Goal: Task Accomplishment & Management: Manage account settings

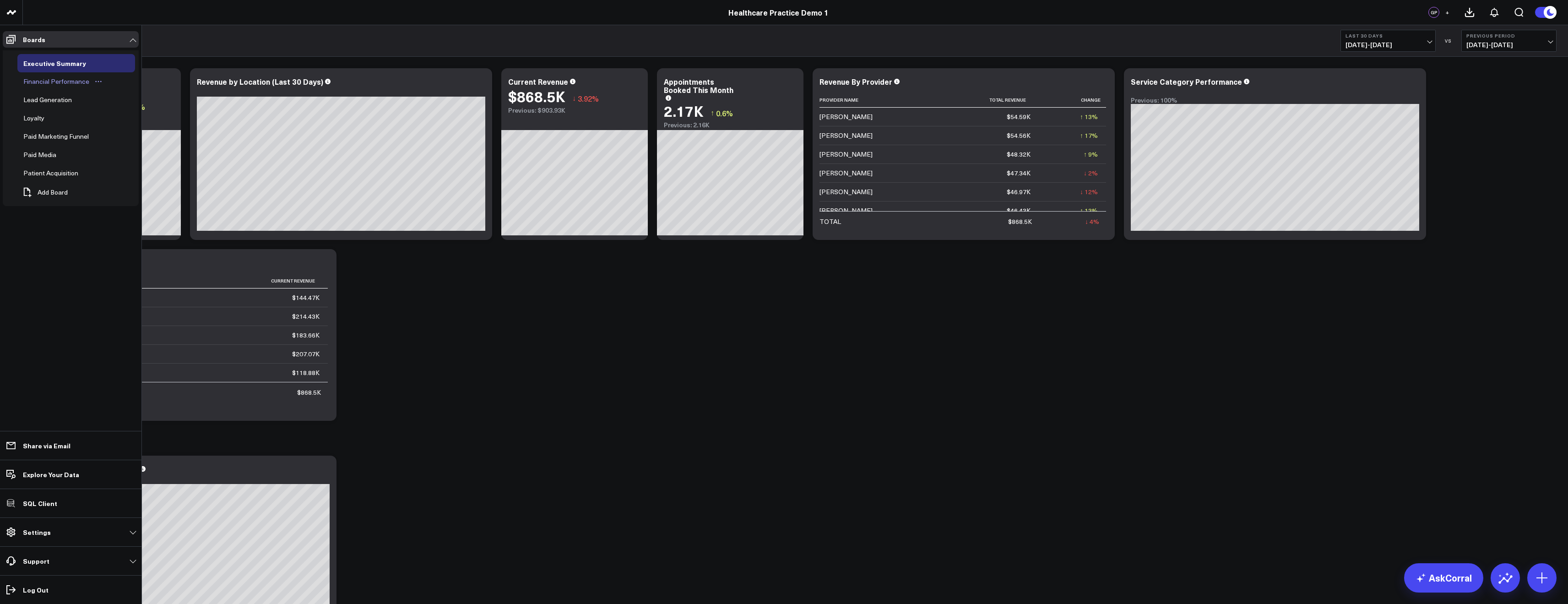
click at [47, 83] on div "Financial Performance" at bounding box center [57, 82] width 71 height 11
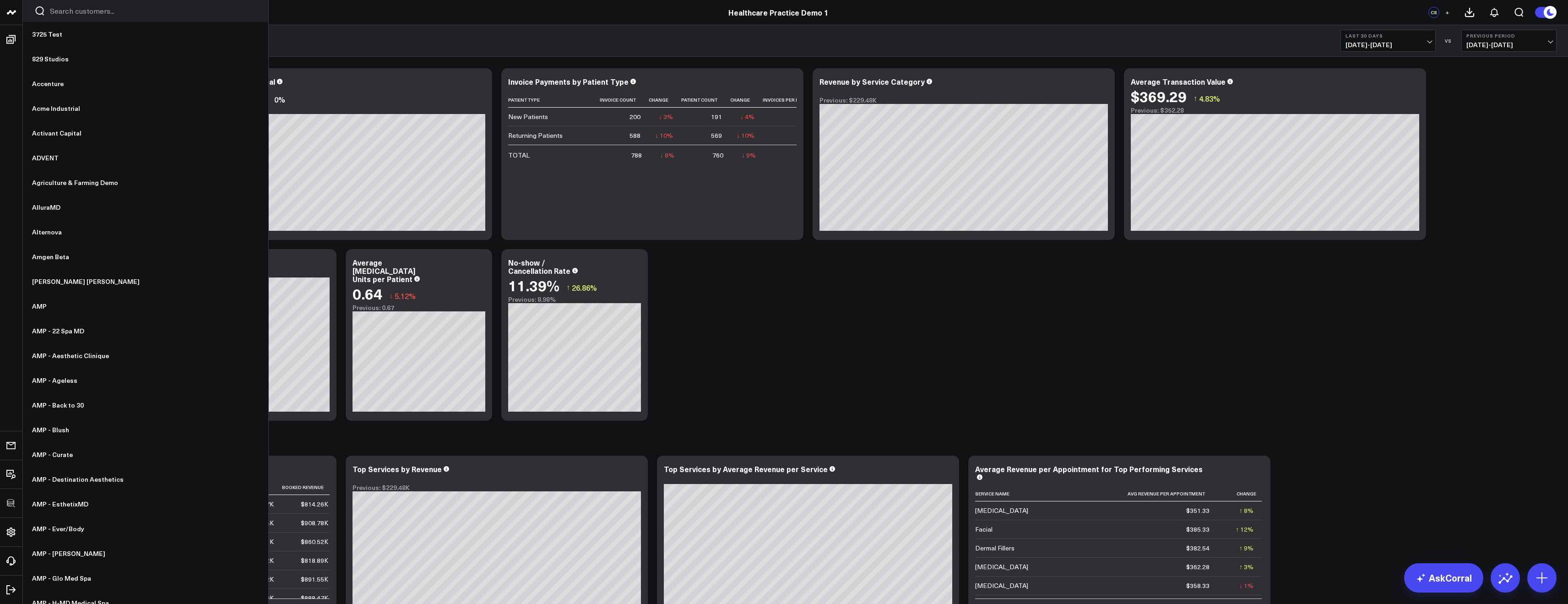
click at [70, 10] on input "Search customers input" at bounding box center [153, 11] width 207 height 10
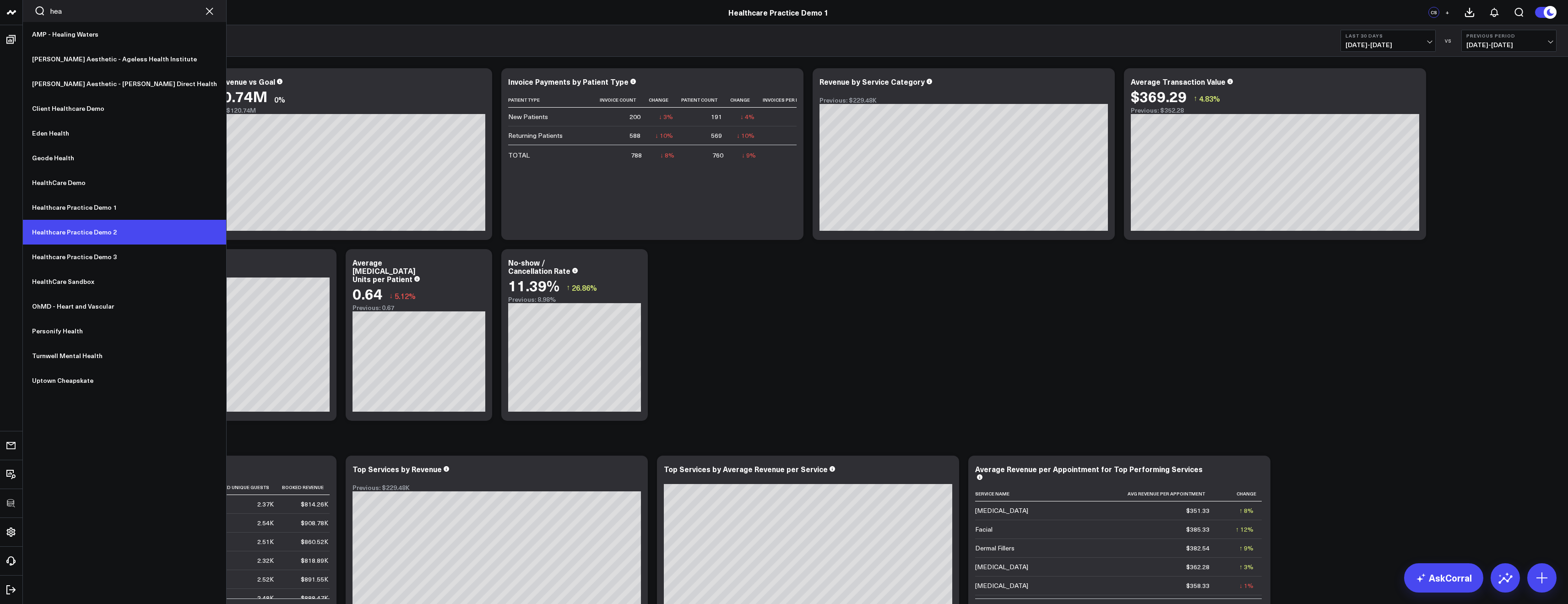
type input "hea"
click at [89, 238] on link "Healthcare Practice Demo 2" at bounding box center [125, 232] width 203 height 25
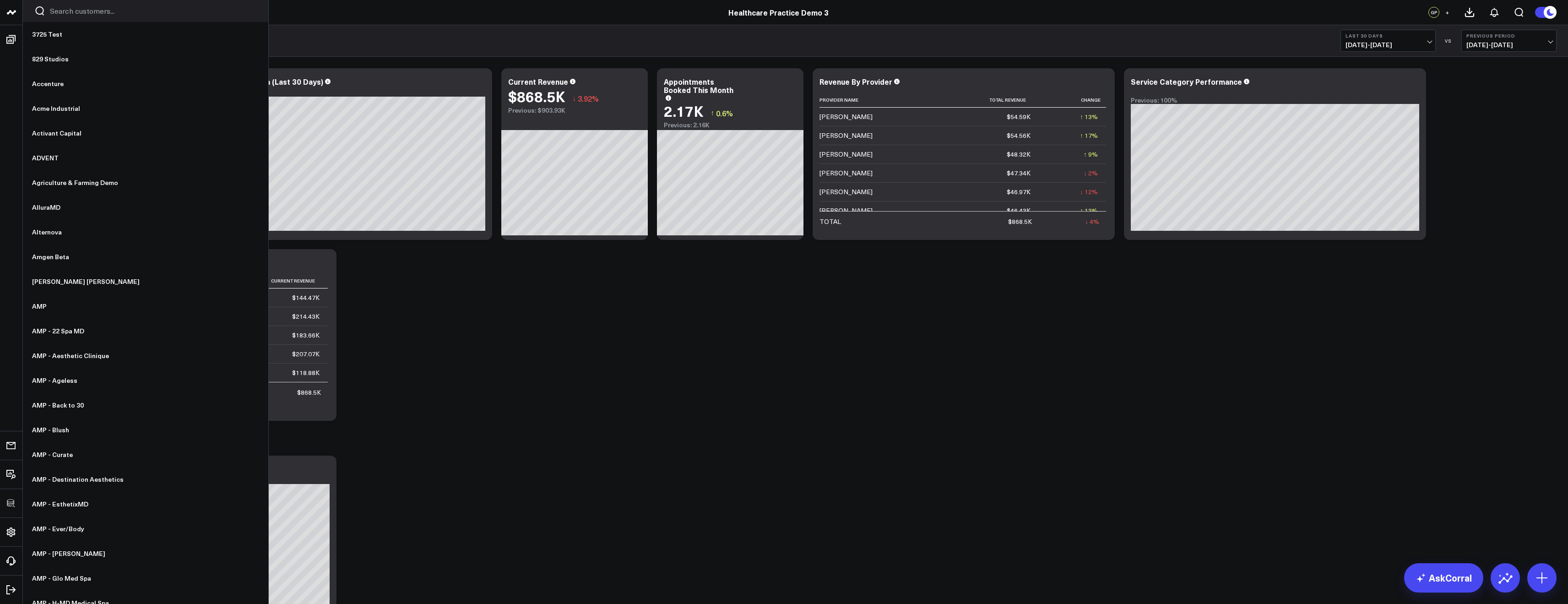
click at [81, 12] on input "Search customers input" at bounding box center [153, 11] width 207 height 10
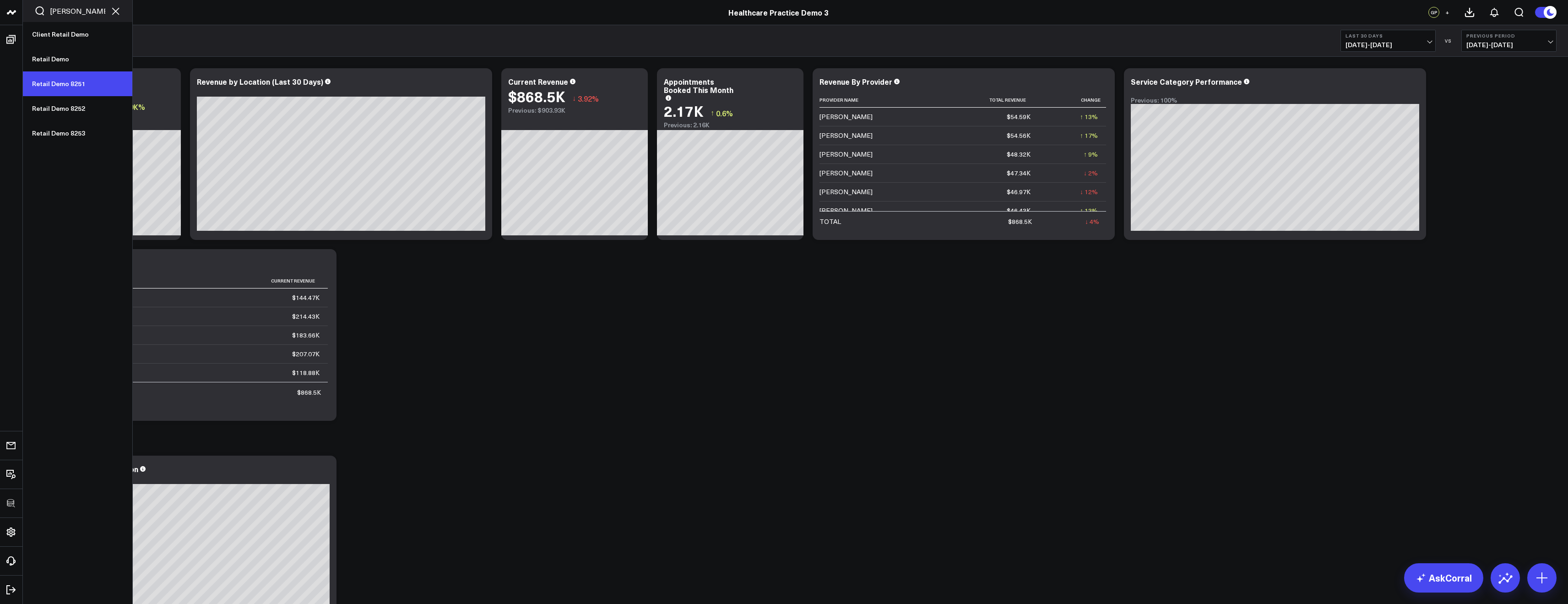
type input "reta"
click at [79, 80] on link "Retail Demo 8251" at bounding box center [78, 83] width 110 height 25
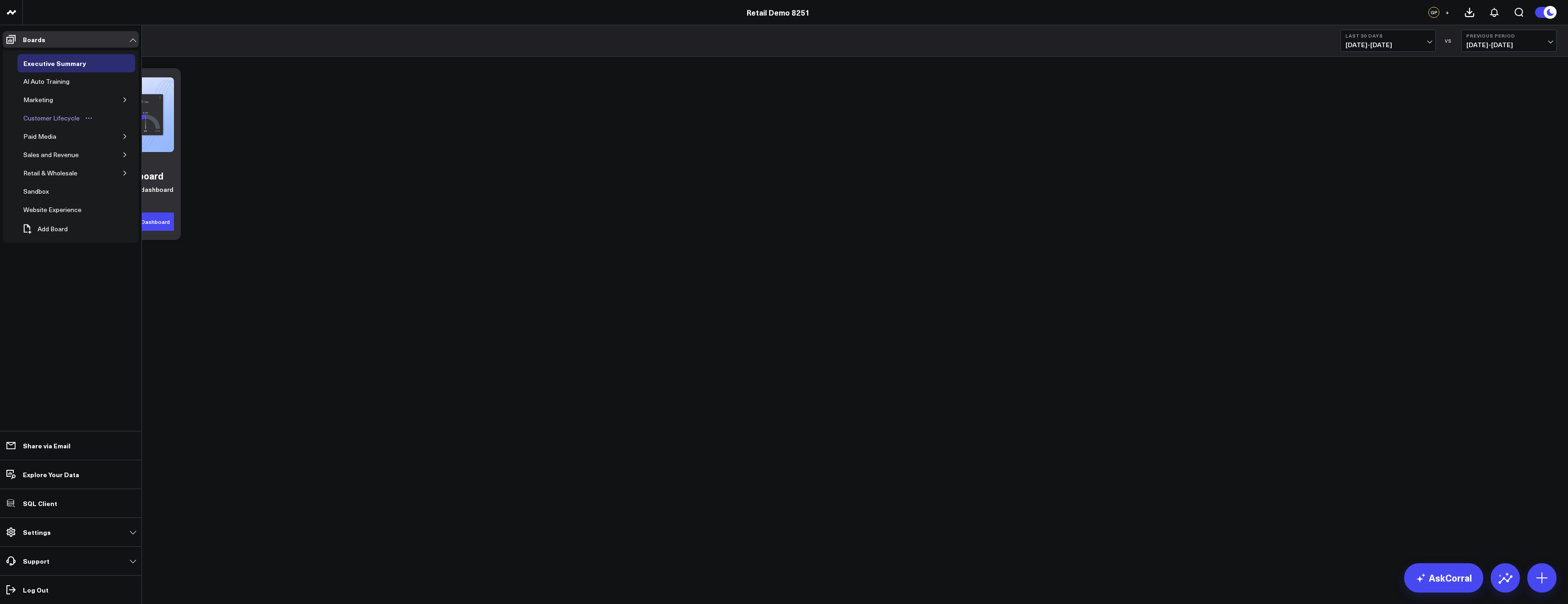
click at [48, 119] on div "Customer Lifecycle" at bounding box center [52, 118] width 61 height 11
click at [44, 139] on div "Paid Media" at bounding box center [40, 136] width 38 height 11
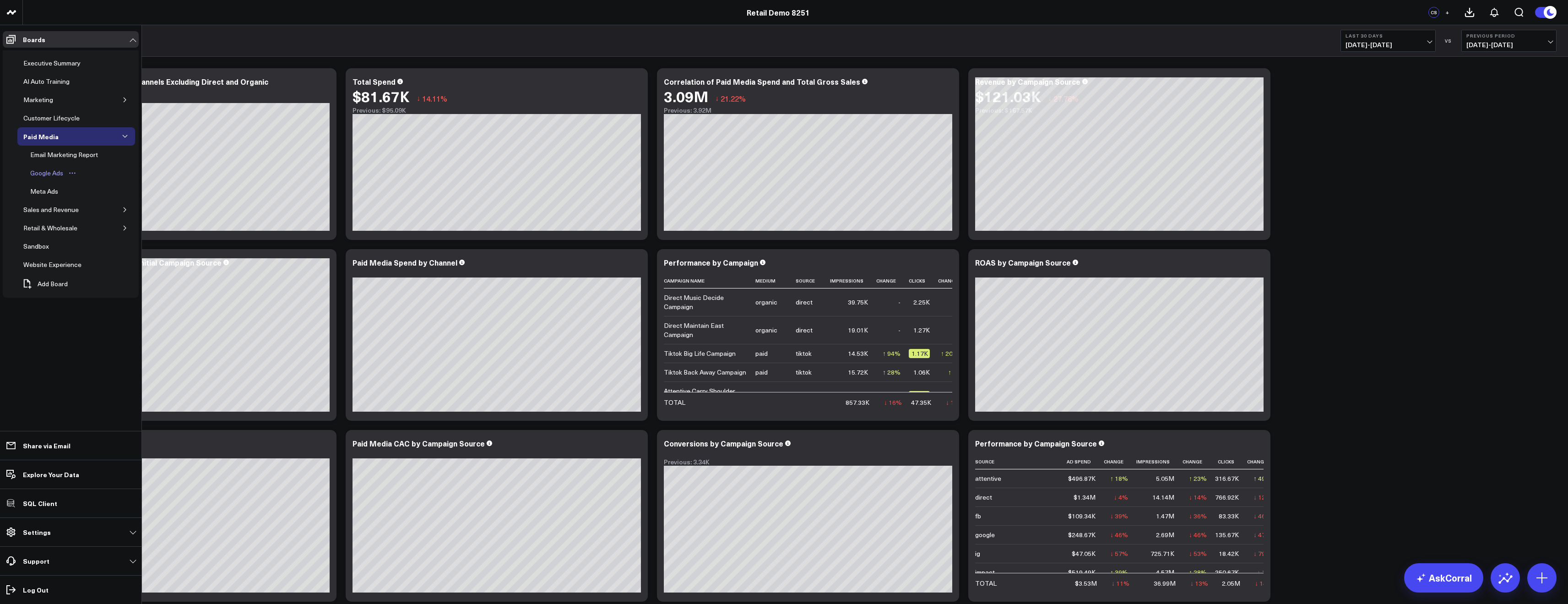
click at [52, 174] on div "Google Ads" at bounding box center [47, 173] width 38 height 11
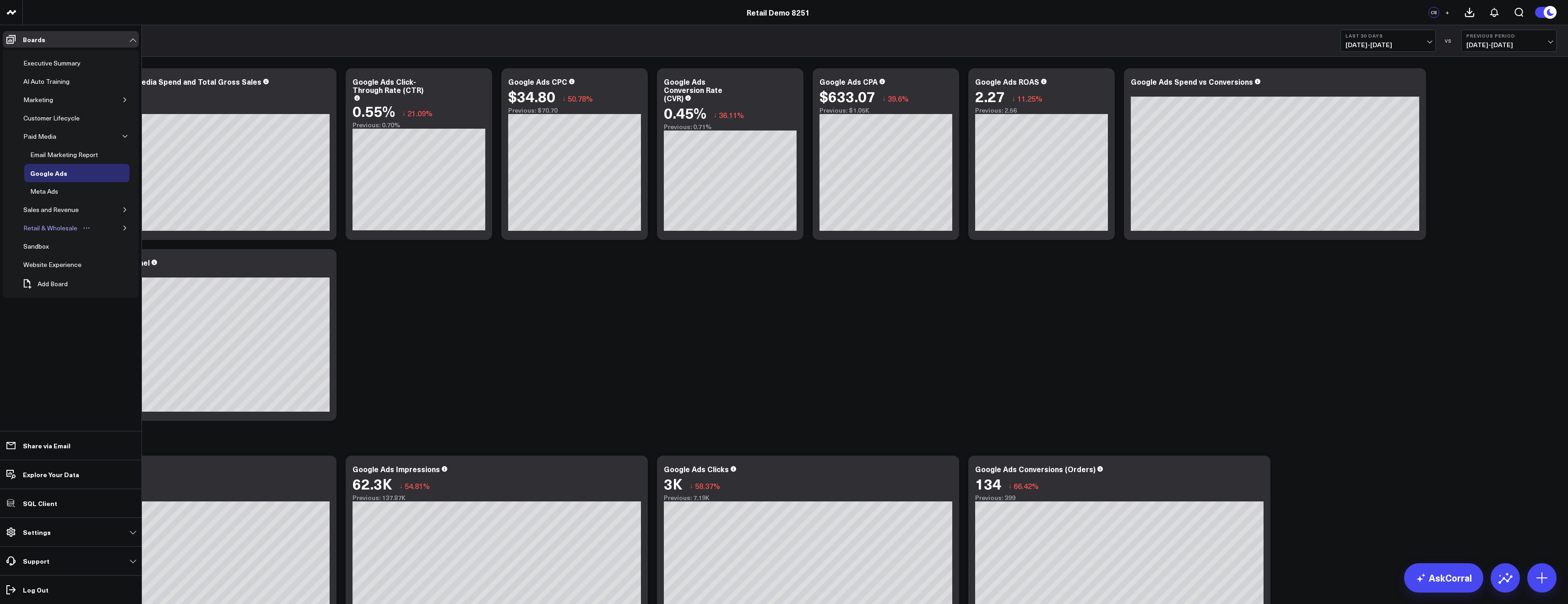
click at [53, 228] on div "Retail & Wholesale" at bounding box center [51, 228] width 58 height 11
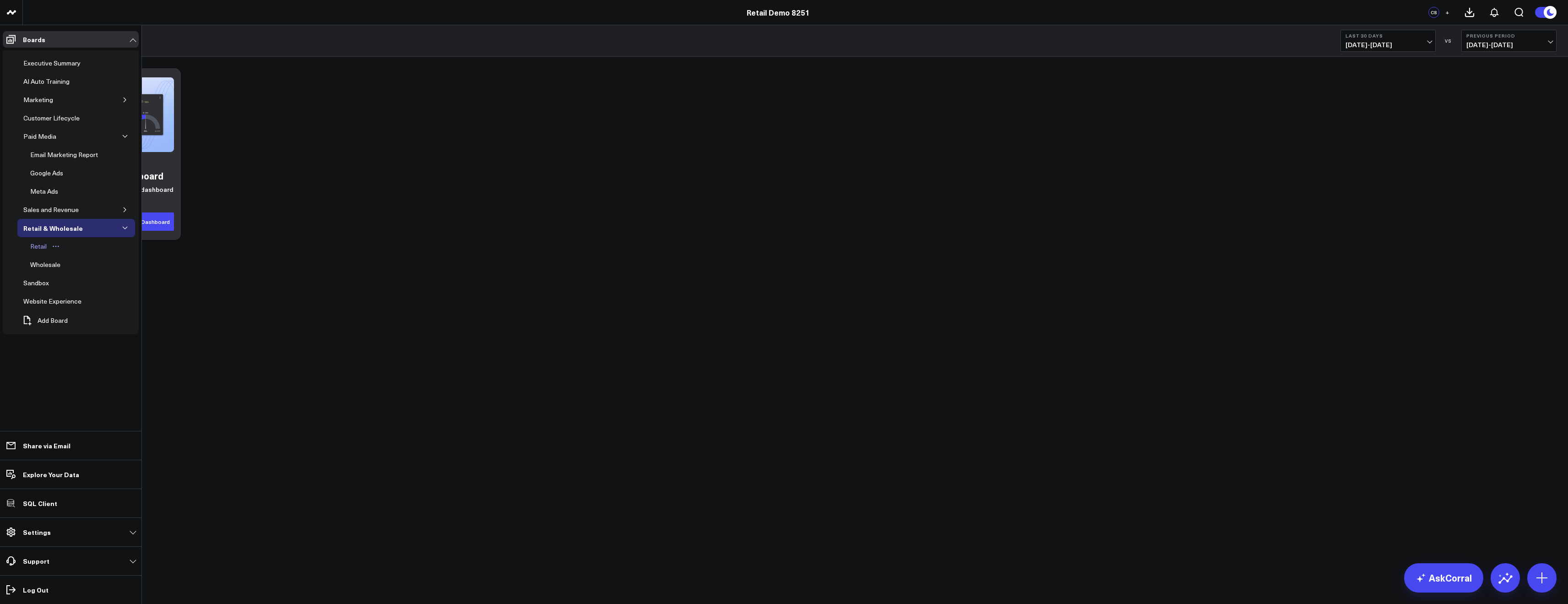
click at [38, 253] on link "Retail" at bounding box center [45, 247] width 42 height 18
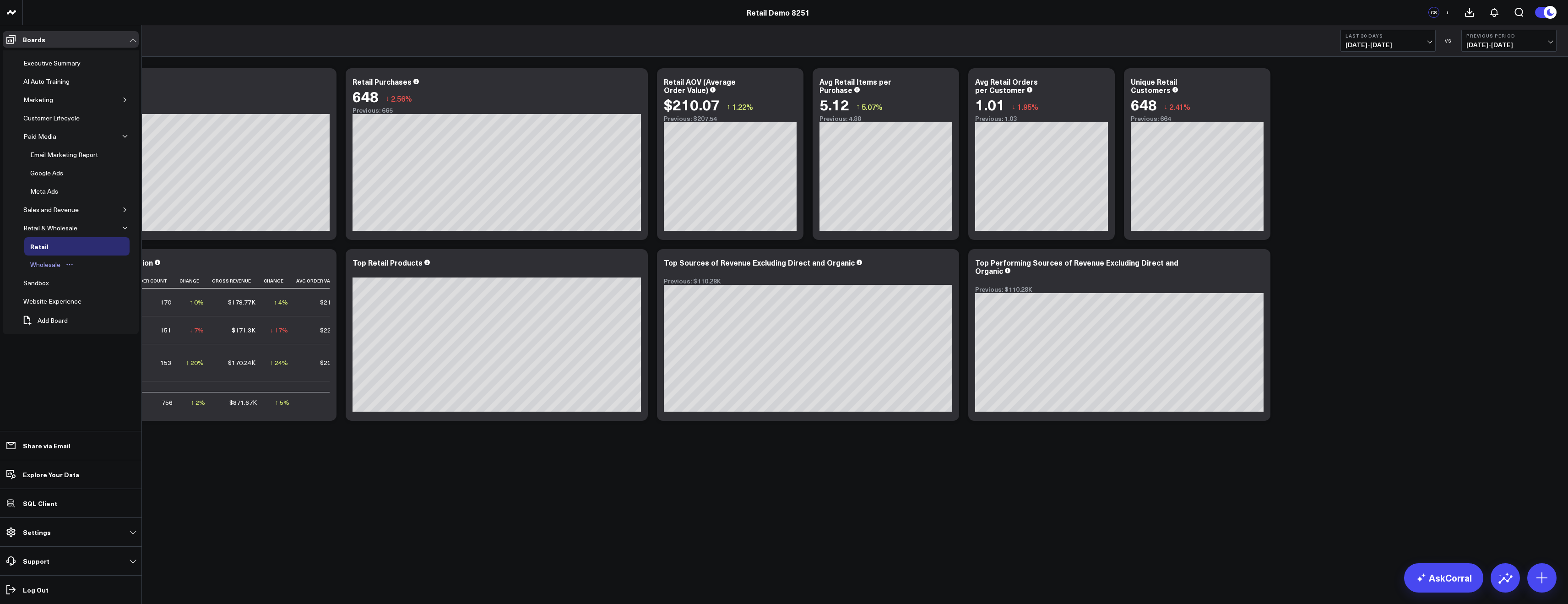
click at [40, 267] on div "Wholesale" at bounding box center [45, 265] width 35 height 11
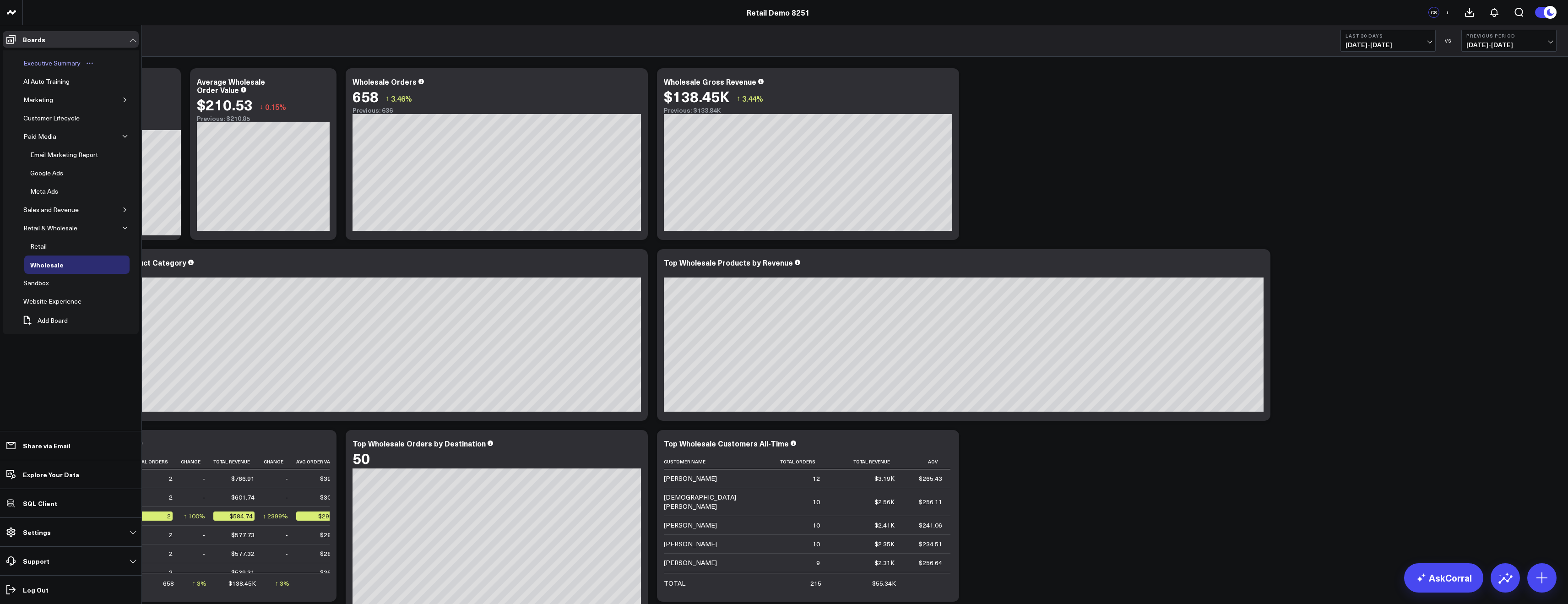
click at [38, 66] on div "Executive Summary" at bounding box center [52, 63] width 62 height 11
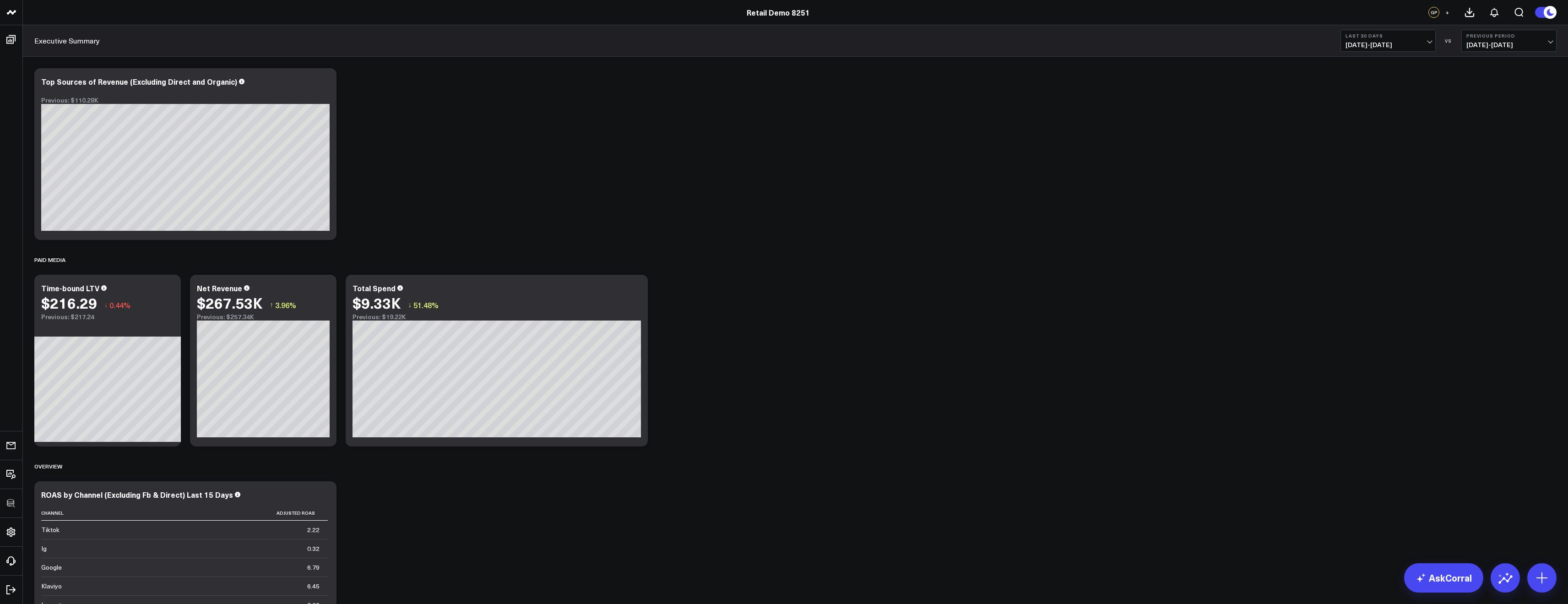
drag, startPoint x: 56, startPoint y: 29, endPoint x: 63, endPoint y: 30, distance: 7.1
click at [63, 30] on div "Executive Summary Last 30 Days 09/03/25 - 10/02/25 VS Previous Period 08/04/25 …" at bounding box center [796, 41] width 1545 height 32
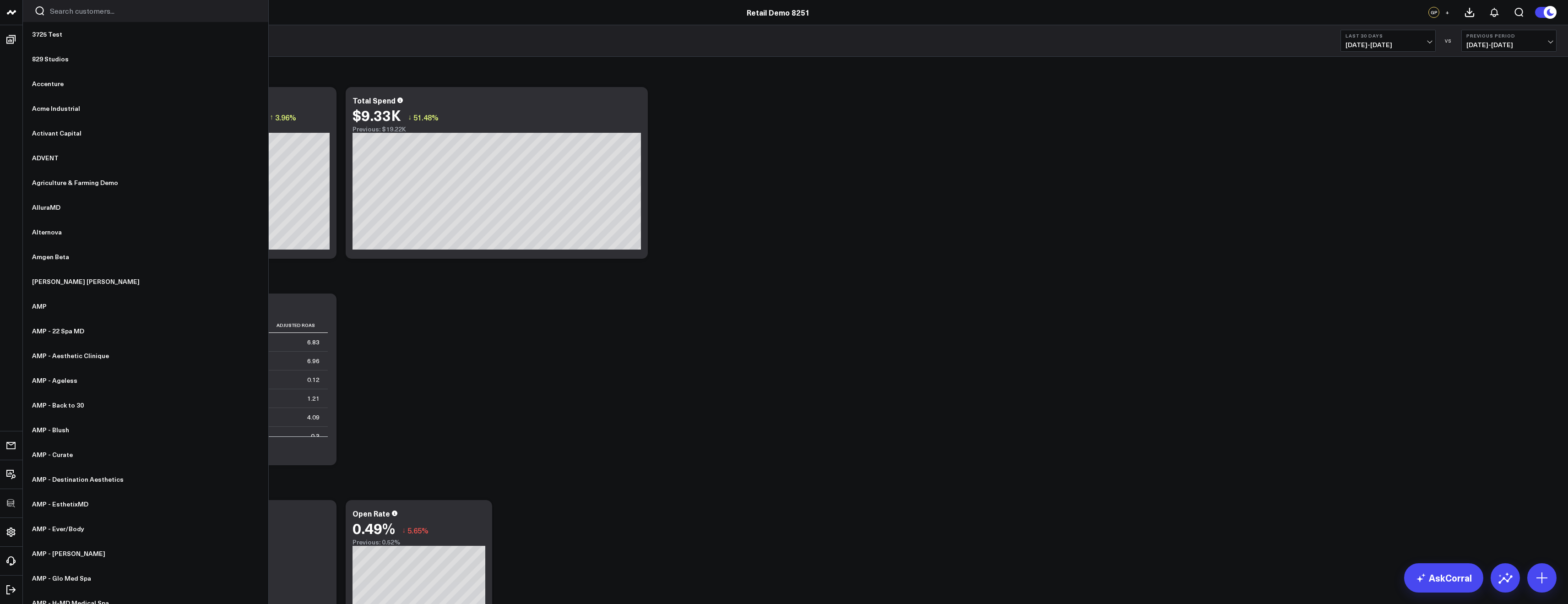
click at [71, 9] on input "Search customers input" at bounding box center [153, 11] width 207 height 10
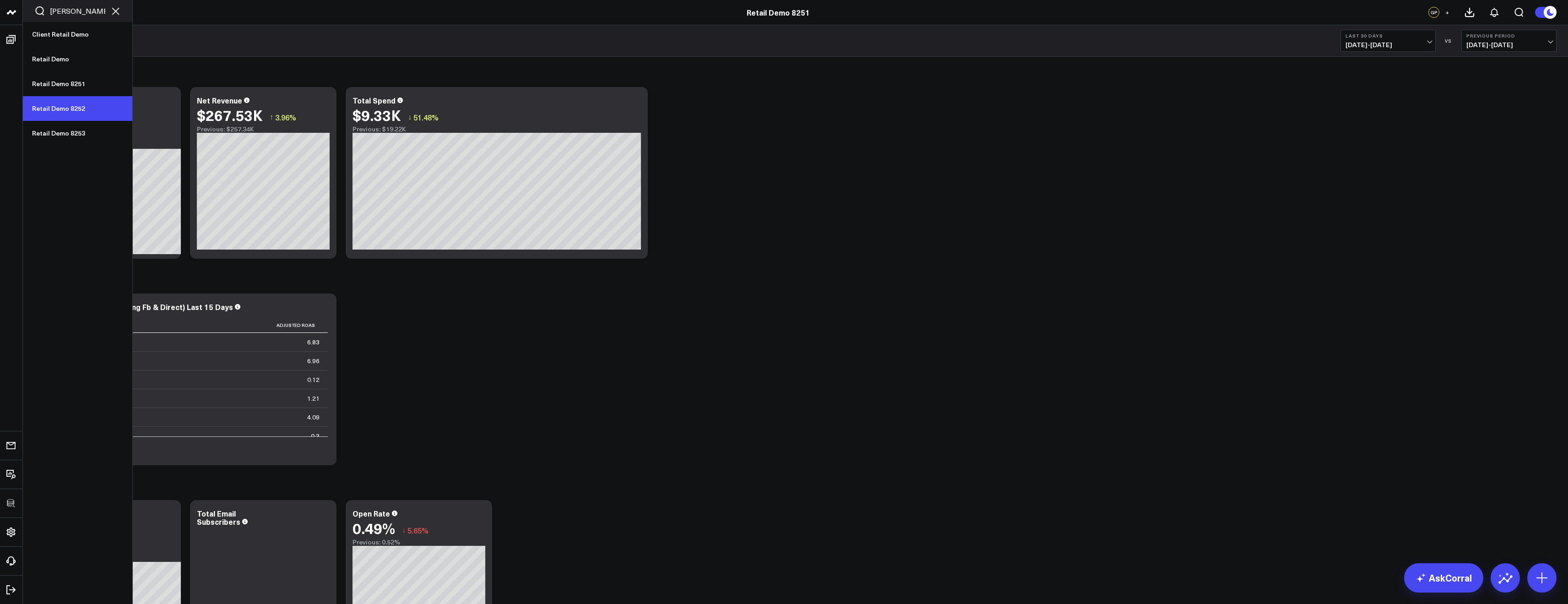
type input "reta"
click at [75, 108] on link "Retail Demo 8252" at bounding box center [78, 108] width 110 height 25
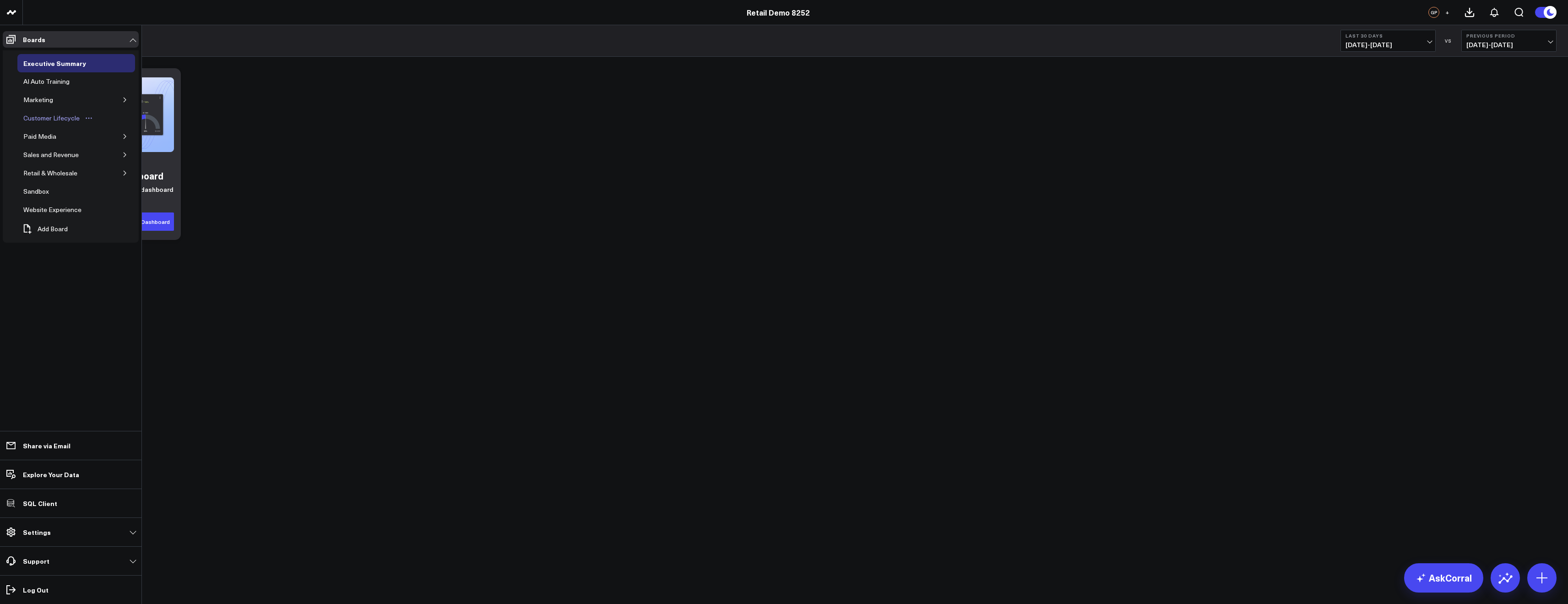
click at [69, 122] on div "Customer Lifecycle" at bounding box center [52, 118] width 61 height 11
click at [93, 119] on icon "Open board menu" at bounding box center [96, 118] width 7 height 7
click at [122, 186] on button "Delete Board" at bounding box center [133, 183] width 74 height 18
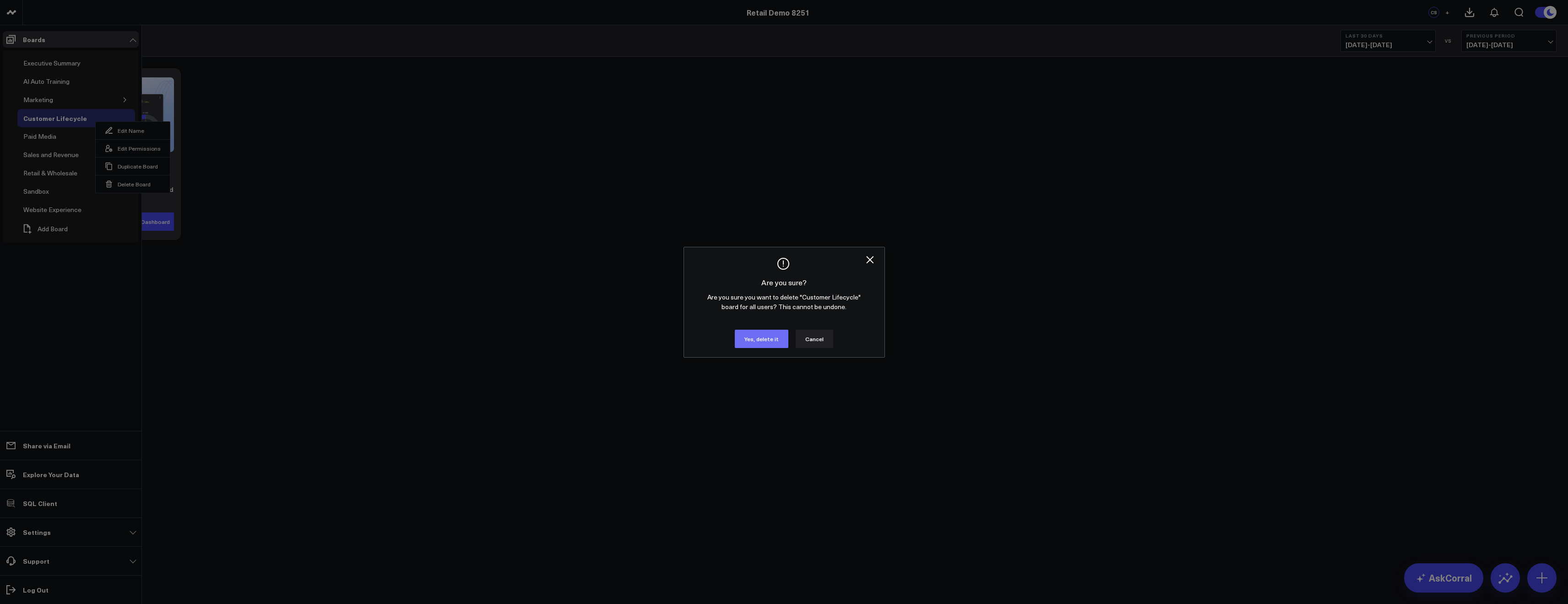
click at [760, 337] on button "Yes, delete it" at bounding box center [761, 339] width 54 height 18
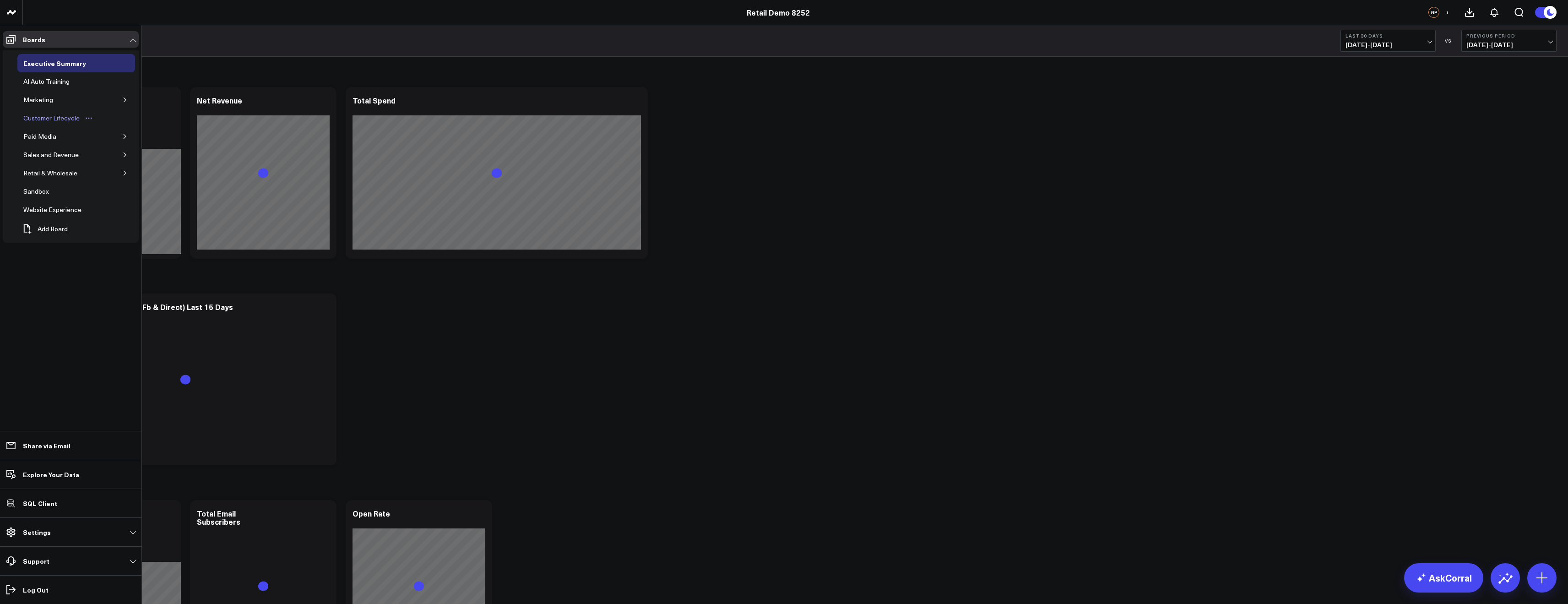
click at [85, 119] on icon "Open board menu" at bounding box center [89, 118] width 7 height 7
click at [113, 184] on button "Delete Board" at bounding box center [130, 183] width 74 height 18
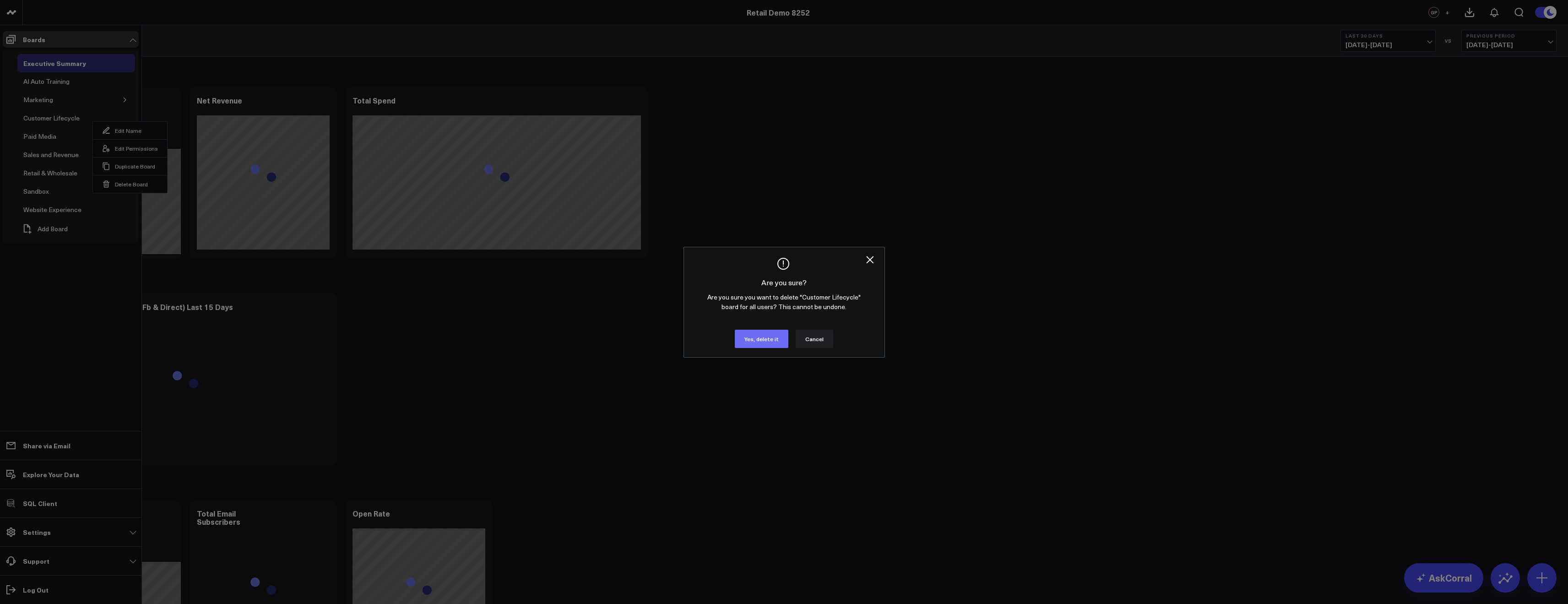
click at [760, 343] on button "Yes, delete it" at bounding box center [761, 339] width 54 height 18
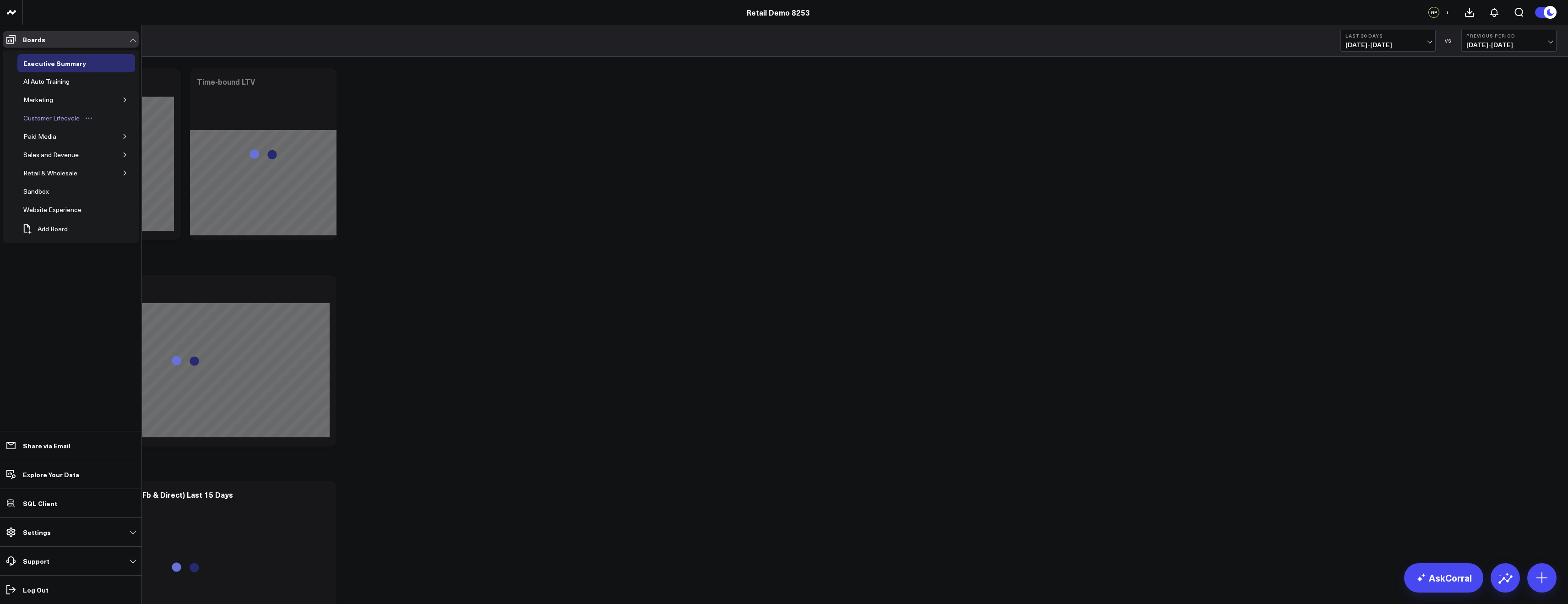
click at [89, 119] on icon "Open board menu" at bounding box center [89, 118] width 7 height 7
click at [125, 185] on button "Delete Board" at bounding box center [130, 183] width 74 height 18
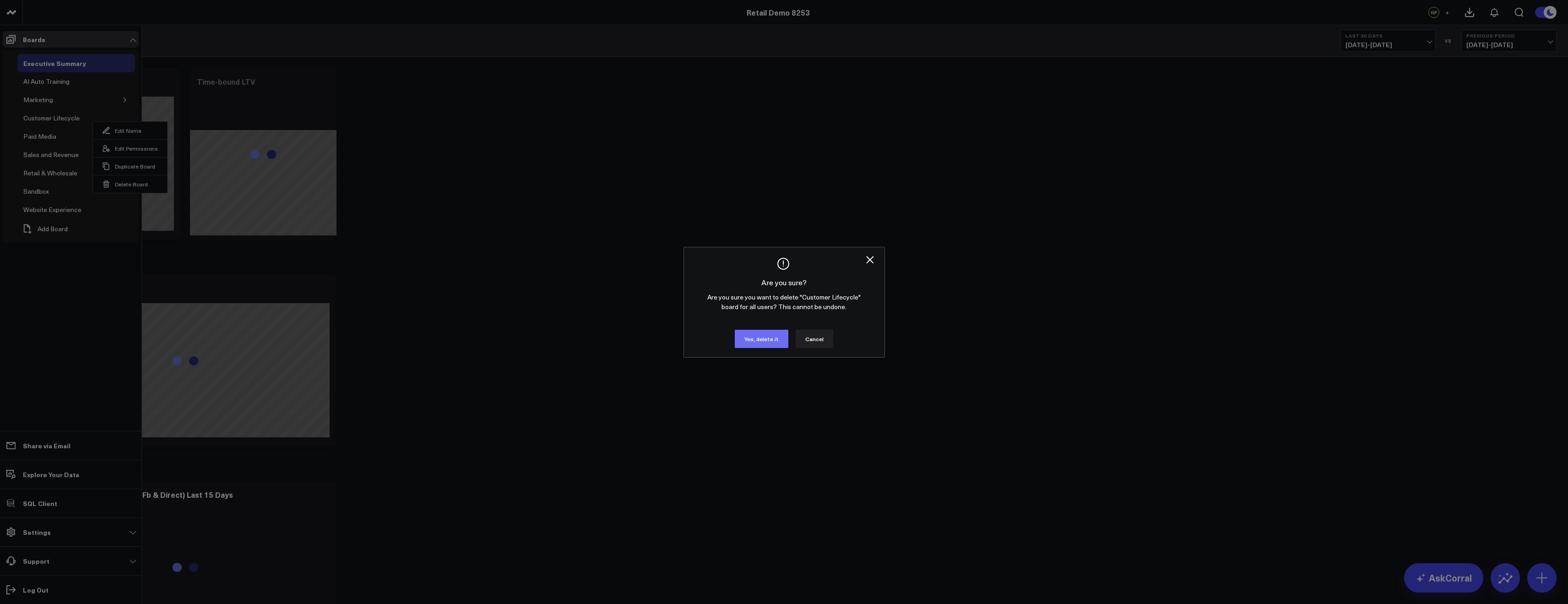
click at [766, 334] on button "Yes, delete it" at bounding box center [761, 339] width 54 height 18
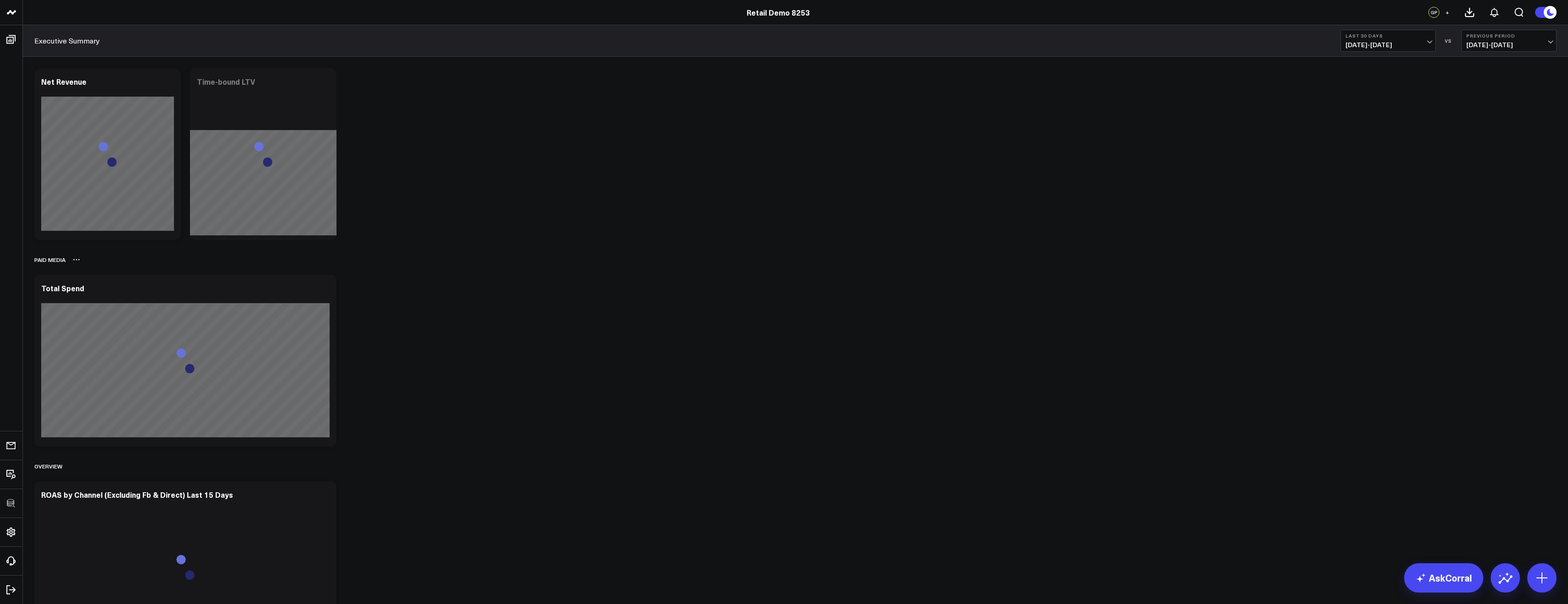
click at [793, 249] on div "Paid Media" at bounding box center [795, 259] width 1522 height 21
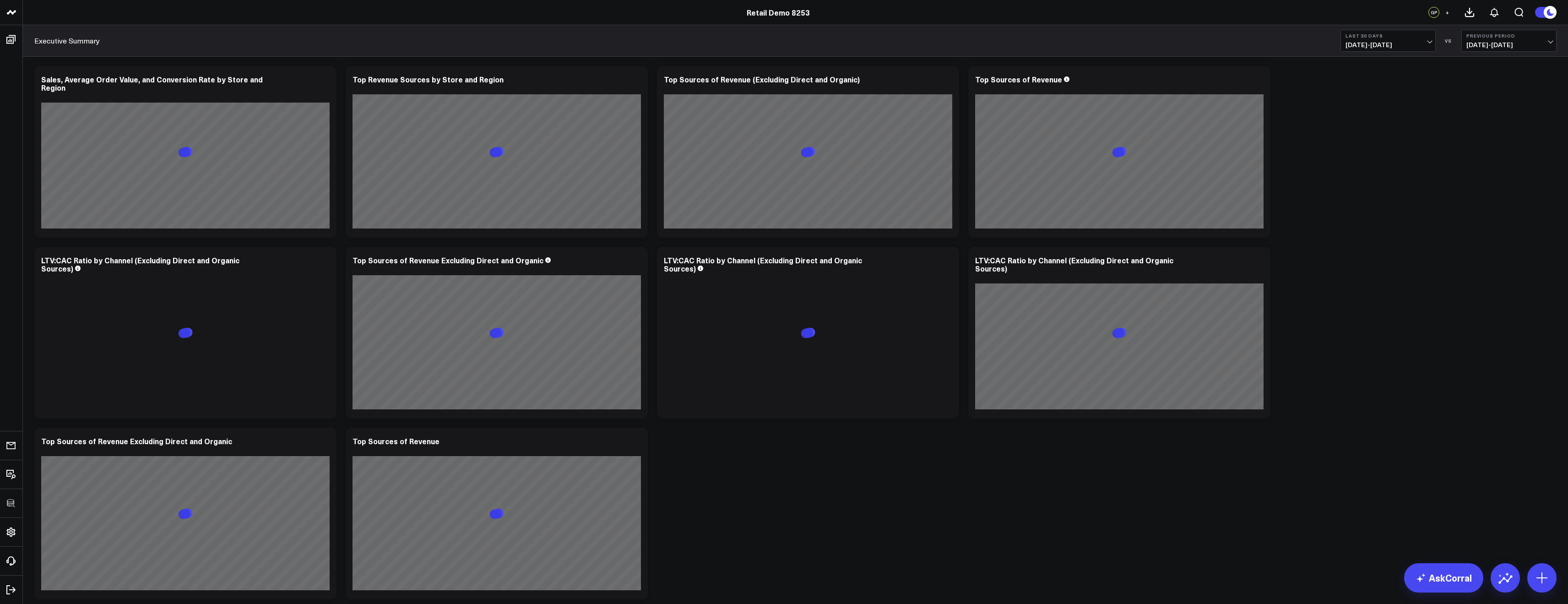
scroll to position [1245, 0]
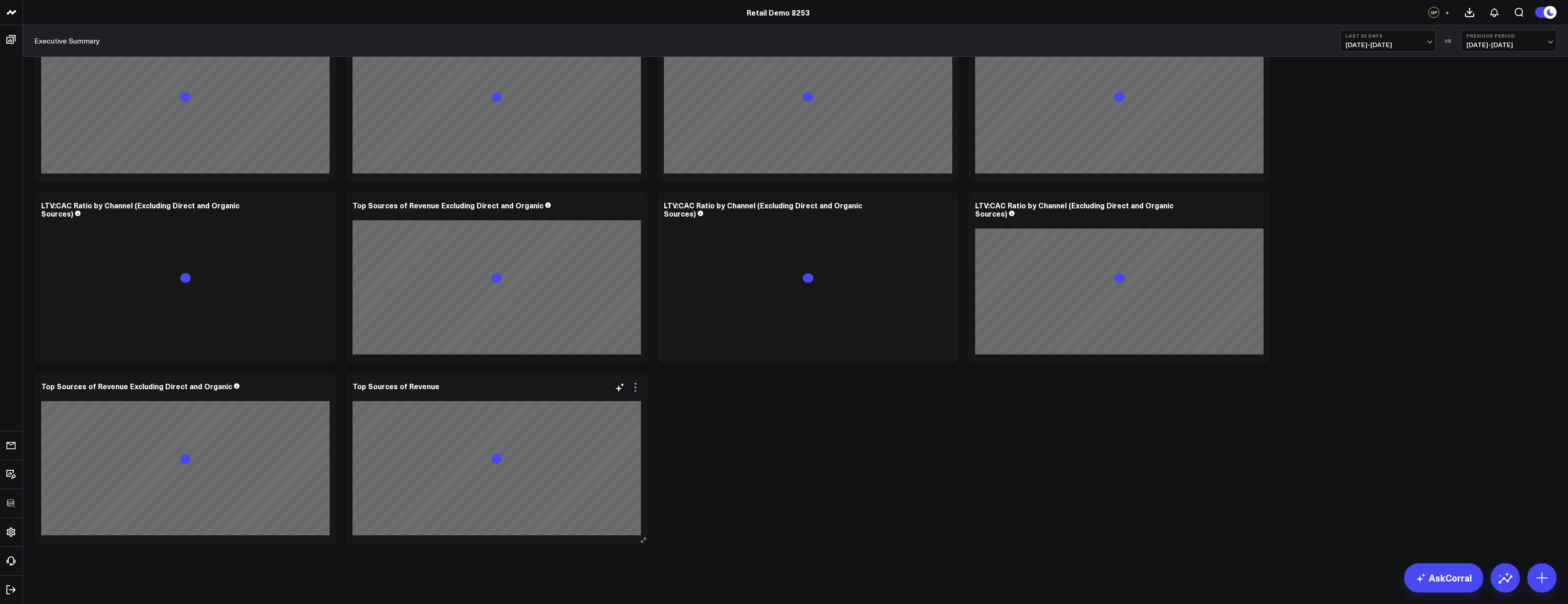
click at [634, 389] on icon at bounding box center [635, 387] width 11 height 11
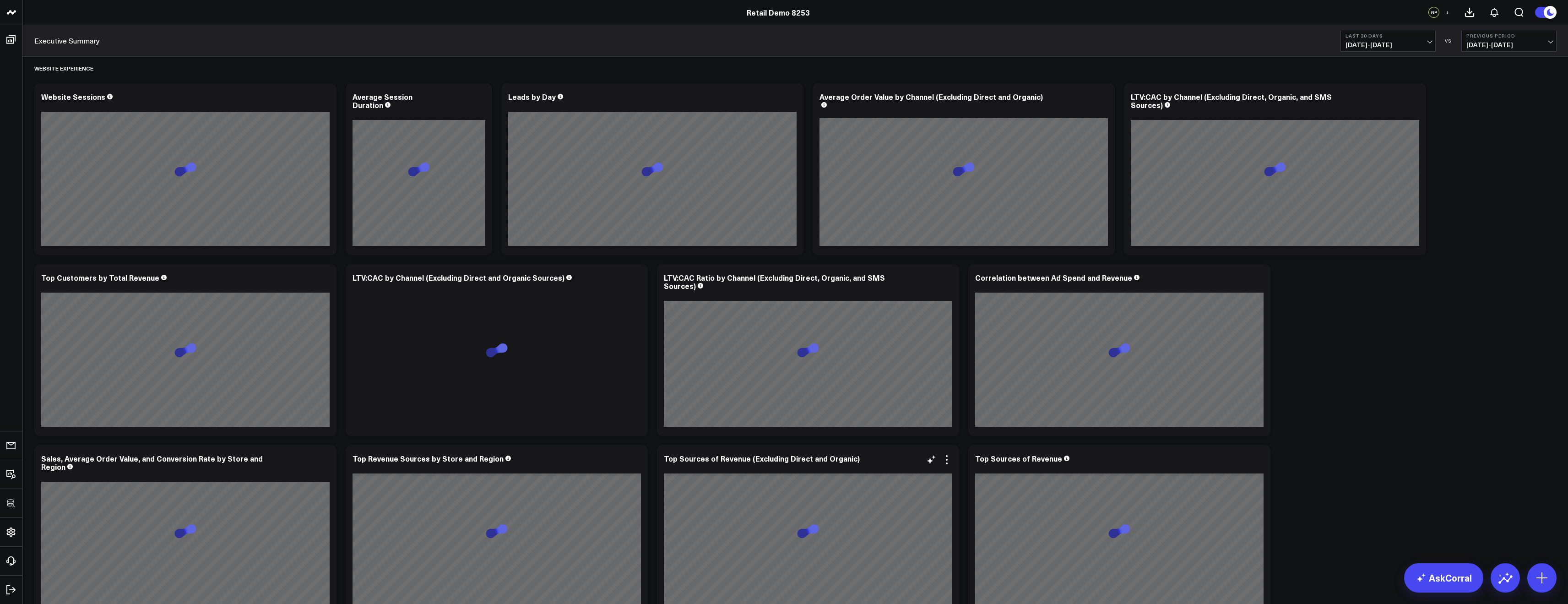
scroll to position [751, 0]
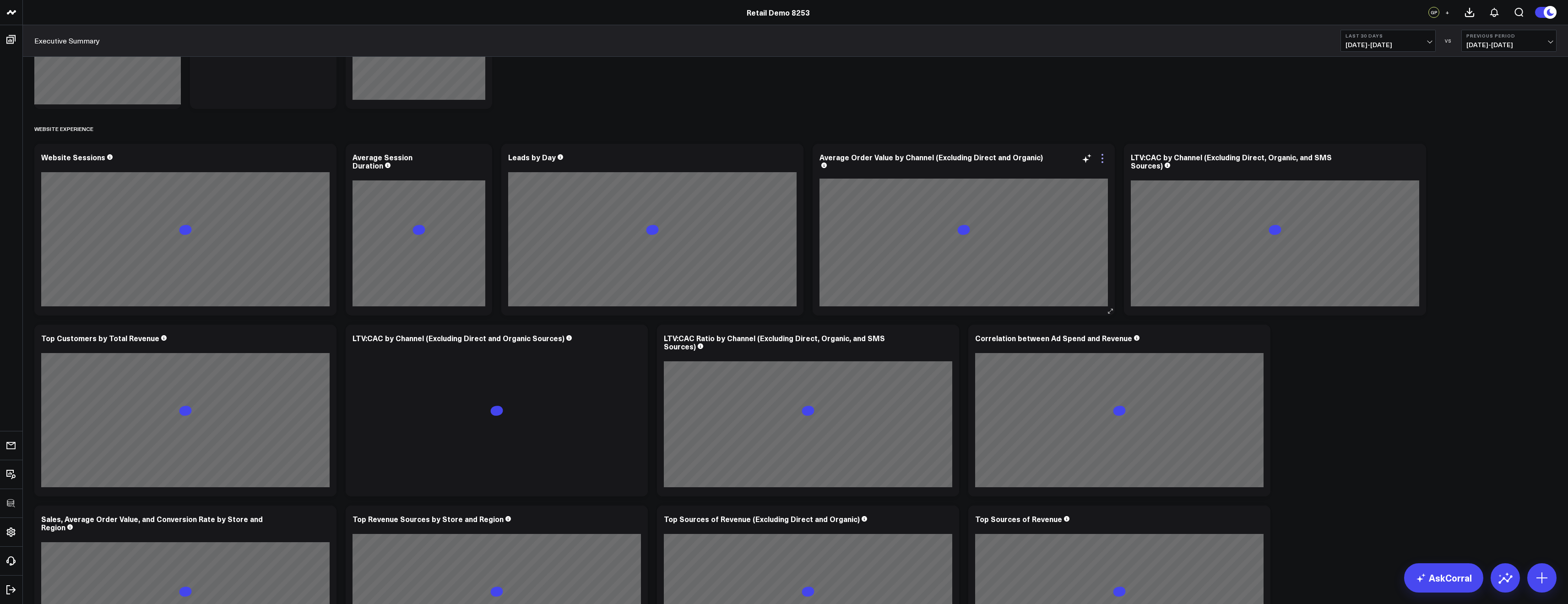
click at [1102, 160] on icon at bounding box center [1102, 158] width 11 height 11
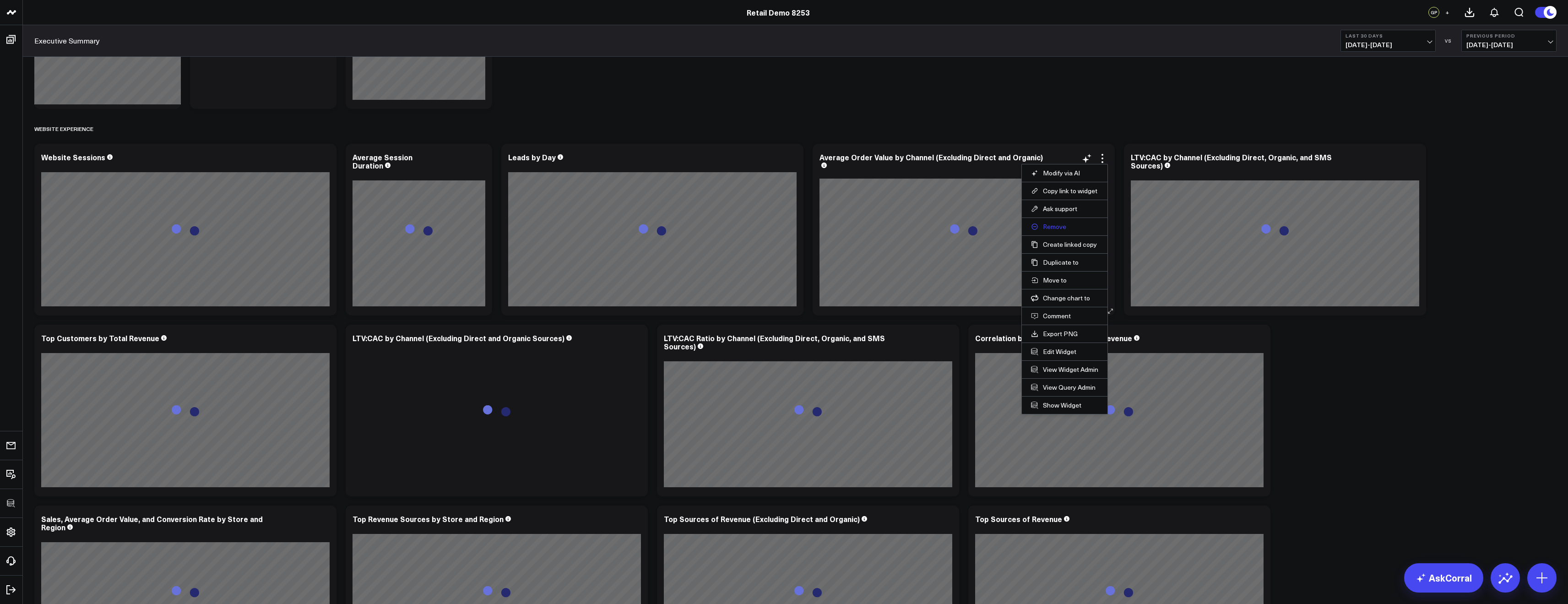
click at [1055, 226] on button "Remove" at bounding box center [1065, 227] width 68 height 9
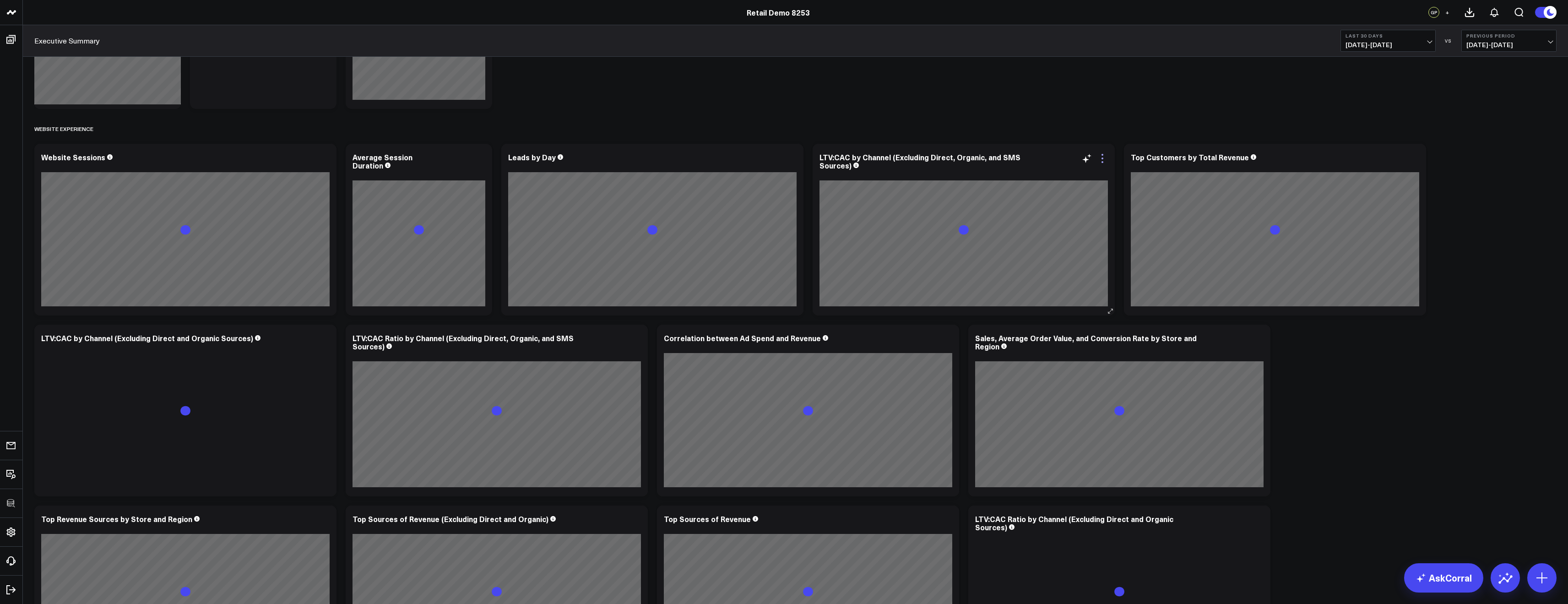
click at [1102, 160] on icon at bounding box center [1102, 158] width 11 height 11
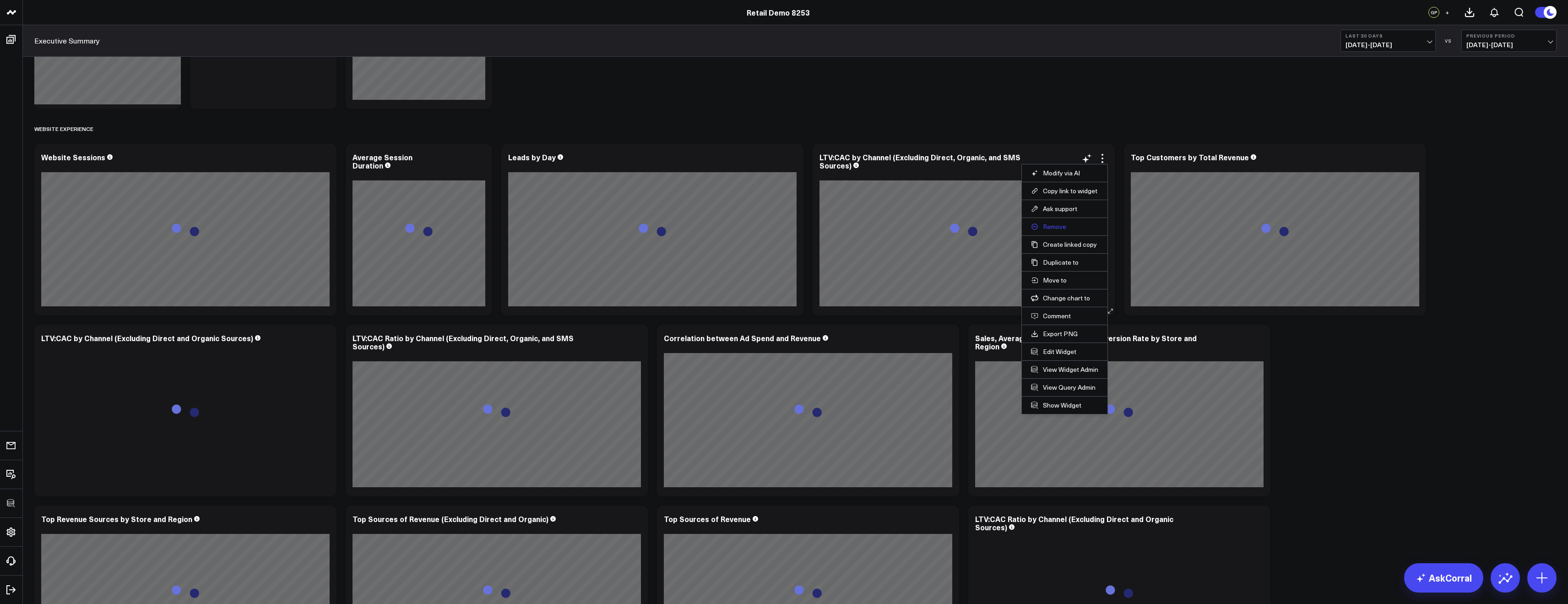
click at [1066, 230] on button "Remove" at bounding box center [1065, 227] width 68 height 9
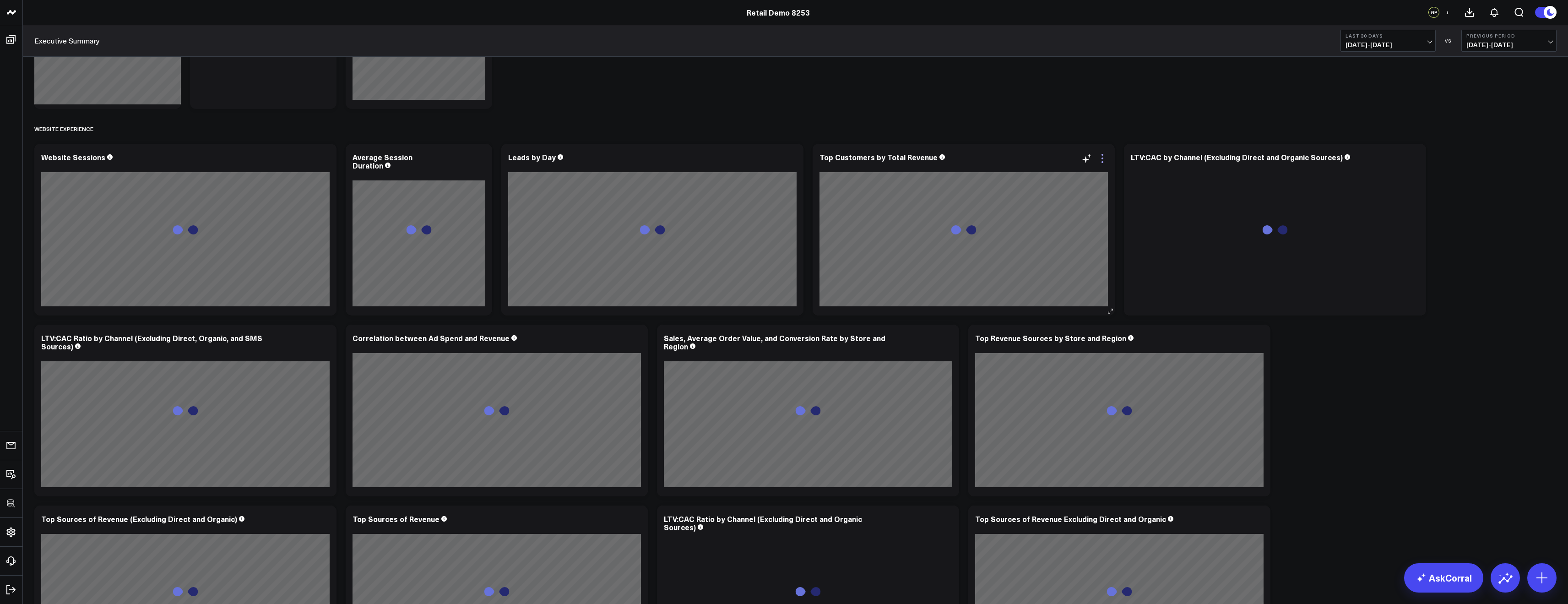
click at [1100, 161] on icon at bounding box center [1102, 158] width 11 height 11
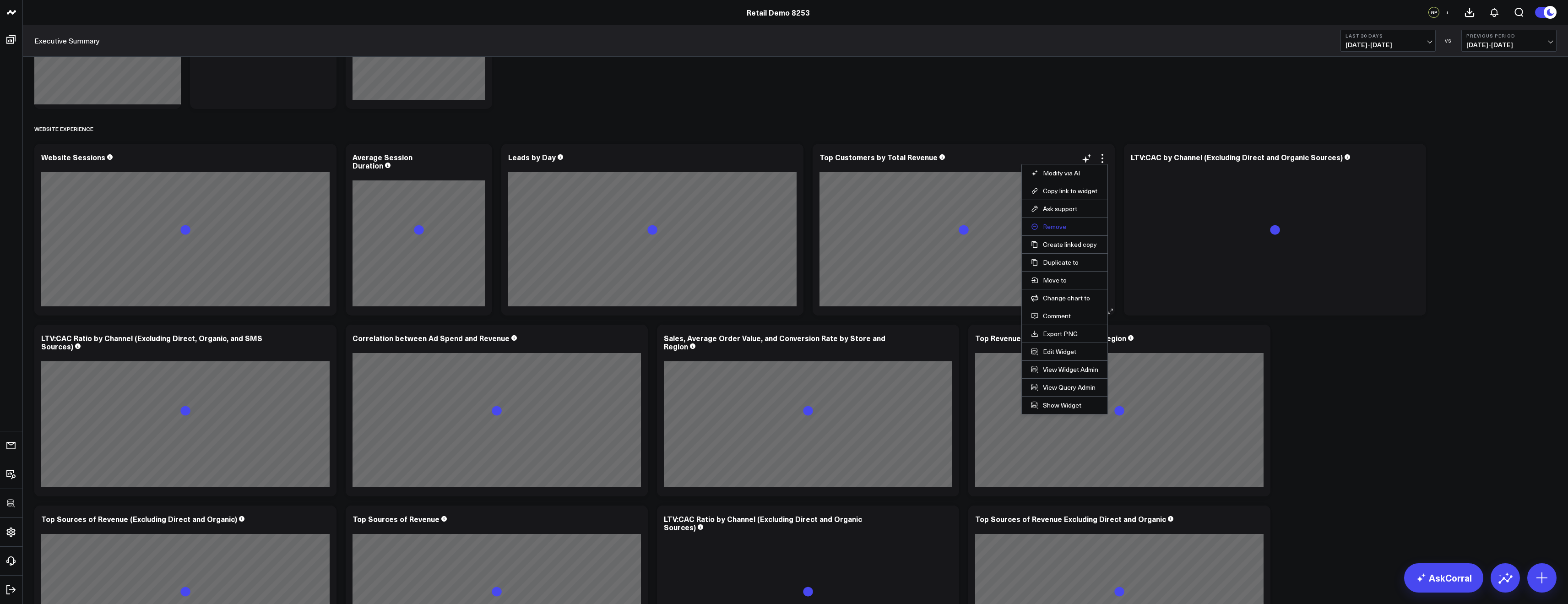
click at [1065, 228] on button "Remove" at bounding box center [1065, 227] width 68 height 9
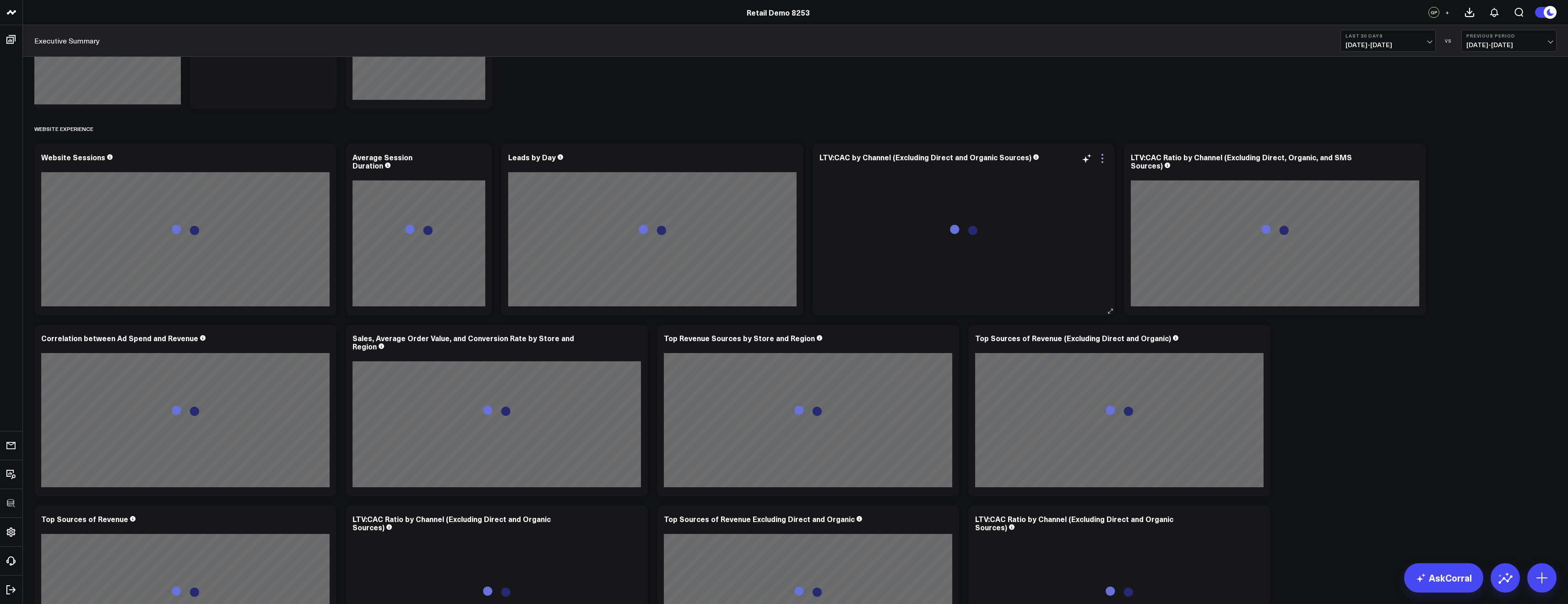
click at [1104, 158] on icon at bounding box center [1102, 158] width 11 height 11
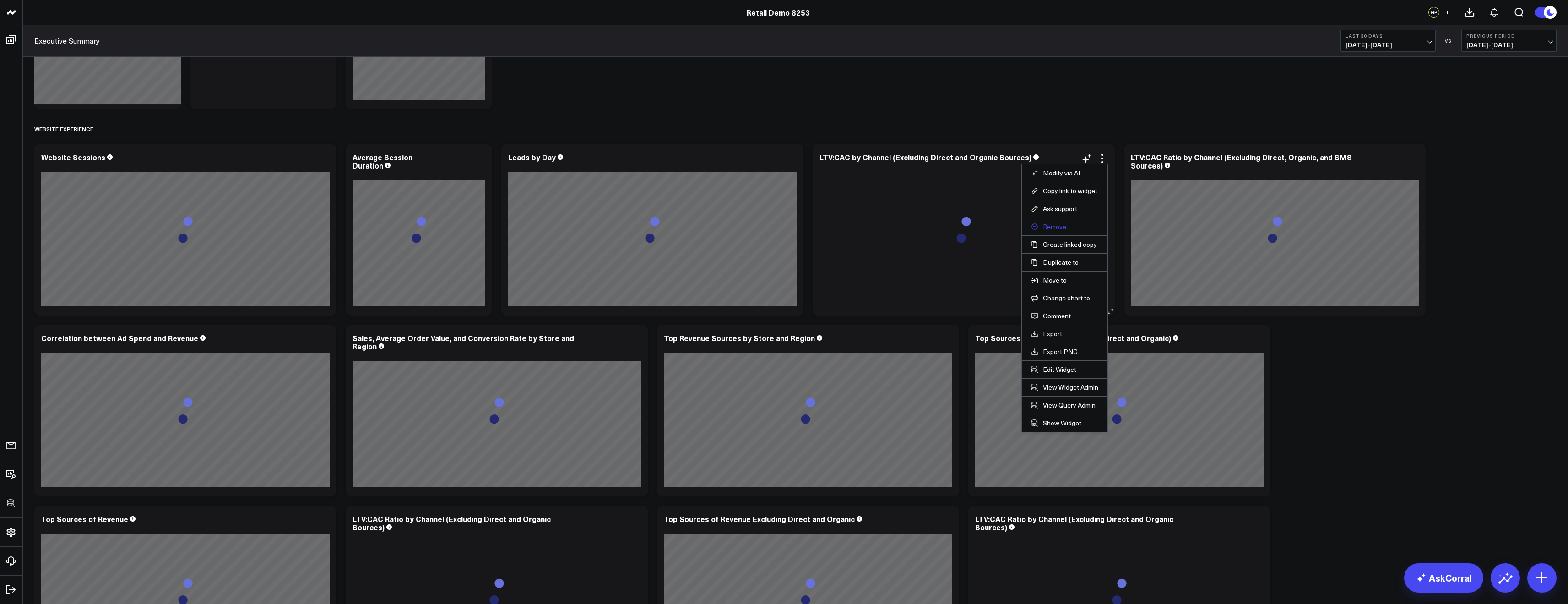
click at [1053, 226] on button "Remove" at bounding box center [1065, 227] width 68 height 9
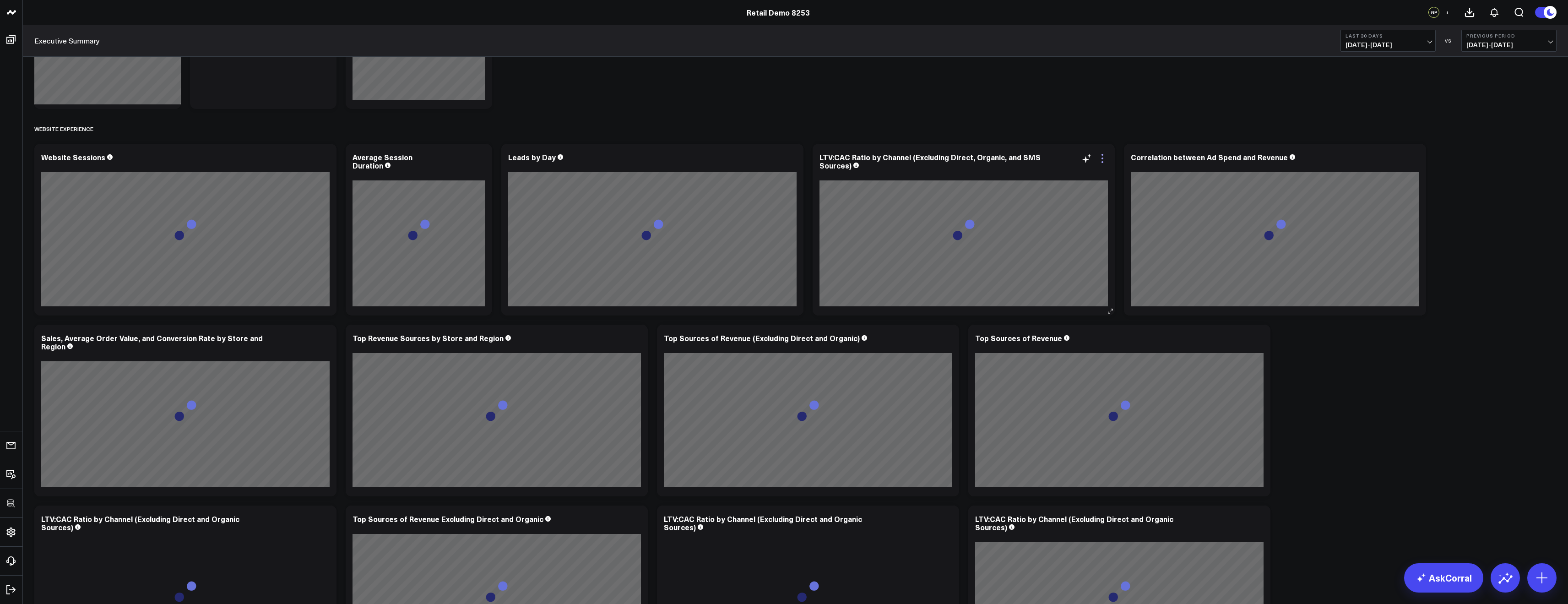
click at [1104, 162] on icon at bounding box center [1102, 158] width 11 height 11
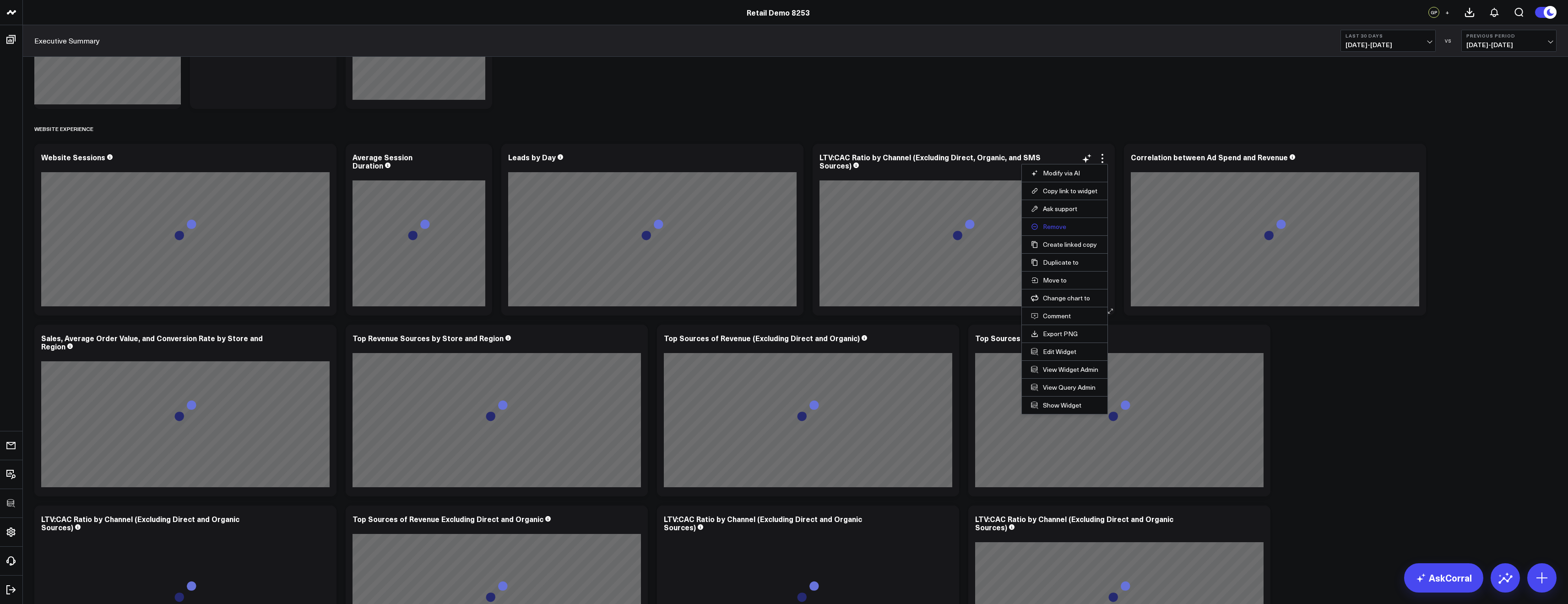
click at [1055, 228] on button "Remove" at bounding box center [1065, 227] width 68 height 9
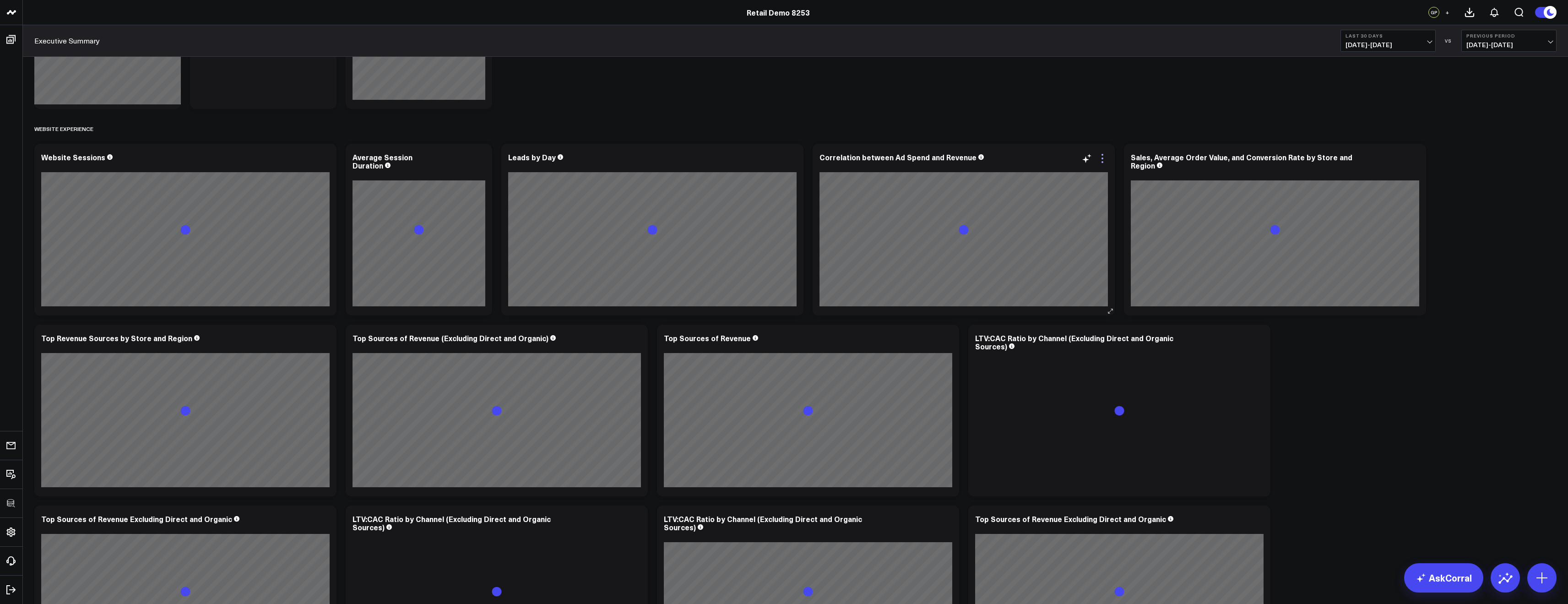
click at [1101, 158] on icon at bounding box center [1102, 158] width 11 height 11
drag, startPoint x: 1060, startPoint y: 225, endPoint x: 985, endPoint y: 189, distance: 83.2
click at [0, 0] on button "Remove" at bounding box center [0, 0] width 0 height 0
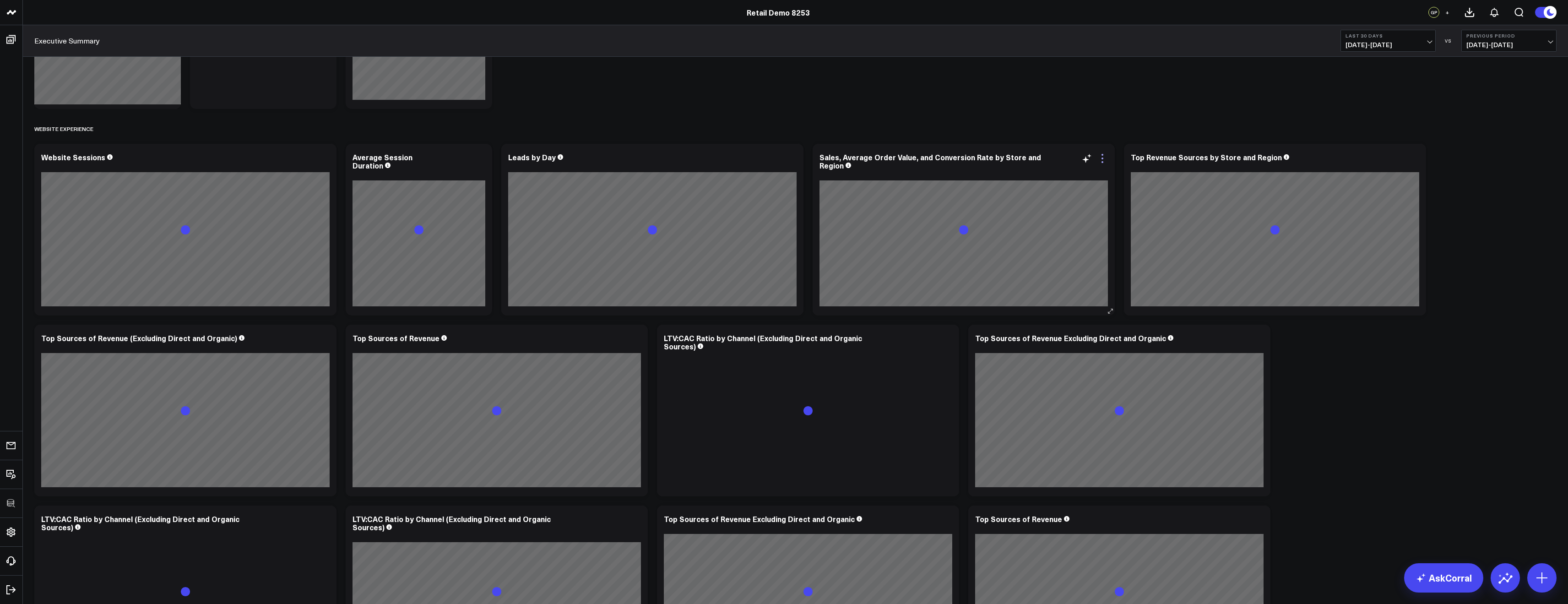
click at [1100, 158] on icon at bounding box center [1102, 158] width 11 height 11
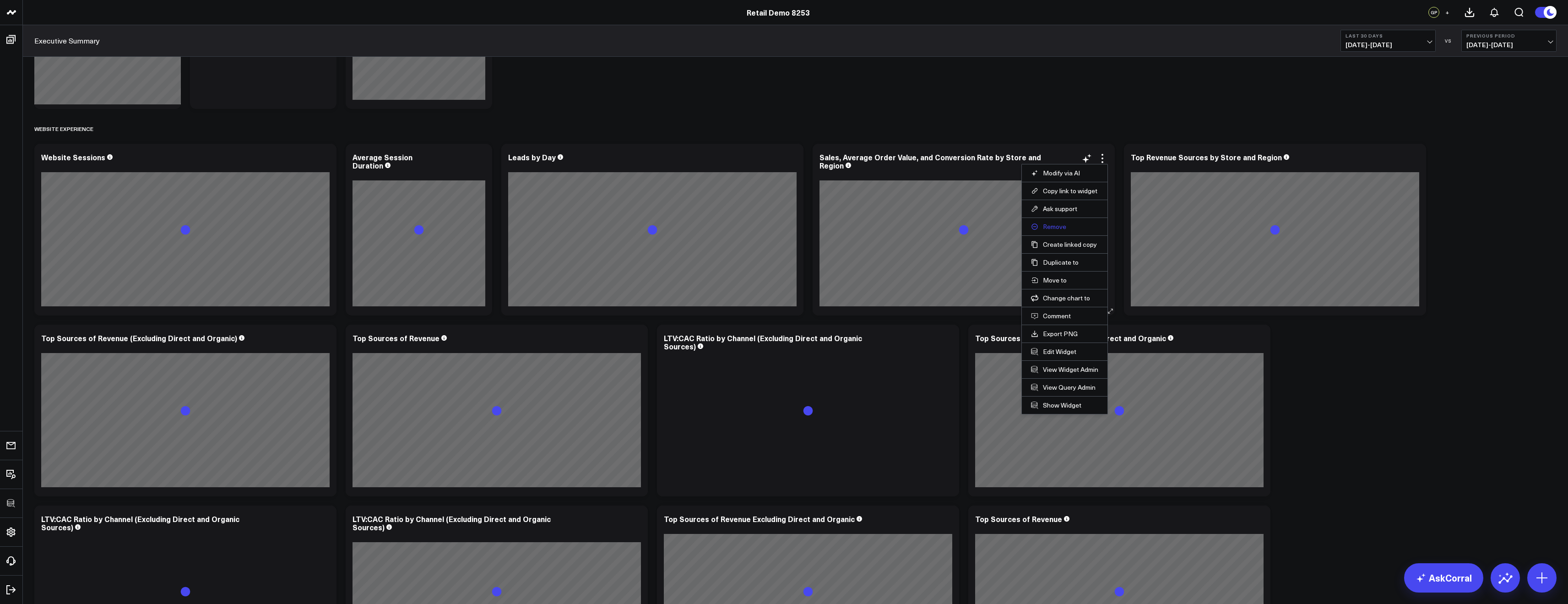
click at [1054, 229] on button "Remove" at bounding box center [1065, 227] width 68 height 9
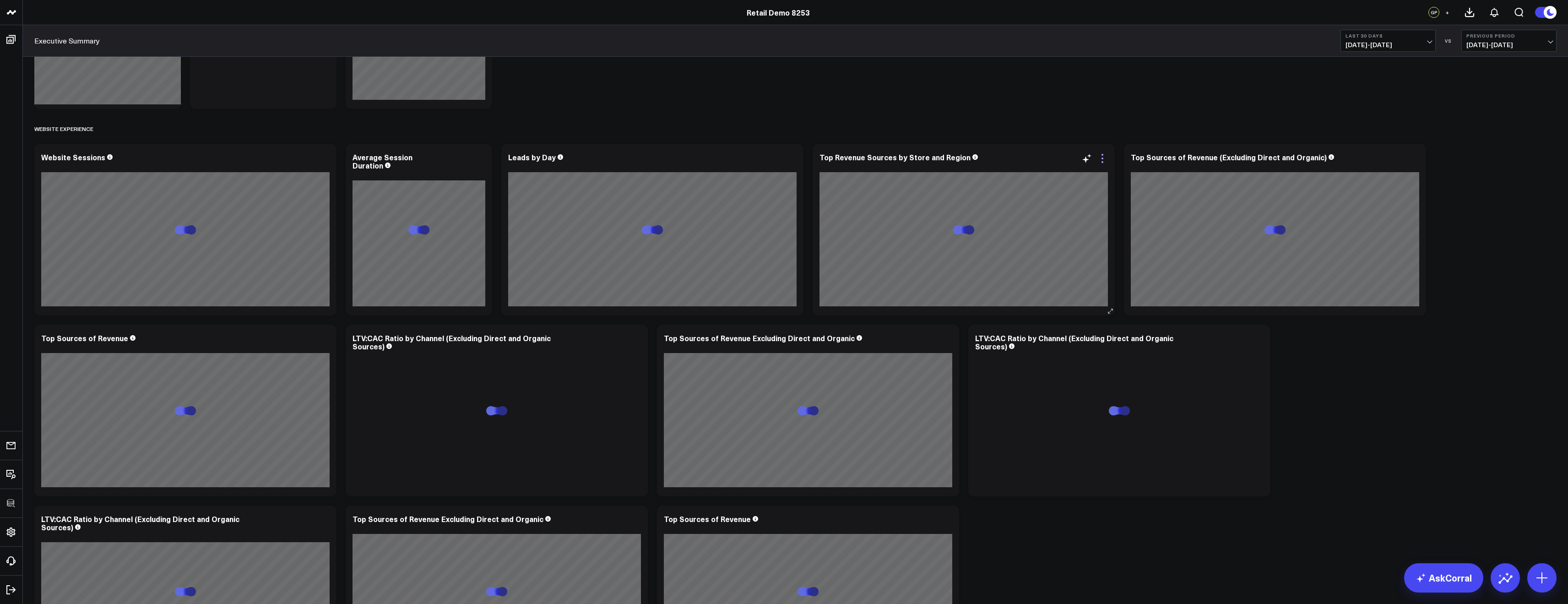
click at [1105, 161] on icon at bounding box center [1102, 158] width 11 height 11
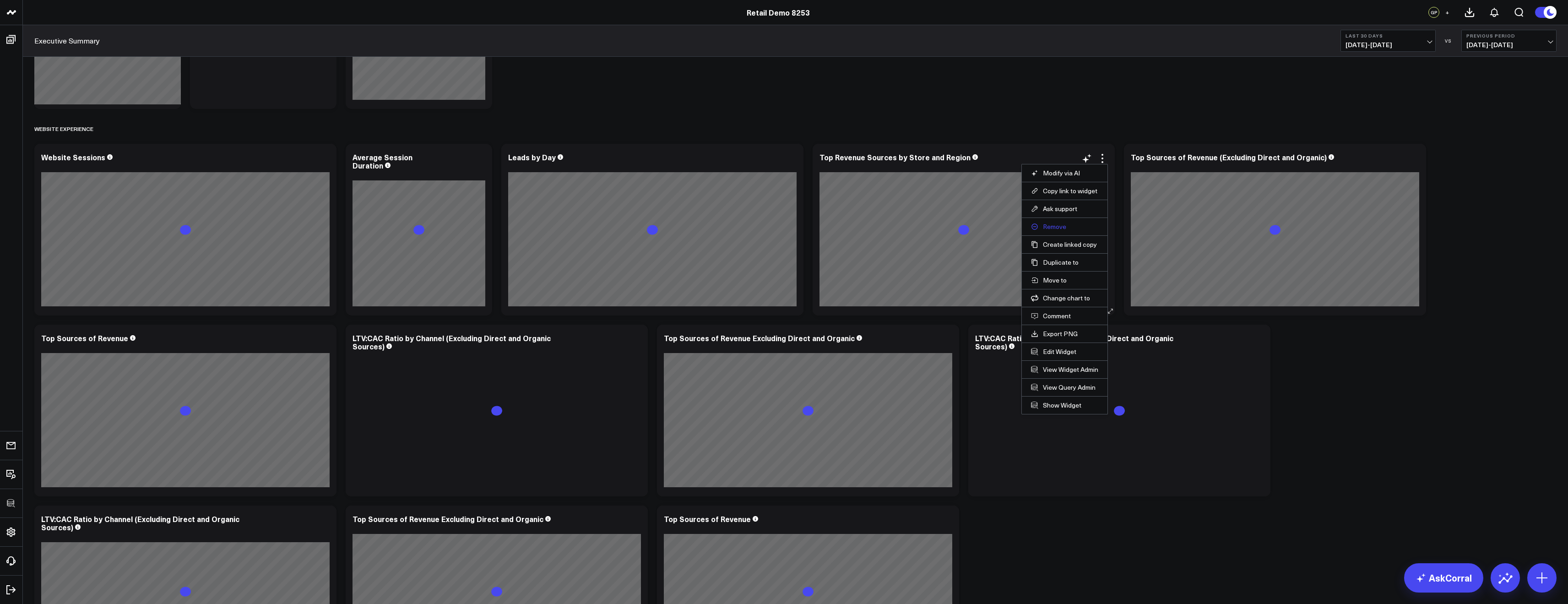
click at [1048, 224] on button "Remove" at bounding box center [1065, 227] width 68 height 9
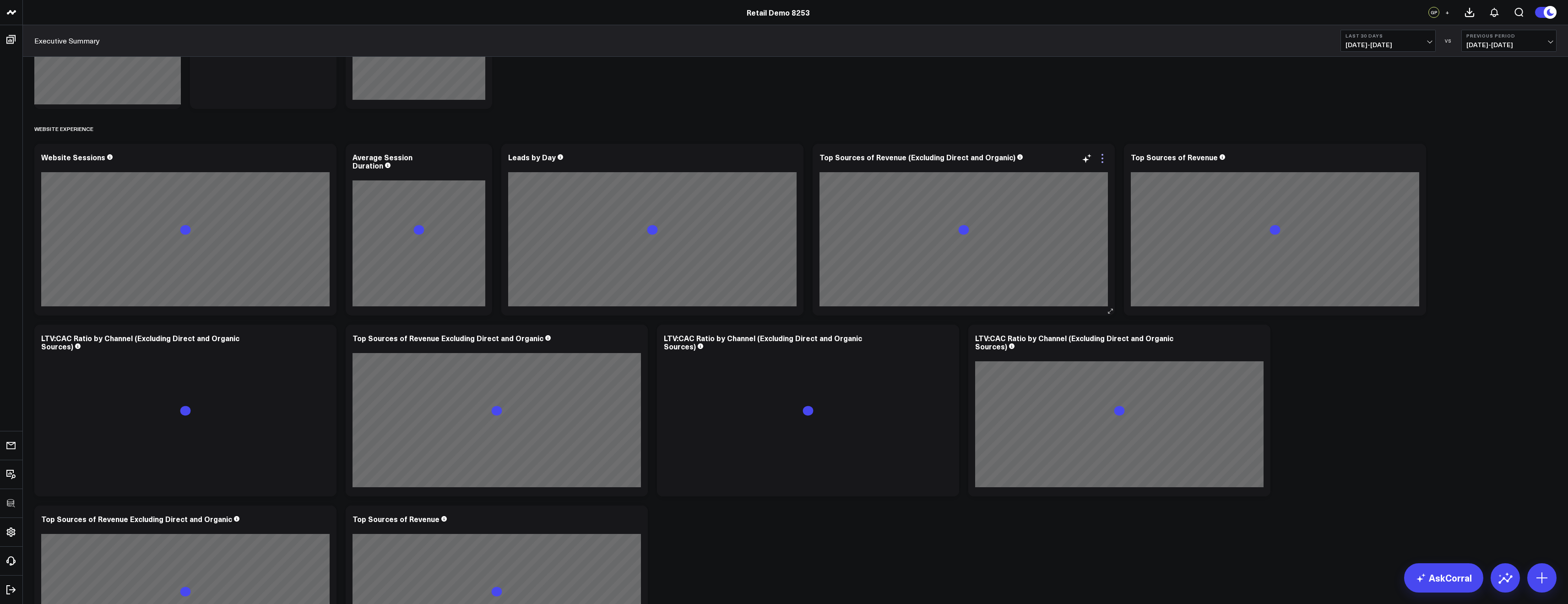
click at [1099, 158] on icon at bounding box center [1102, 158] width 11 height 11
drag, startPoint x: 1051, startPoint y: 227, endPoint x: 1462, endPoint y: 281, distance: 414.5
click at [0, 0] on button "Remove" at bounding box center [0, 0] width 0 height 0
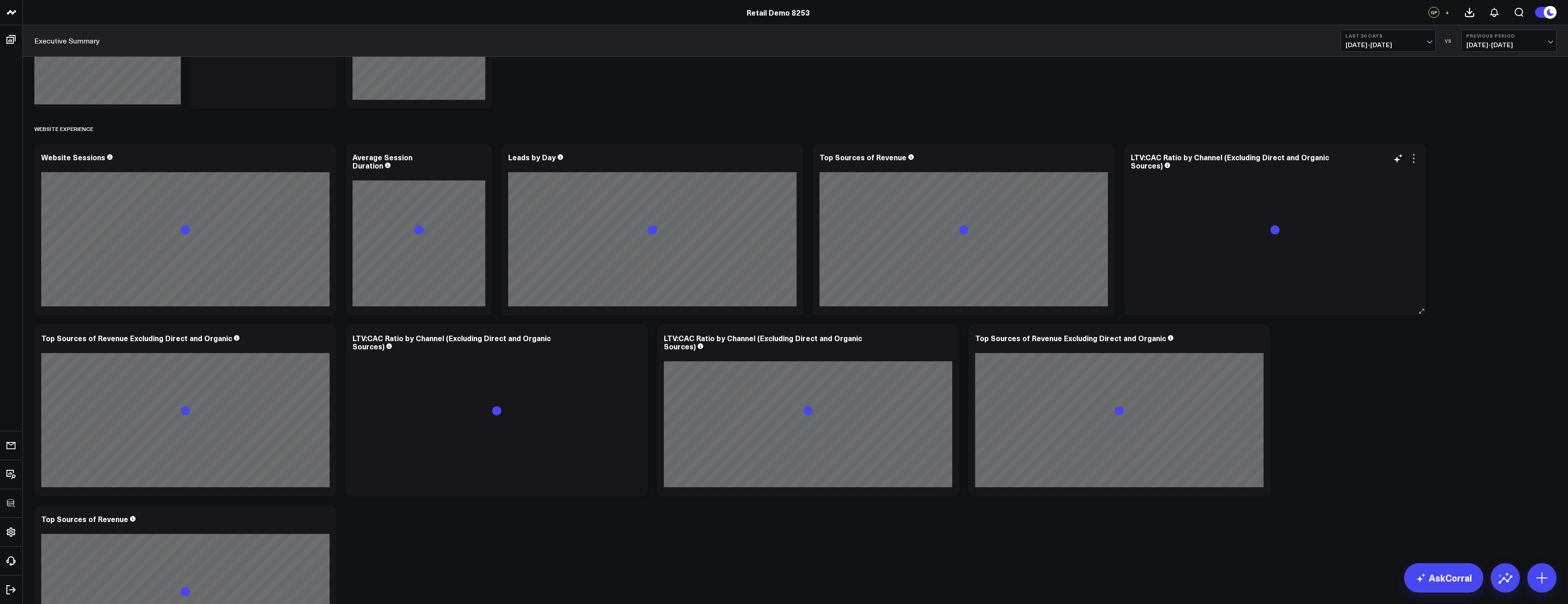
click at [1412, 158] on icon at bounding box center [1414, 158] width 11 height 11
click at [1355, 228] on button "Remove" at bounding box center [1376, 227] width 68 height 9
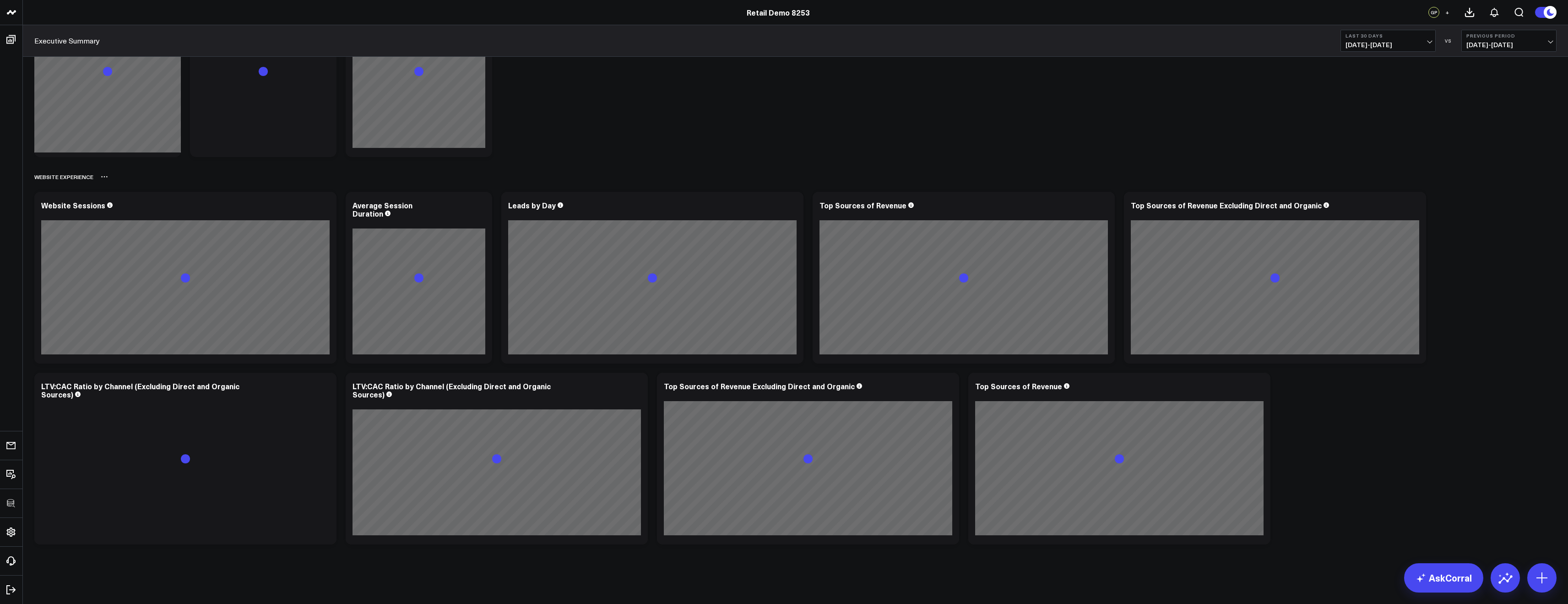
scroll to position [703, 0]
click at [1410, 206] on icon at bounding box center [1414, 206] width 11 height 11
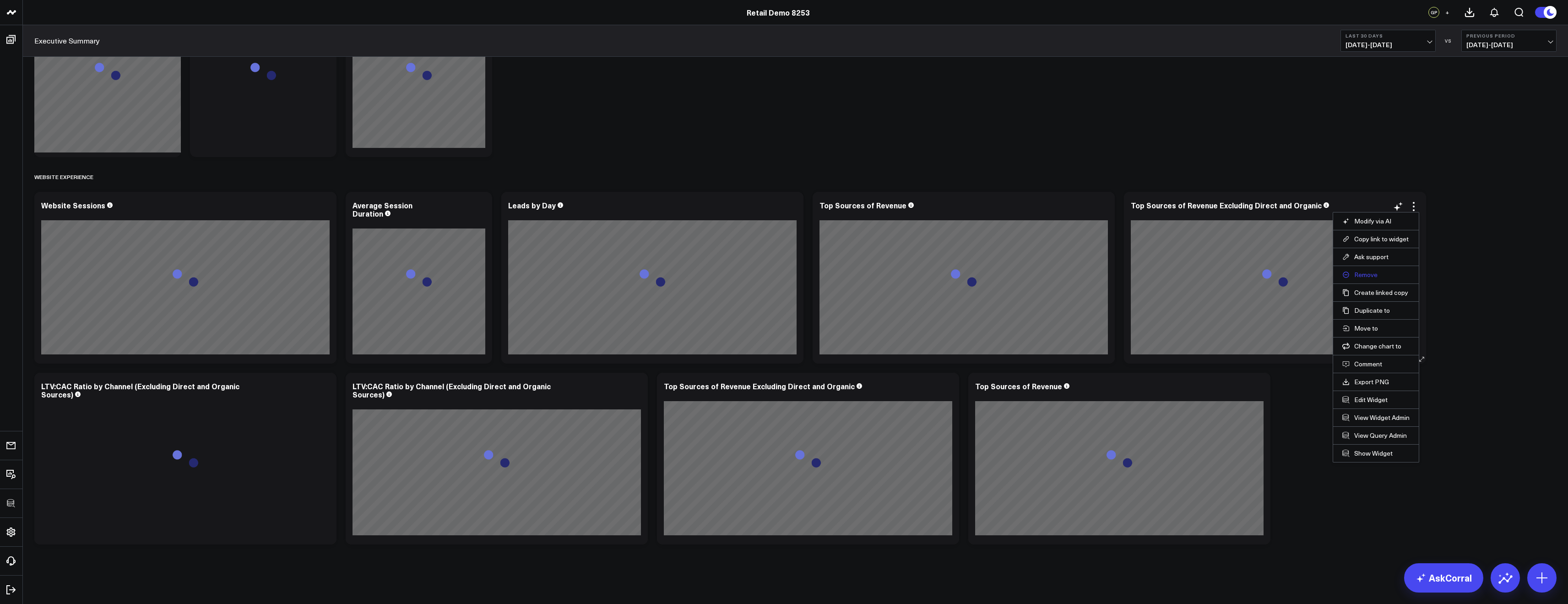
click at [1362, 273] on button "Remove" at bounding box center [1376, 275] width 68 height 9
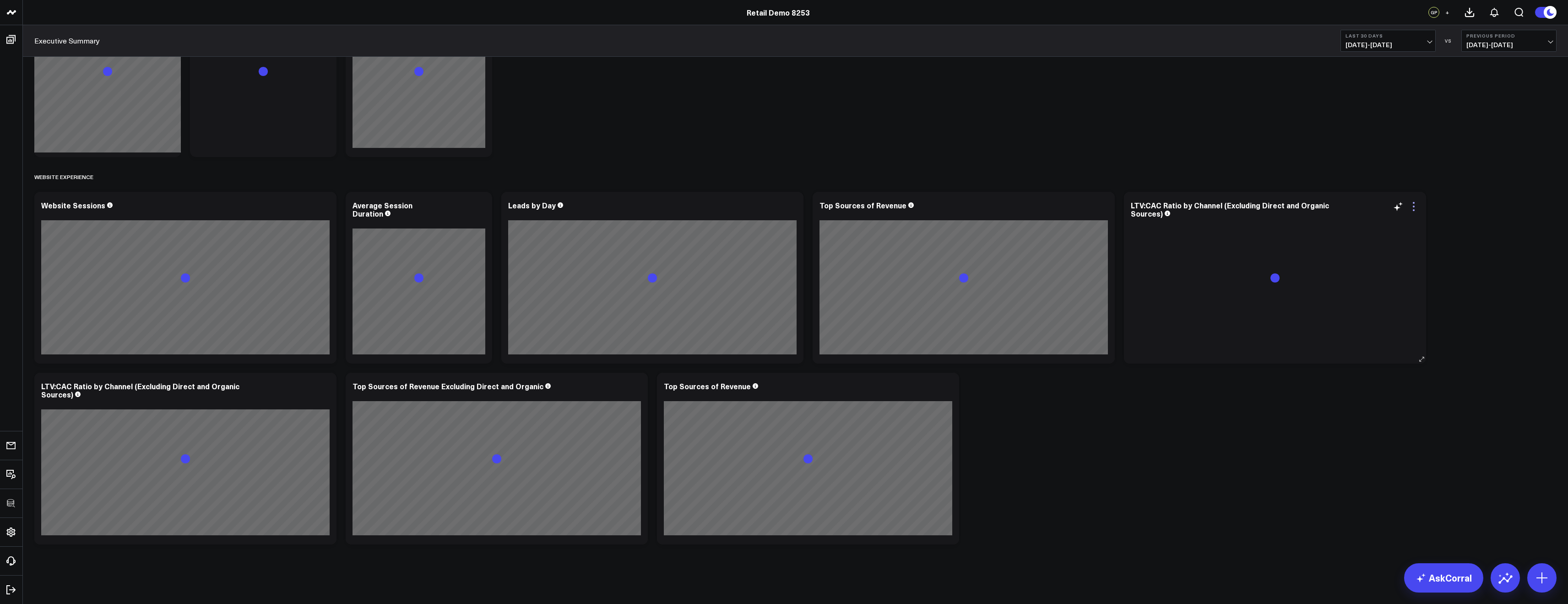
click at [1414, 206] on icon at bounding box center [1413, 206] width 2 height 2
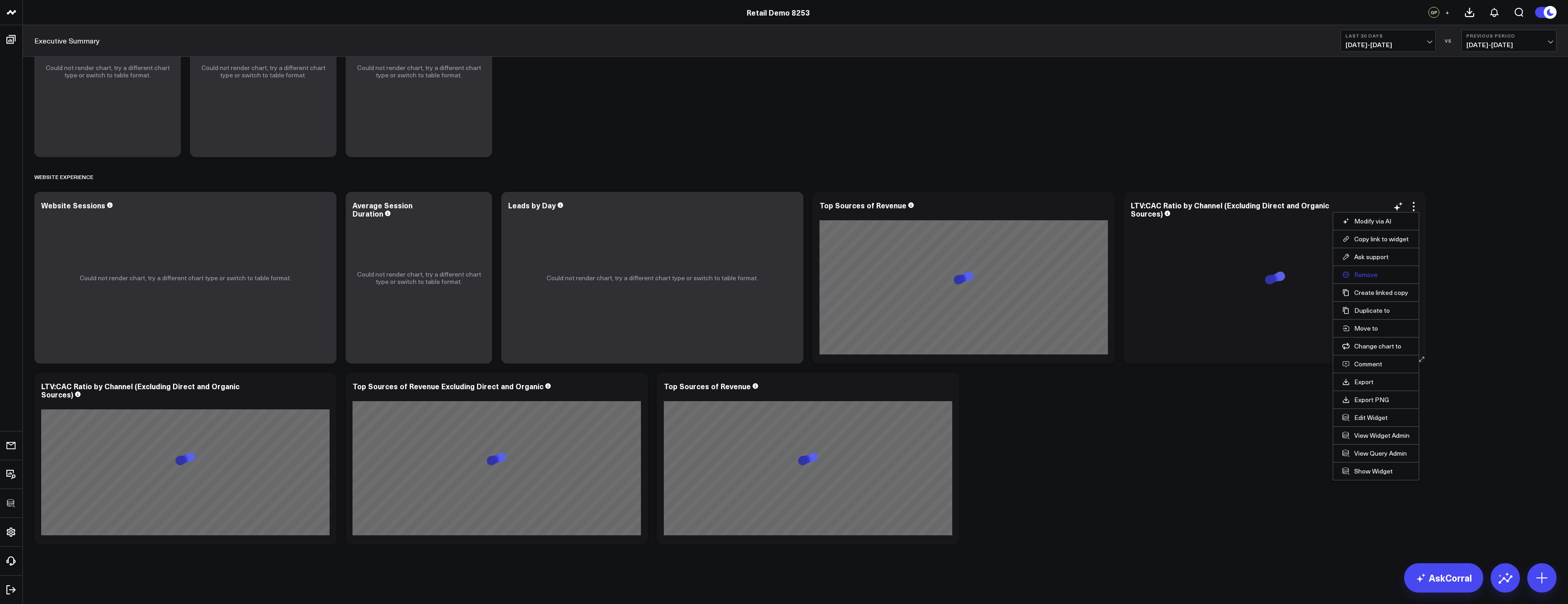
click at [1361, 272] on button "Remove" at bounding box center [1376, 275] width 68 height 9
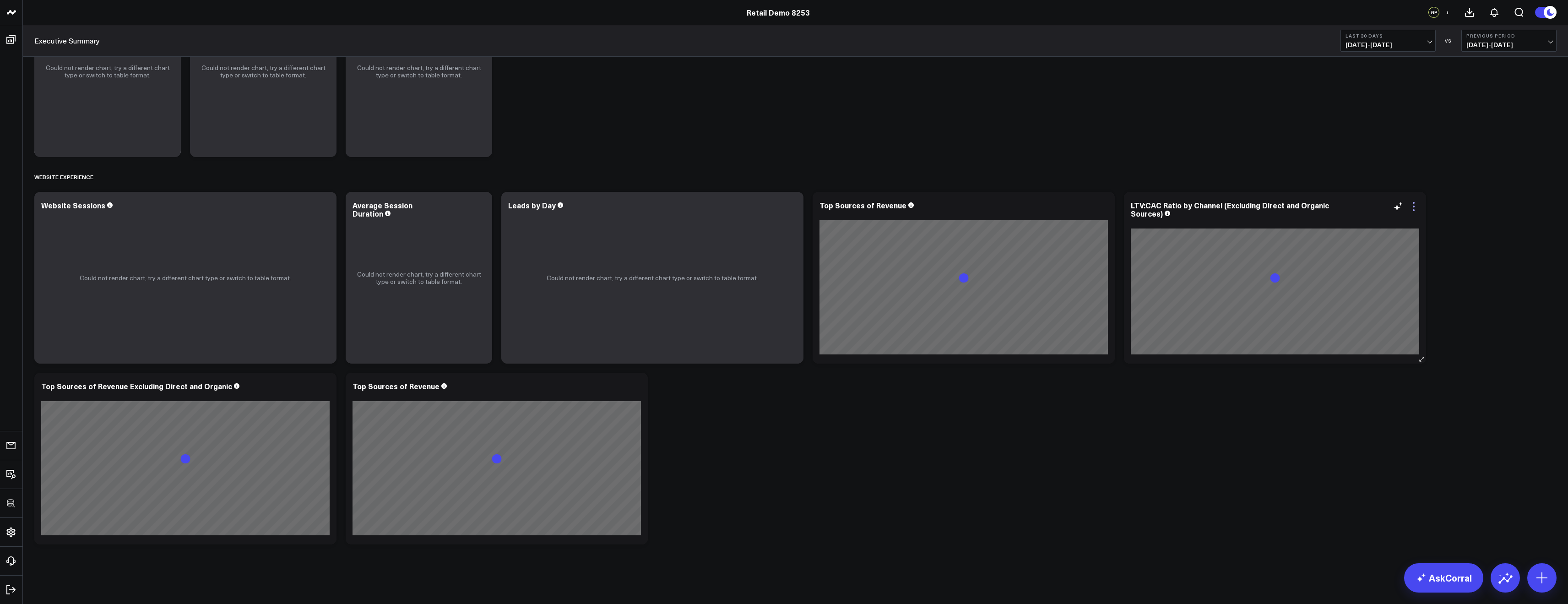
click at [1413, 202] on icon at bounding box center [1413, 203] width 2 height 2
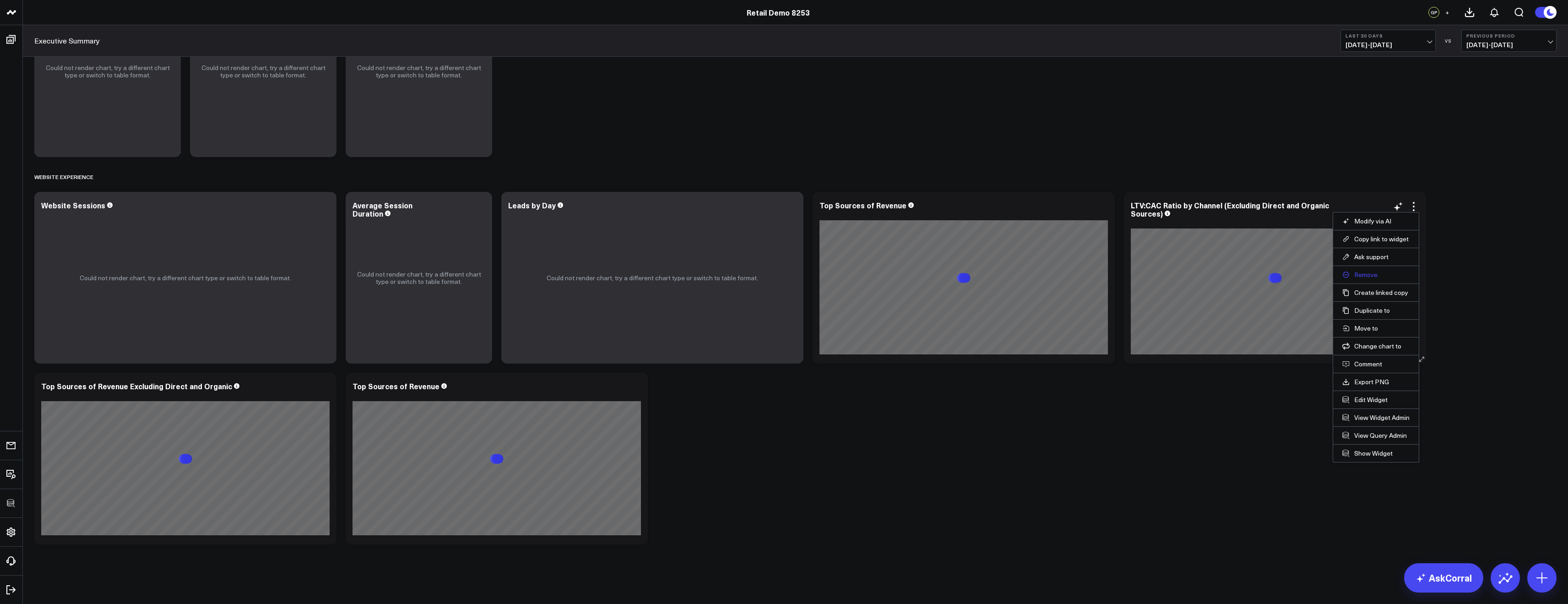
click at [1360, 278] on button "Remove" at bounding box center [1376, 275] width 68 height 9
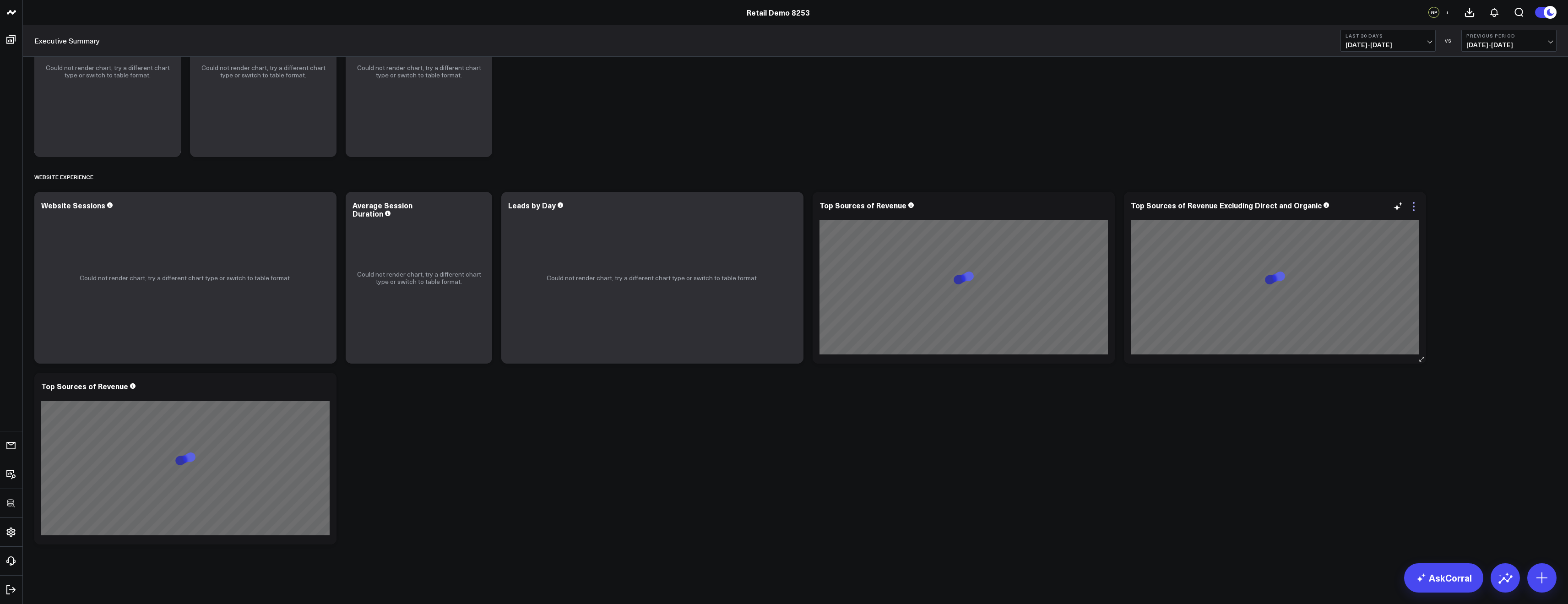
click at [1413, 205] on icon at bounding box center [1414, 206] width 11 height 11
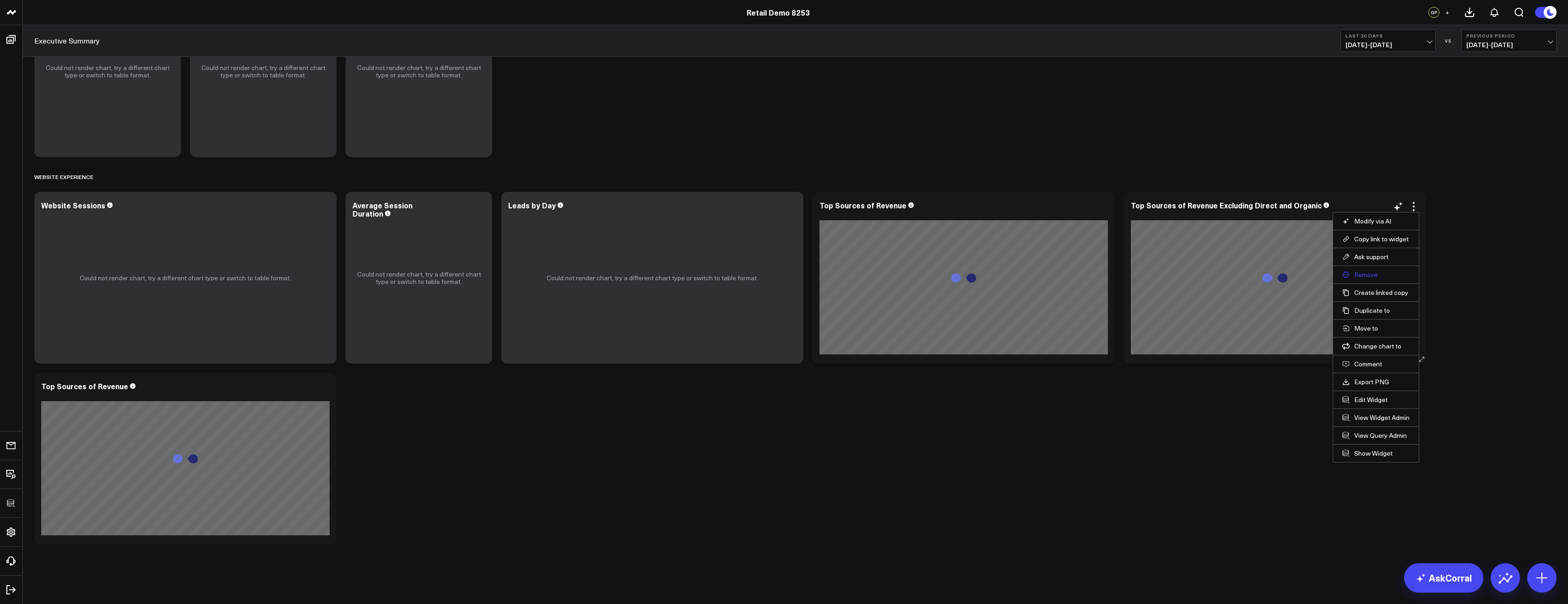
click at [1364, 272] on button "Remove" at bounding box center [1376, 275] width 68 height 9
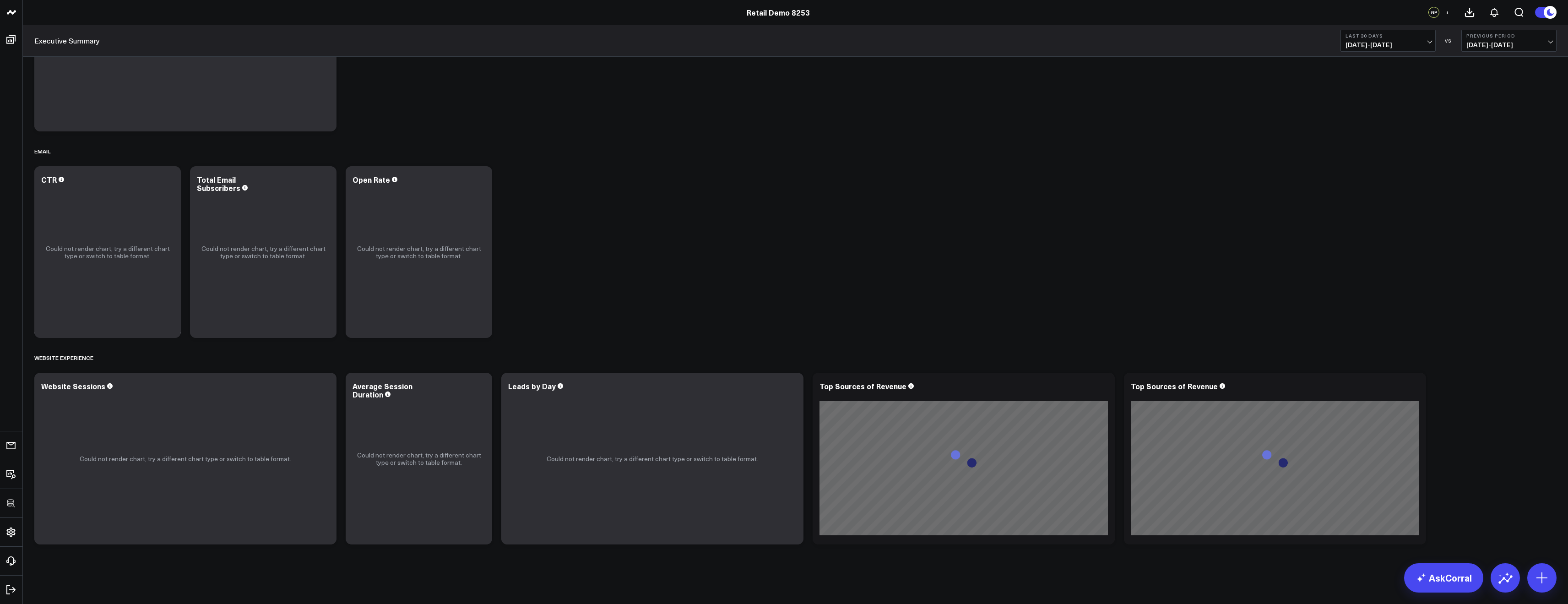
scroll to position [522, 0]
click at [1413, 388] on icon at bounding box center [1413, 387] width 2 height 2
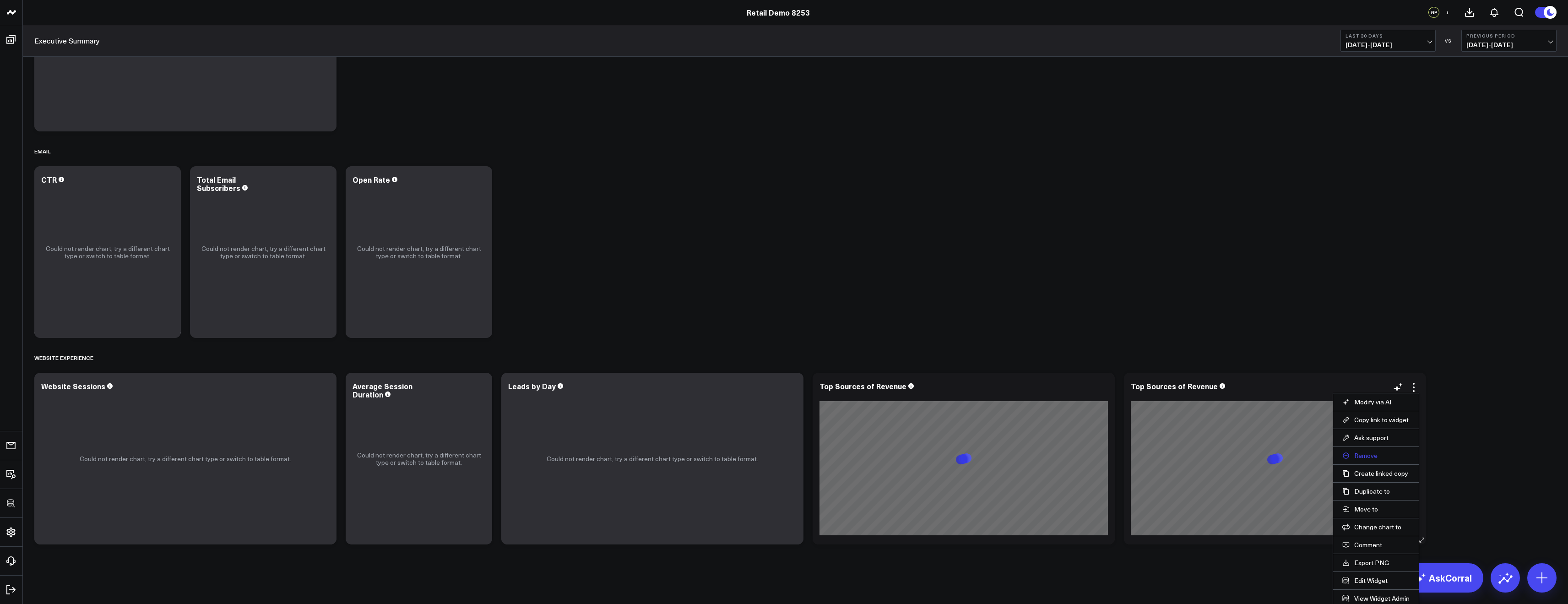
click at [1368, 452] on button "Remove" at bounding box center [1376, 456] width 68 height 9
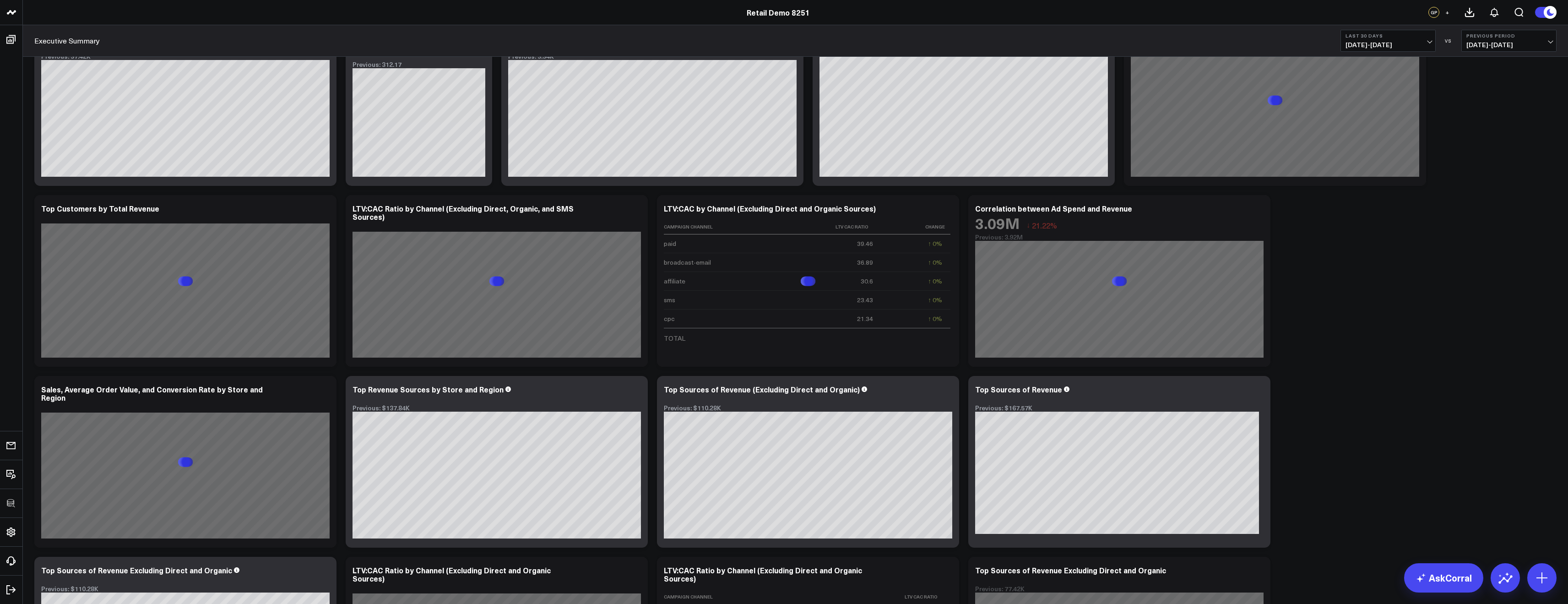
scroll to position [563, 0]
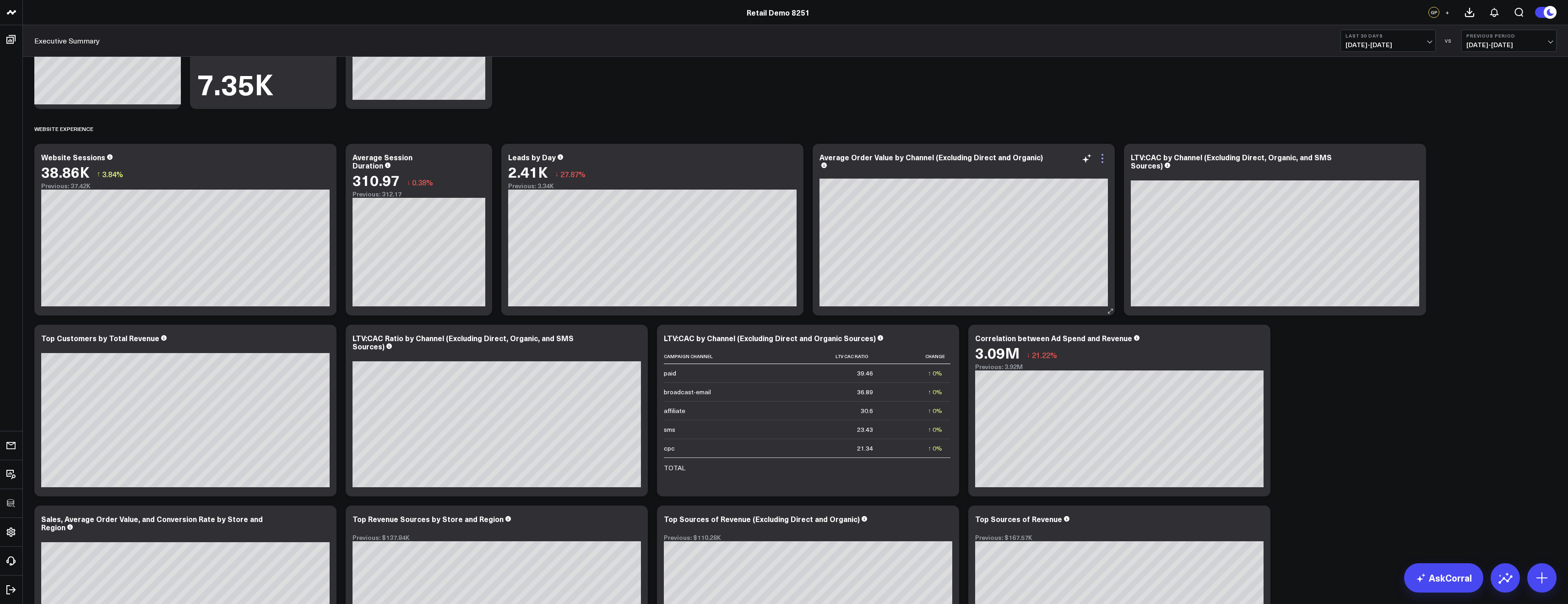
click at [1102, 156] on icon at bounding box center [1102, 158] width 11 height 11
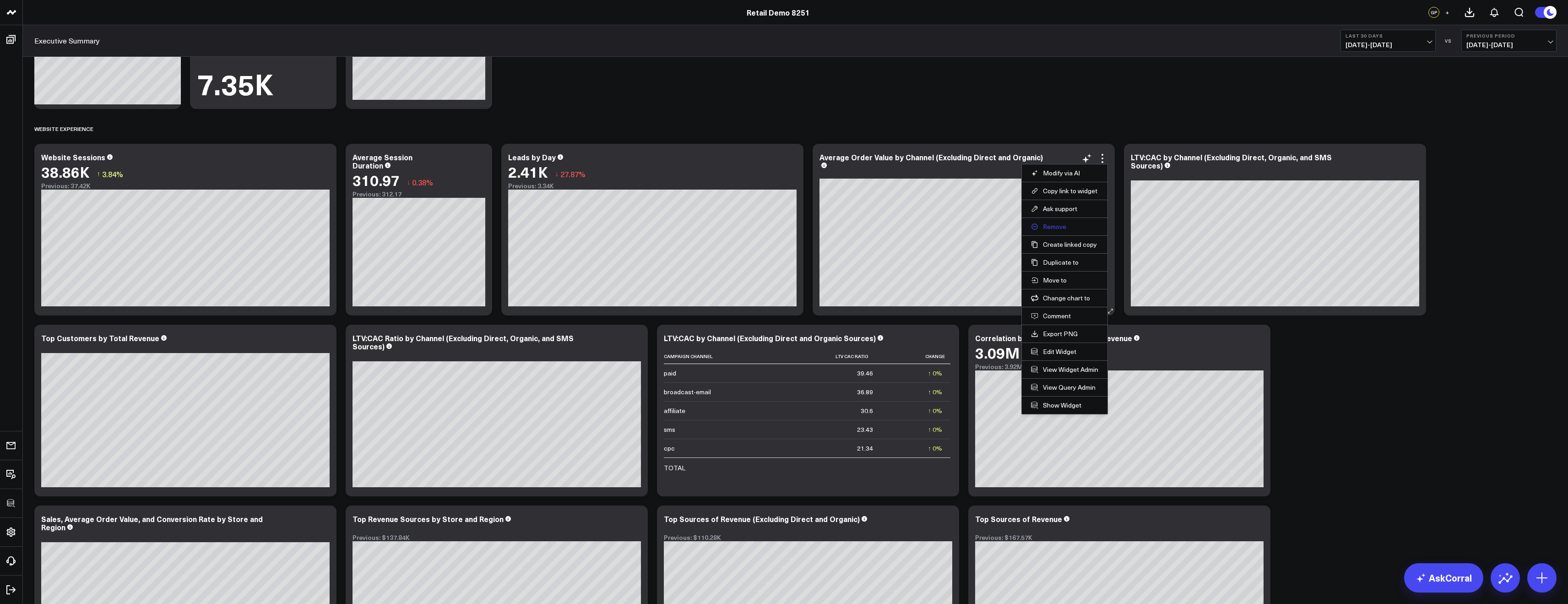
click at [1066, 228] on button "Remove" at bounding box center [1065, 227] width 68 height 9
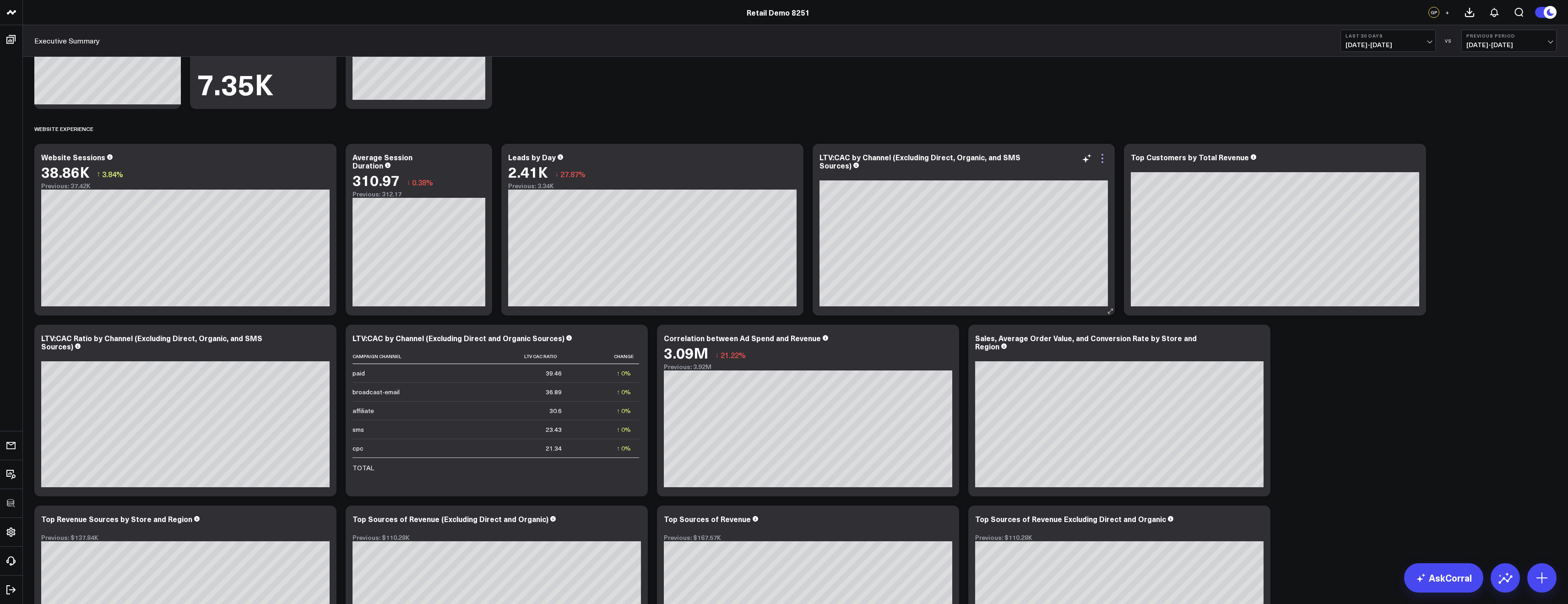
click at [1100, 159] on icon at bounding box center [1102, 158] width 11 height 11
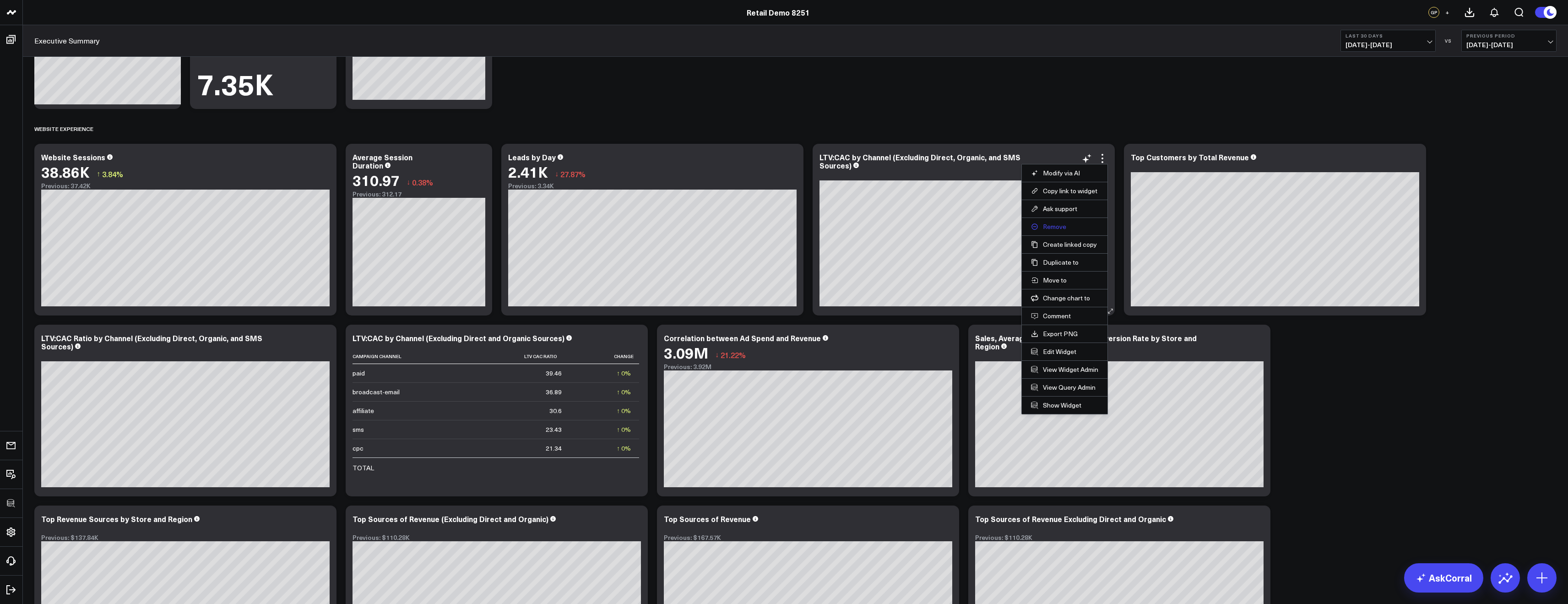
click at [1055, 227] on button "Remove" at bounding box center [1065, 227] width 68 height 9
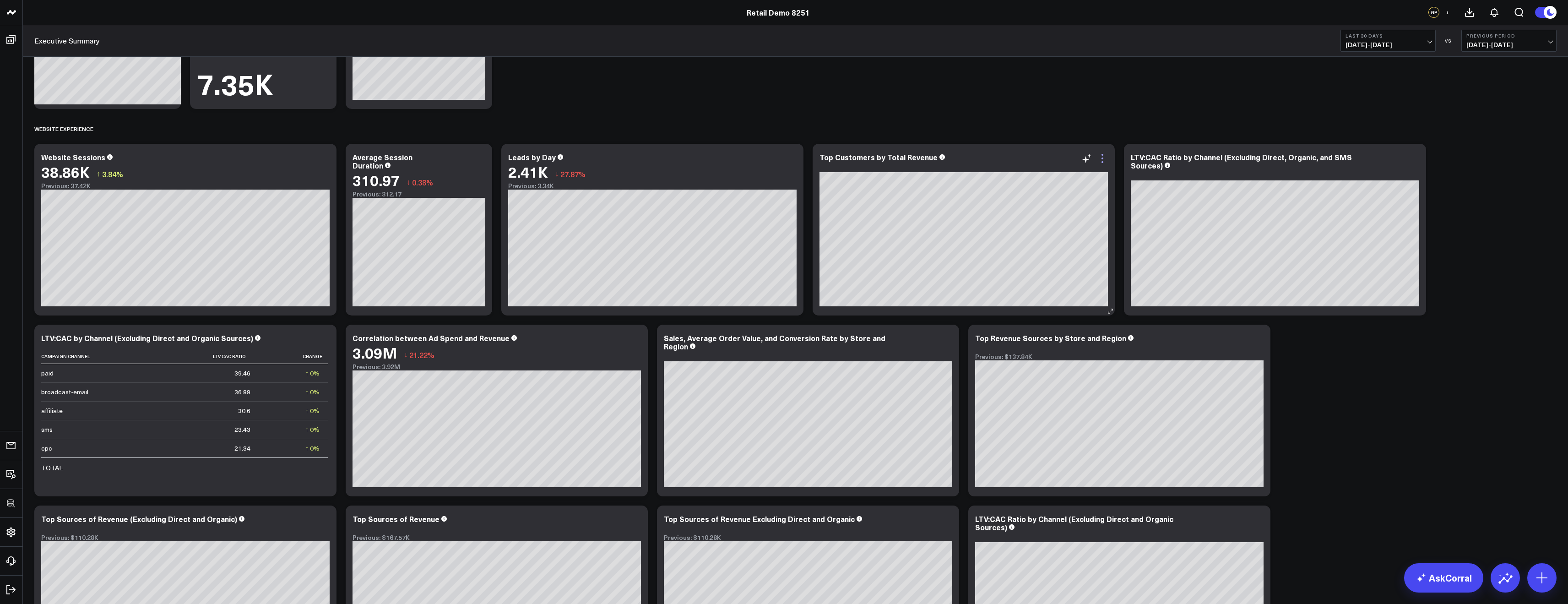
click at [1104, 156] on icon at bounding box center [1102, 158] width 11 height 11
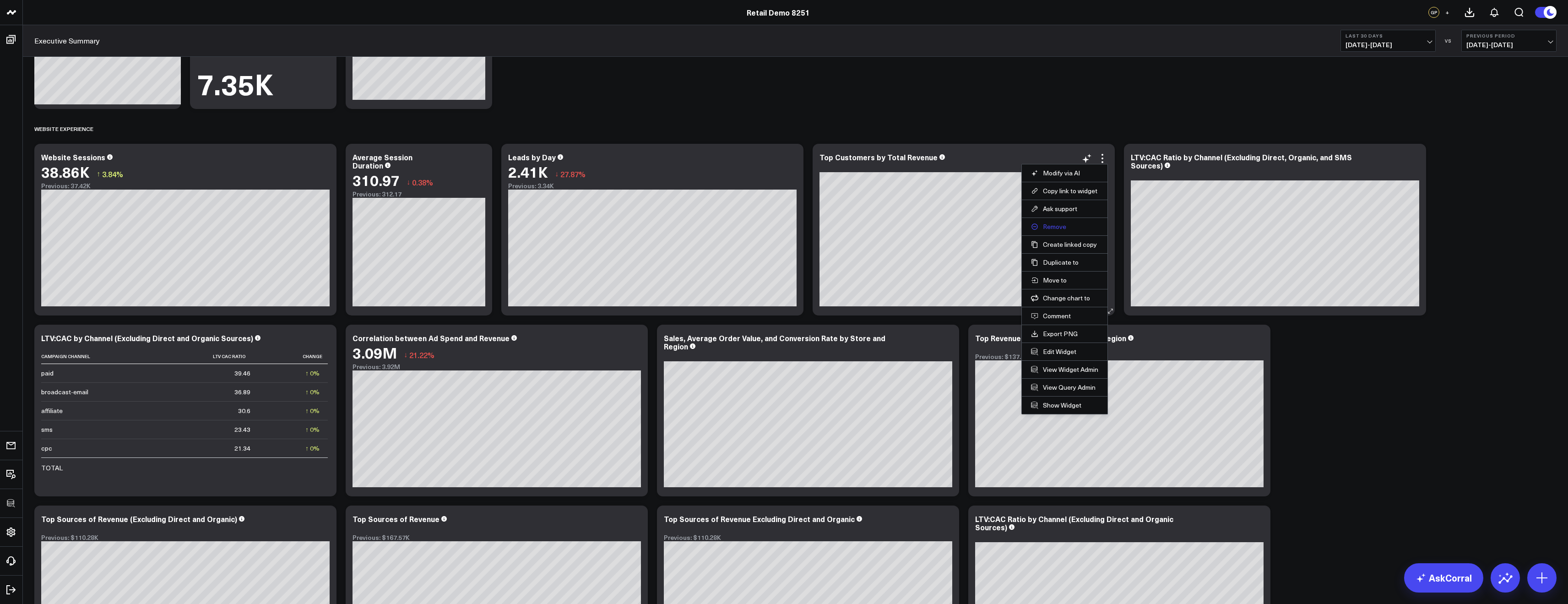
click at [1054, 226] on button "Remove" at bounding box center [1065, 227] width 68 height 9
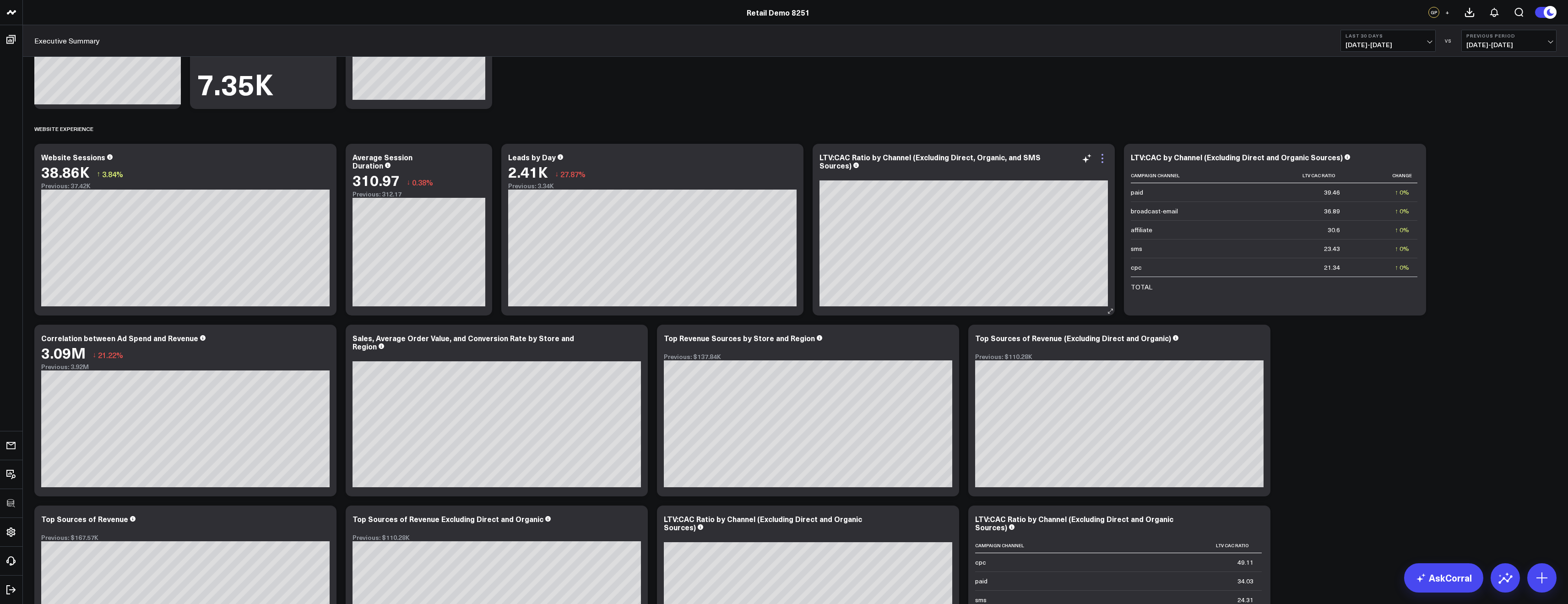
click at [1102, 161] on icon at bounding box center [1102, 158] width 11 height 11
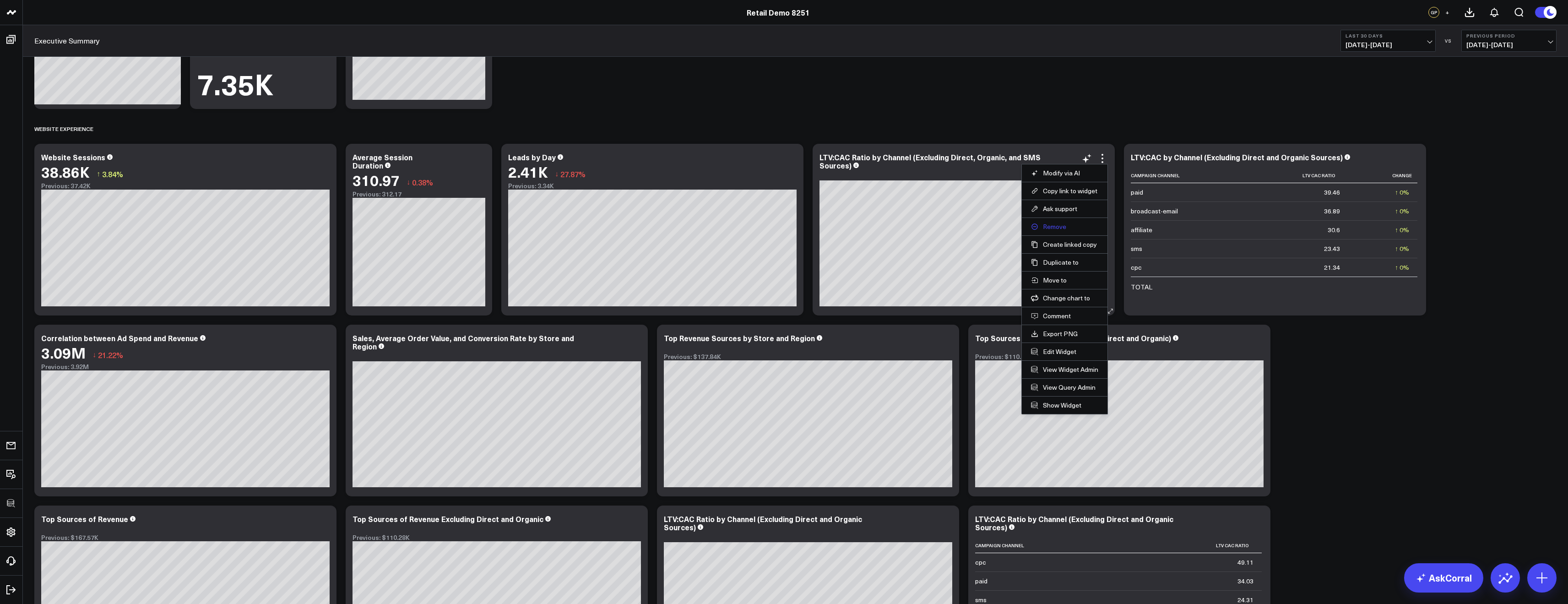
click at [1055, 225] on button "Remove" at bounding box center [1065, 227] width 68 height 9
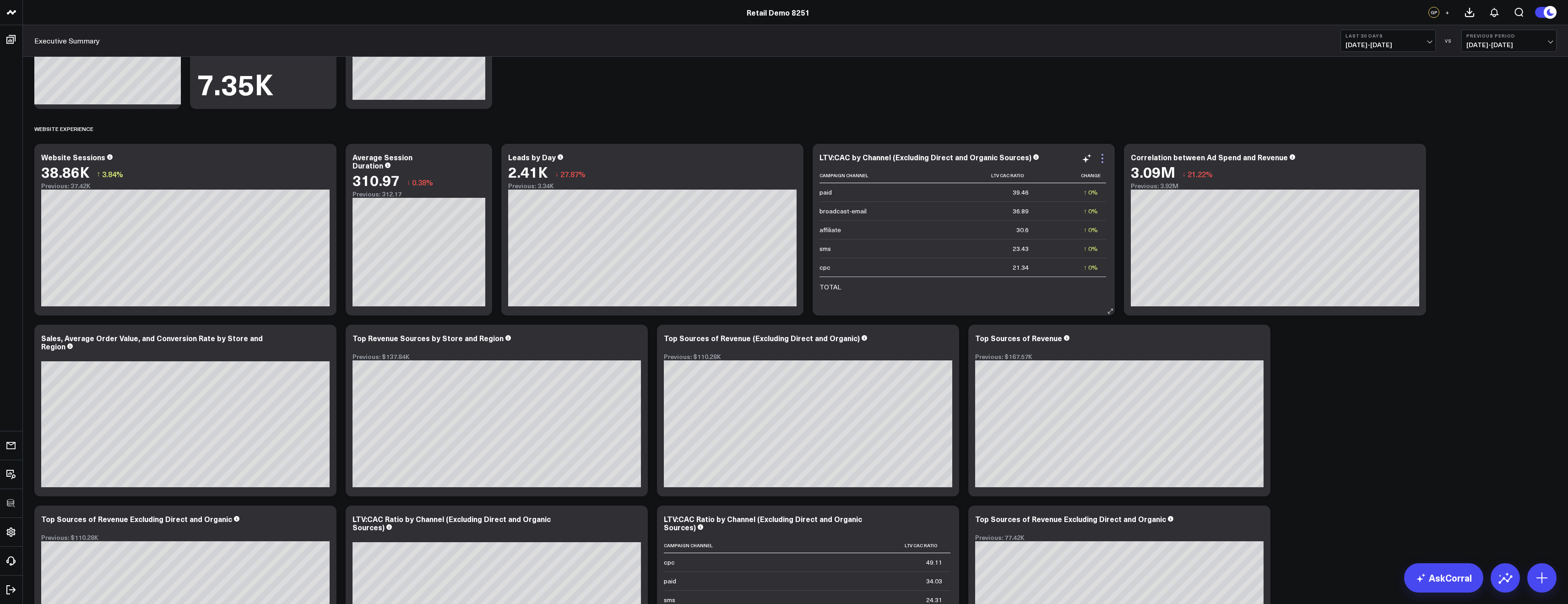
click at [1102, 160] on icon at bounding box center [1102, 158] width 11 height 11
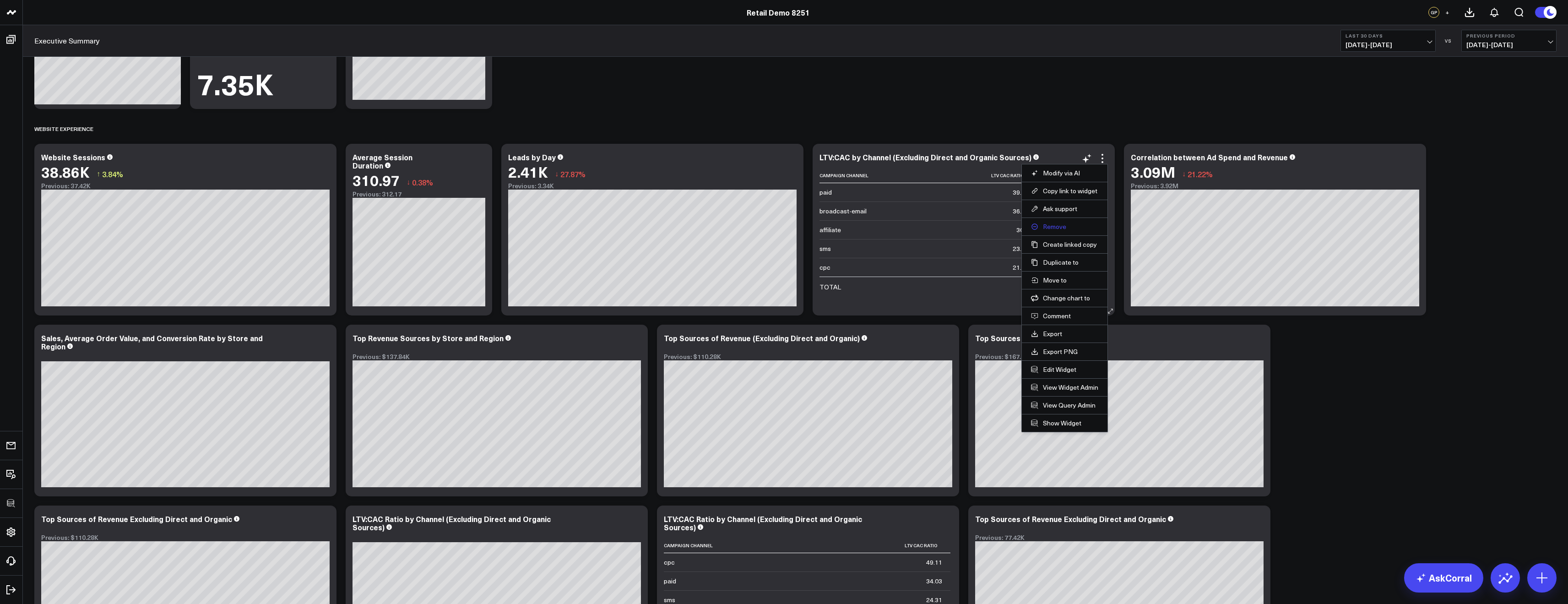
click at [1049, 230] on button "Remove" at bounding box center [1065, 227] width 68 height 9
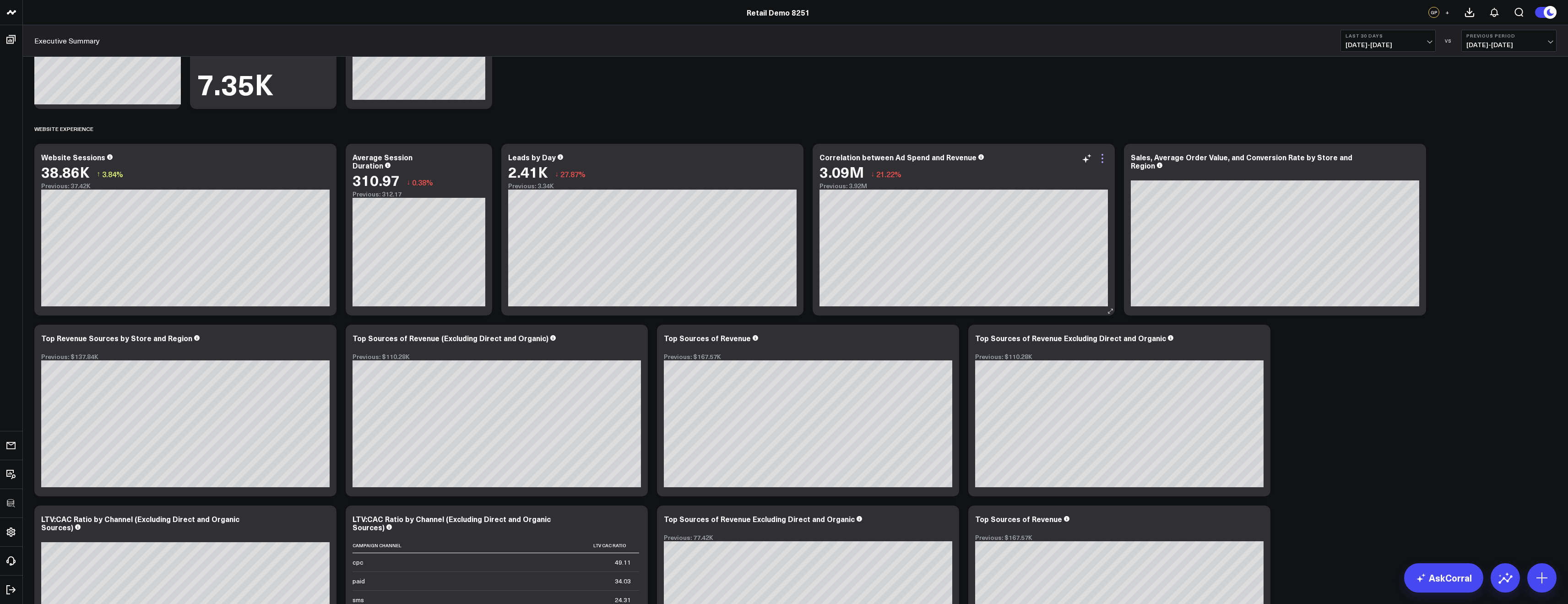
click at [1102, 160] on icon at bounding box center [1102, 158] width 11 height 11
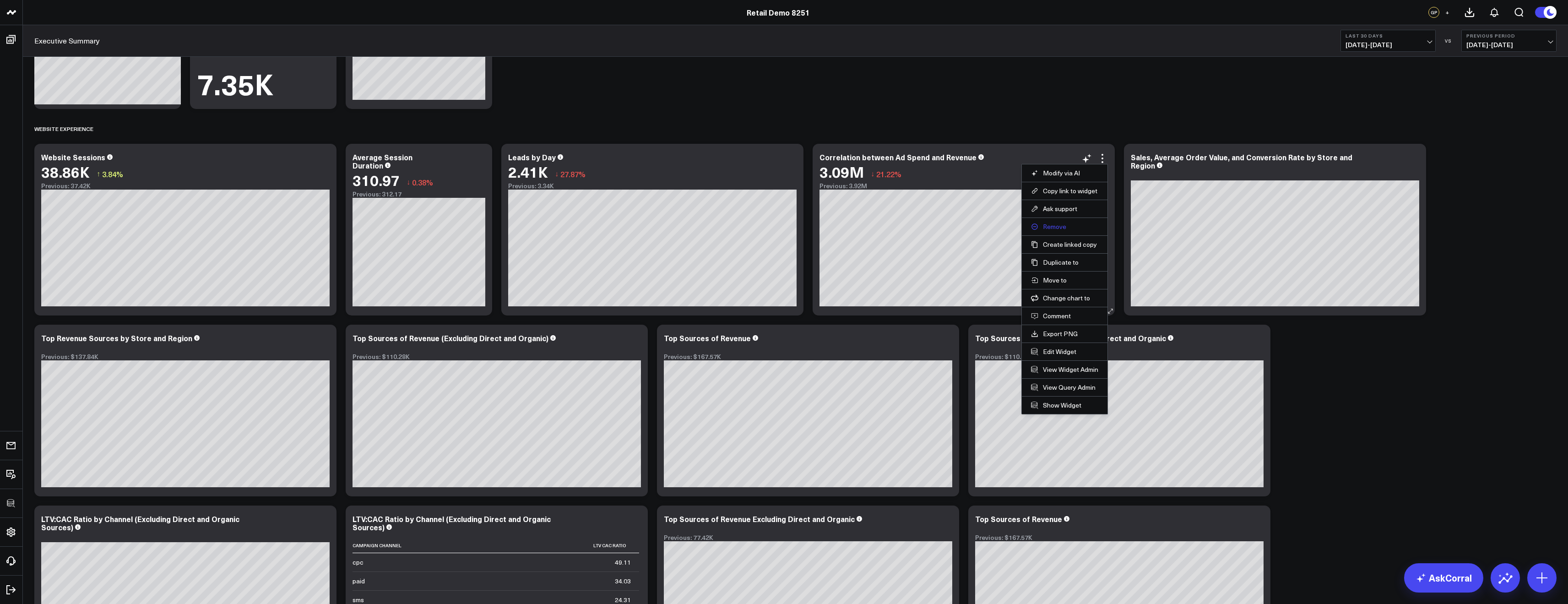
click at [1057, 228] on button "Remove" at bounding box center [1065, 227] width 68 height 9
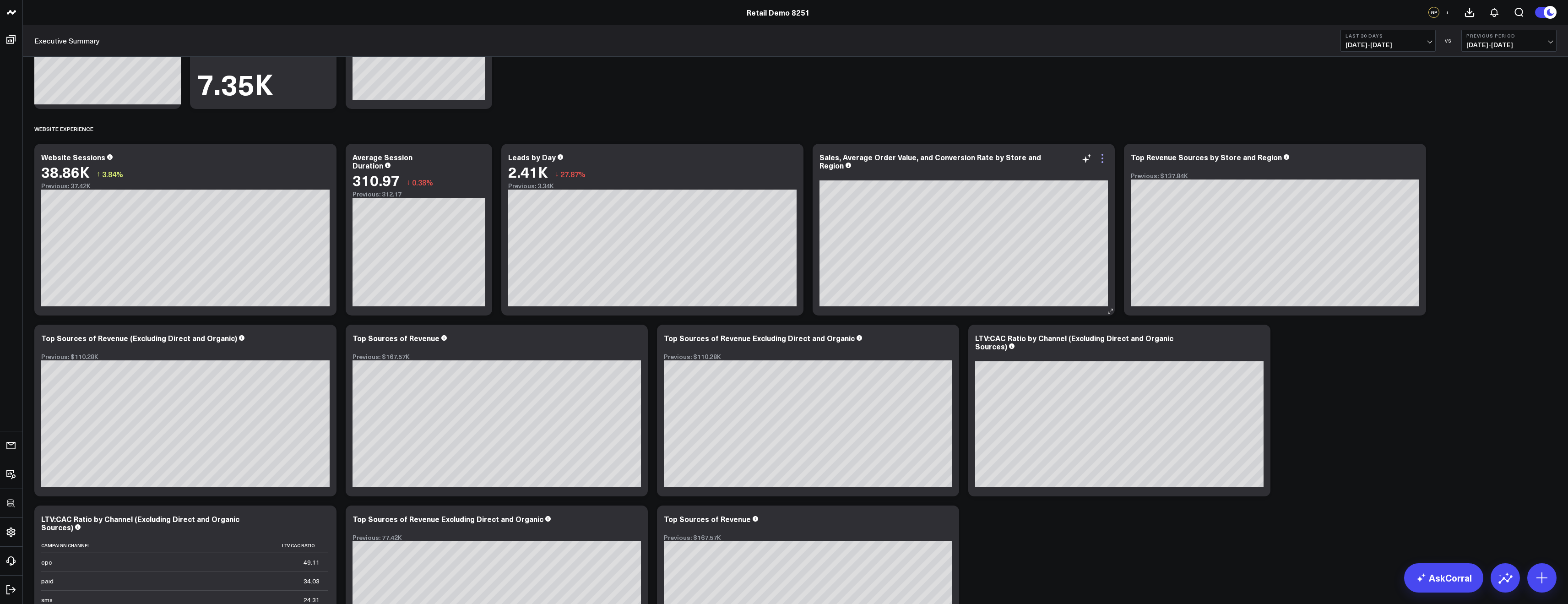
click at [1103, 161] on icon at bounding box center [1102, 162] width 2 height 2
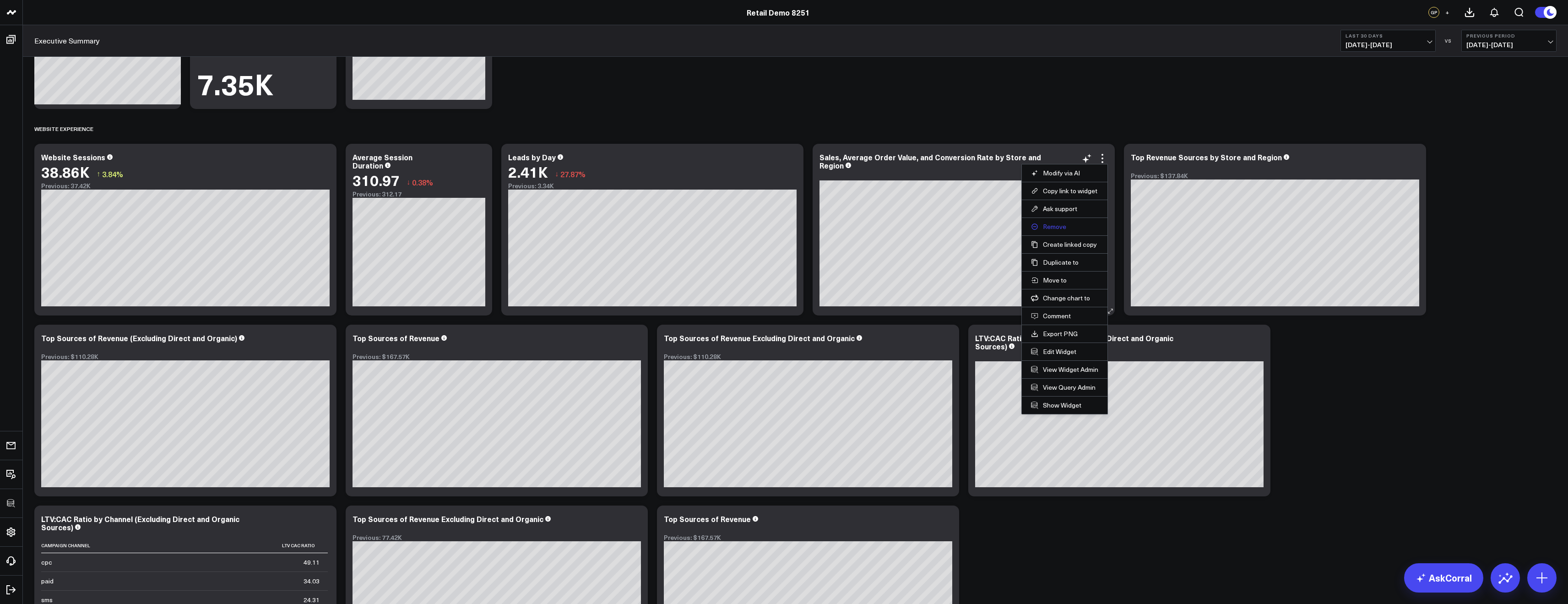
click at [1061, 226] on button "Remove" at bounding box center [1065, 227] width 68 height 9
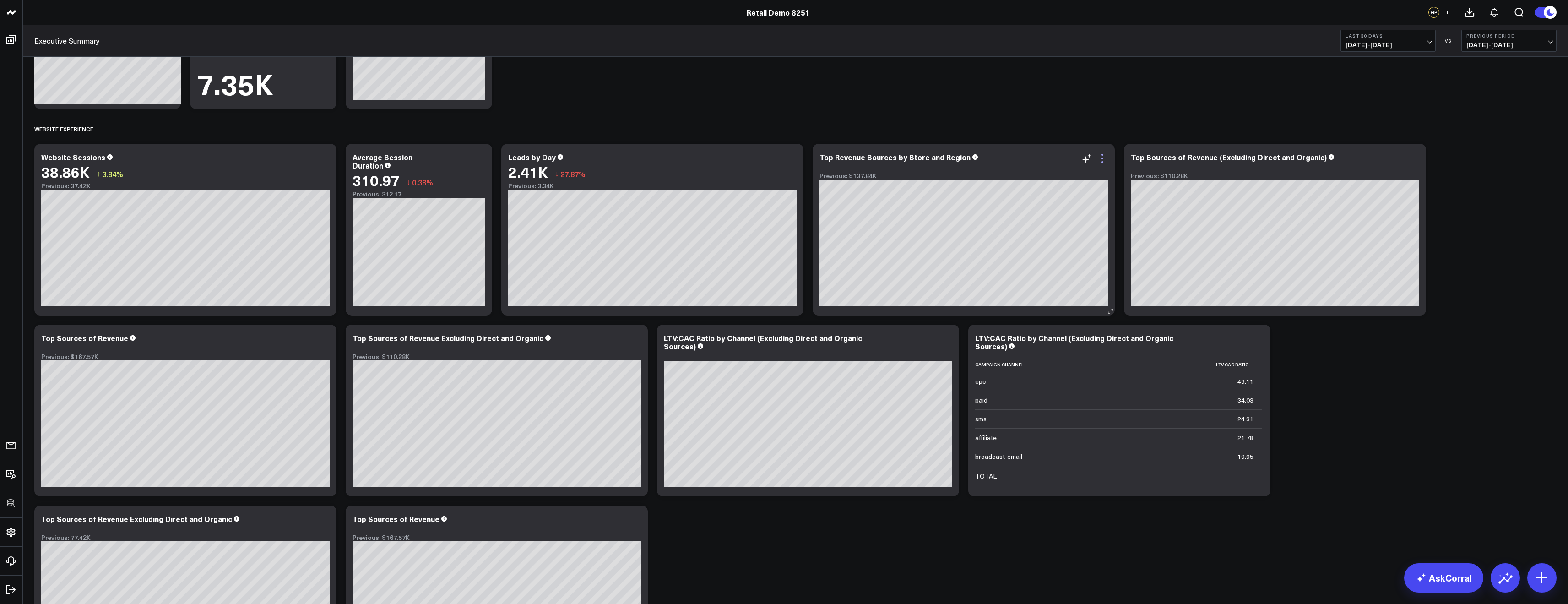
click at [1101, 160] on icon at bounding box center [1102, 158] width 11 height 11
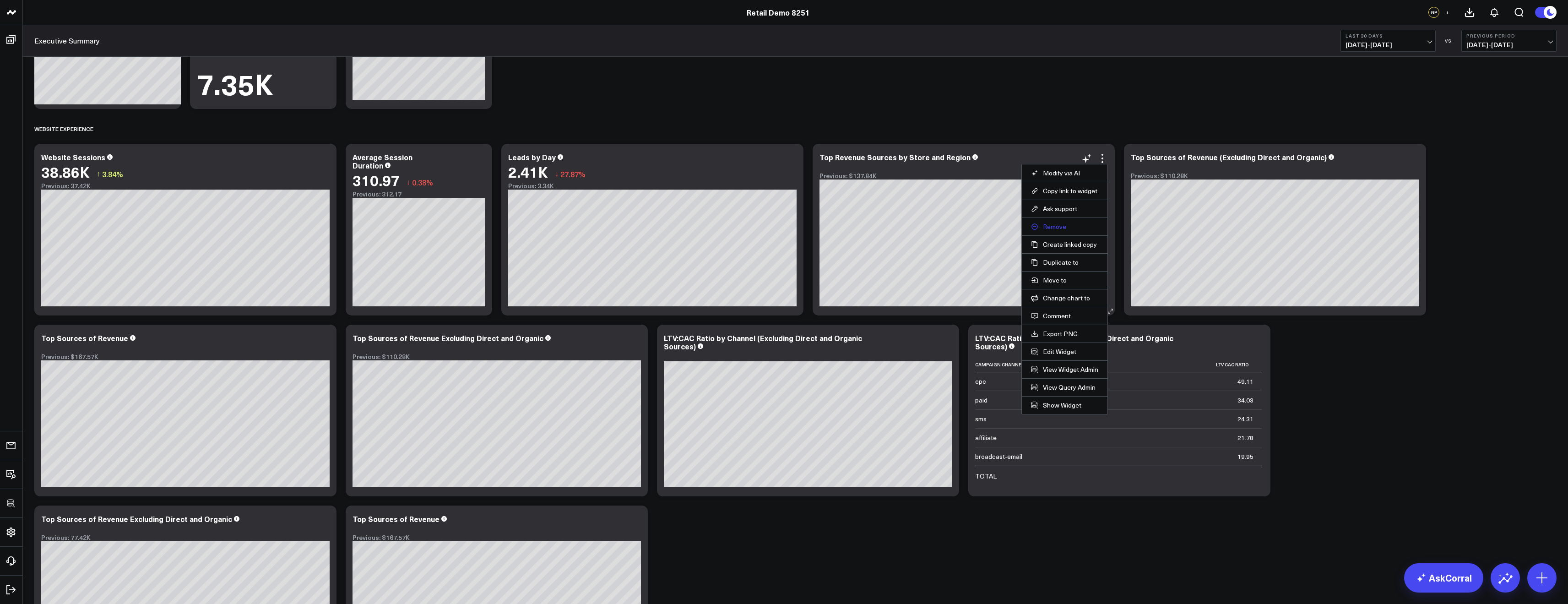
click at [1051, 225] on button "Remove" at bounding box center [1065, 227] width 68 height 9
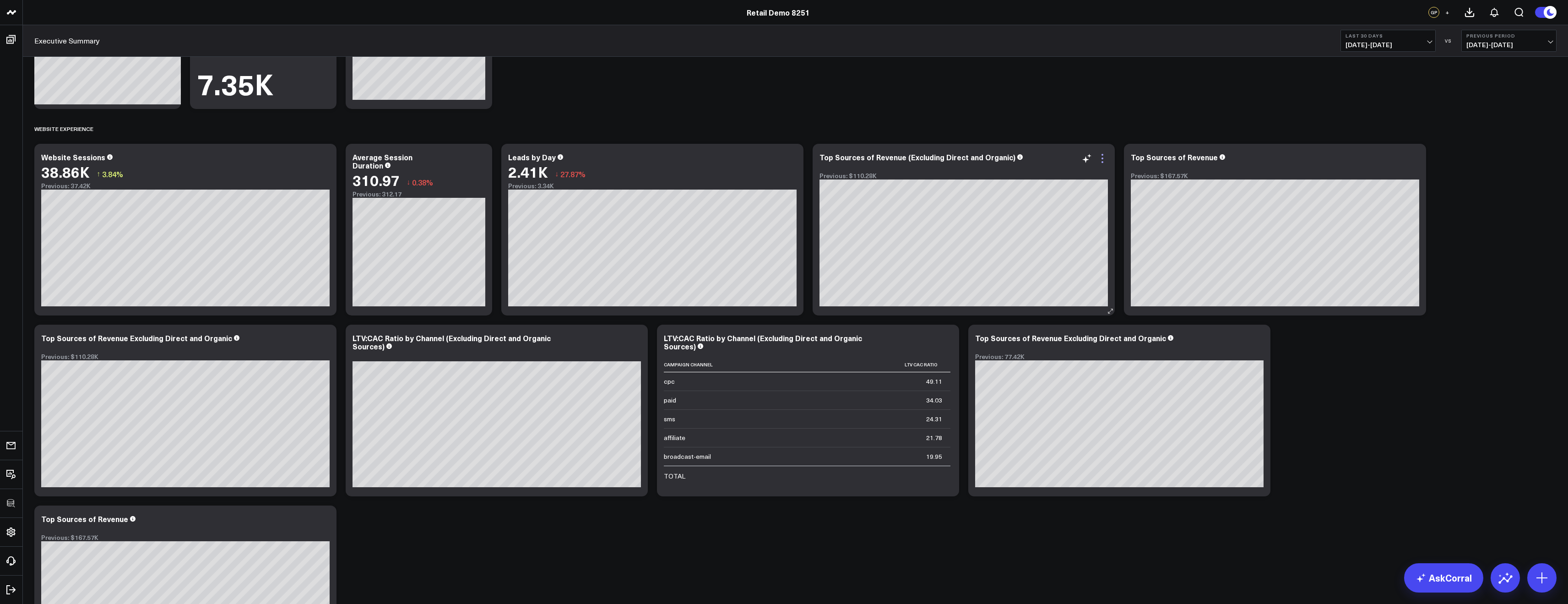
click at [1105, 160] on icon at bounding box center [1102, 158] width 11 height 11
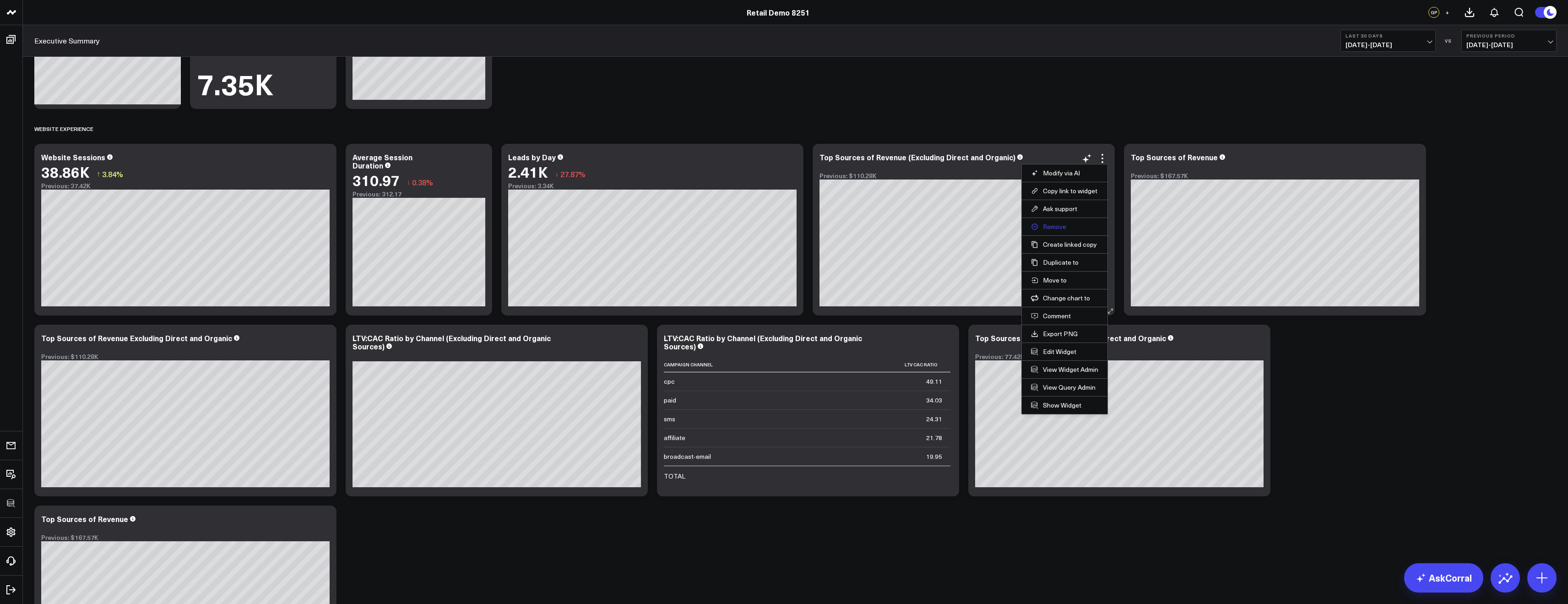
click at [1054, 230] on button "Remove" at bounding box center [1065, 227] width 68 height 9
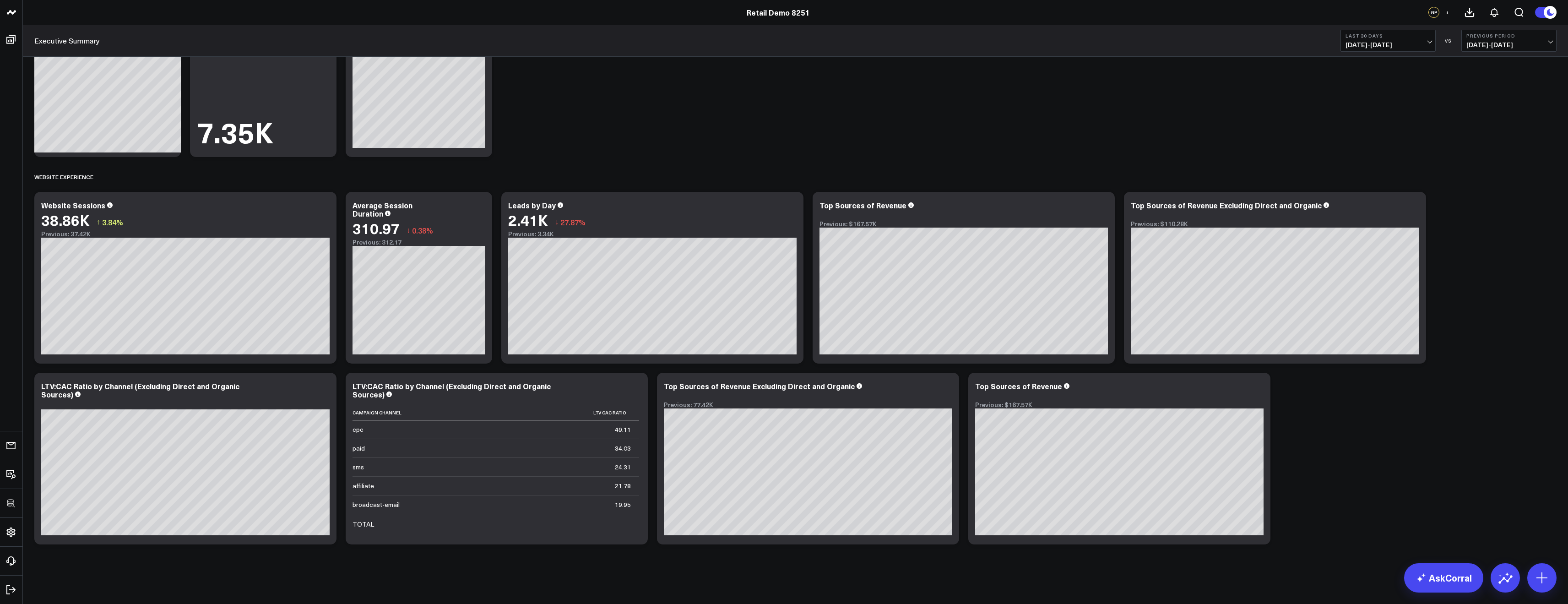
scroll to position [514, 0]
click at [1099, 206] on icon at bounding box center [1102, 206] width 11 height 11
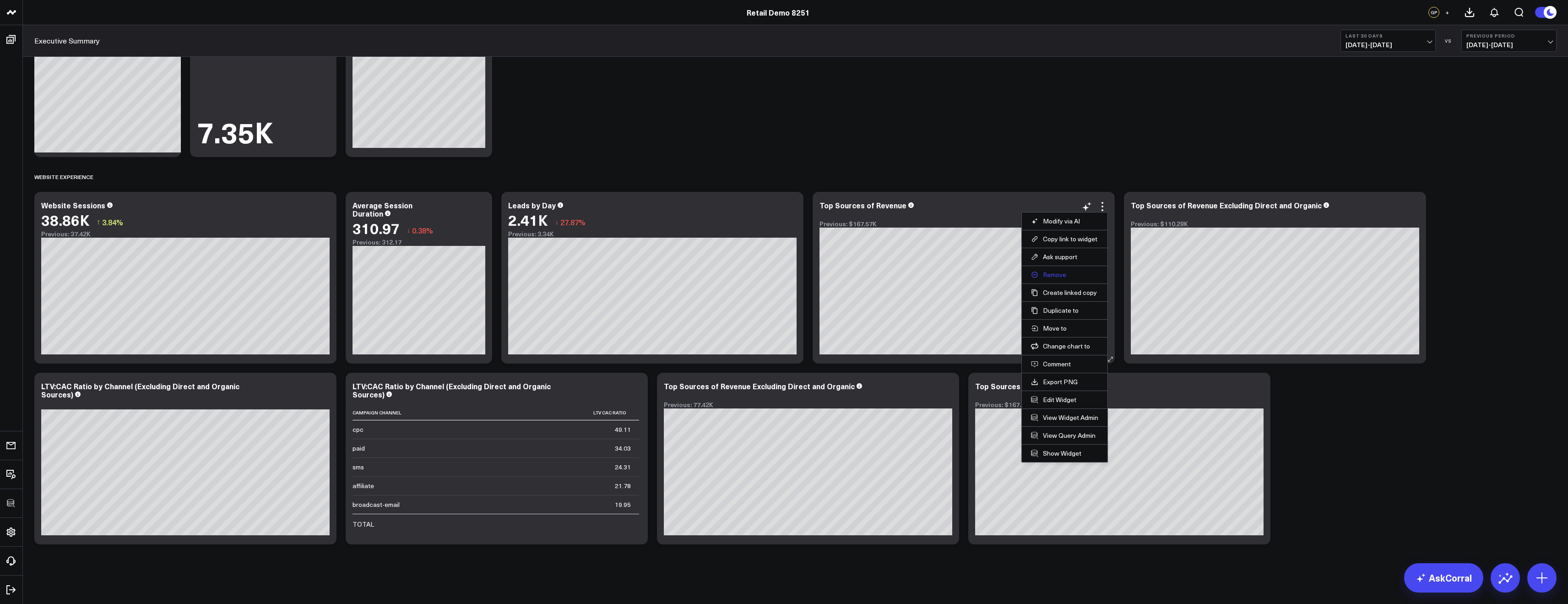
click at [1048, 278] on button "Remove" at bounding box center [1065, 275] width 68 height 9
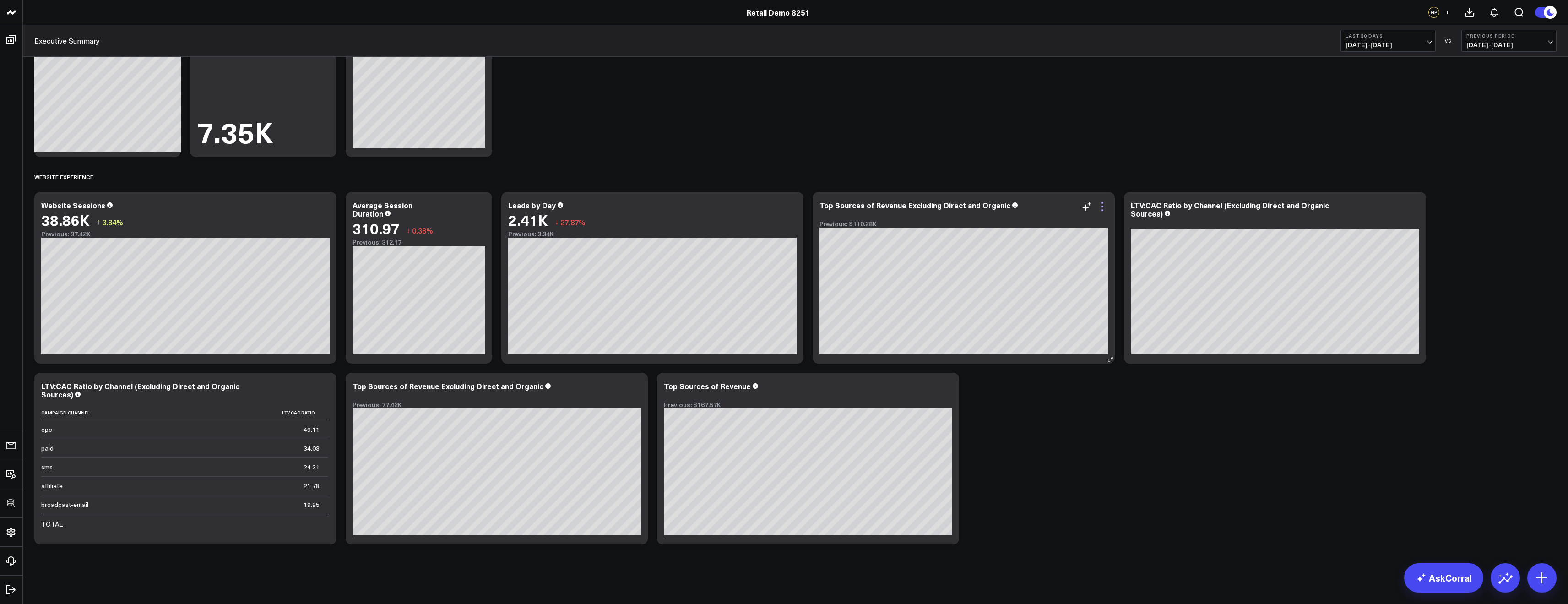
click at [1099, 204] on icon at bounding box center [1102, 206] width 11 height 11
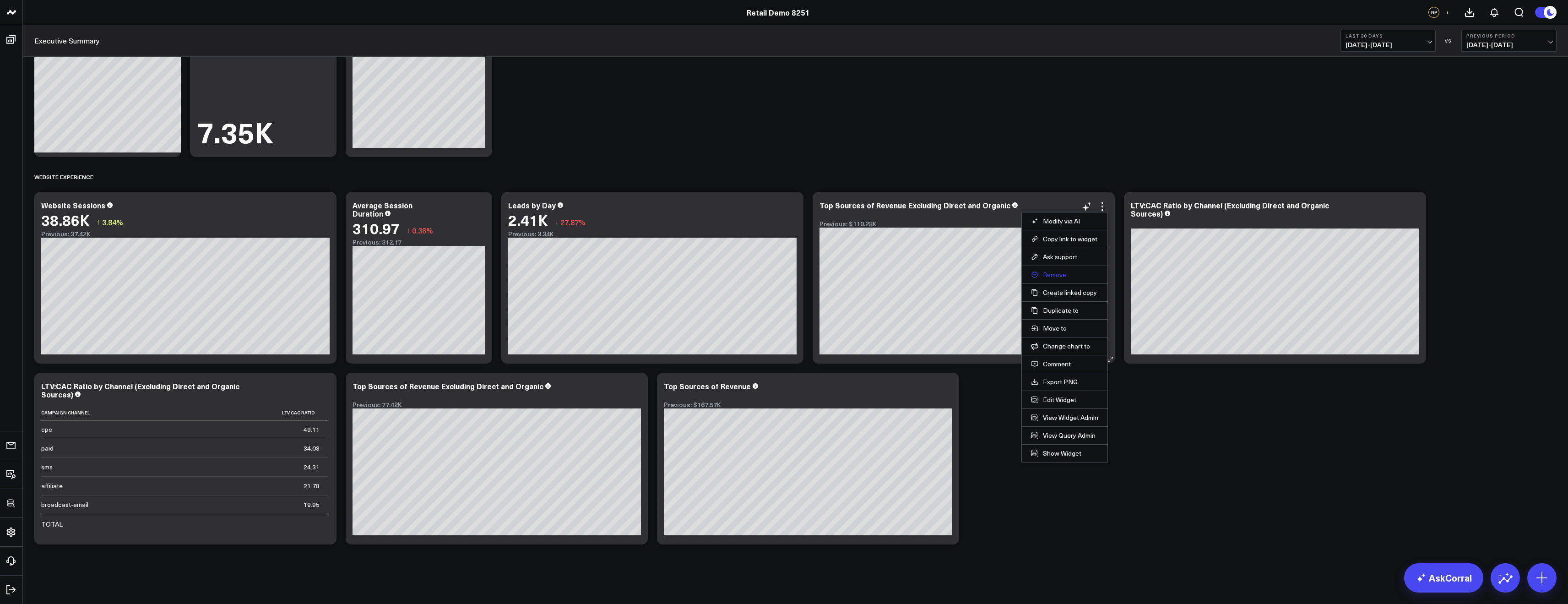
click at [1059, 276] on button "Remove" at bounding box center [1065, 275] width 68 height 9
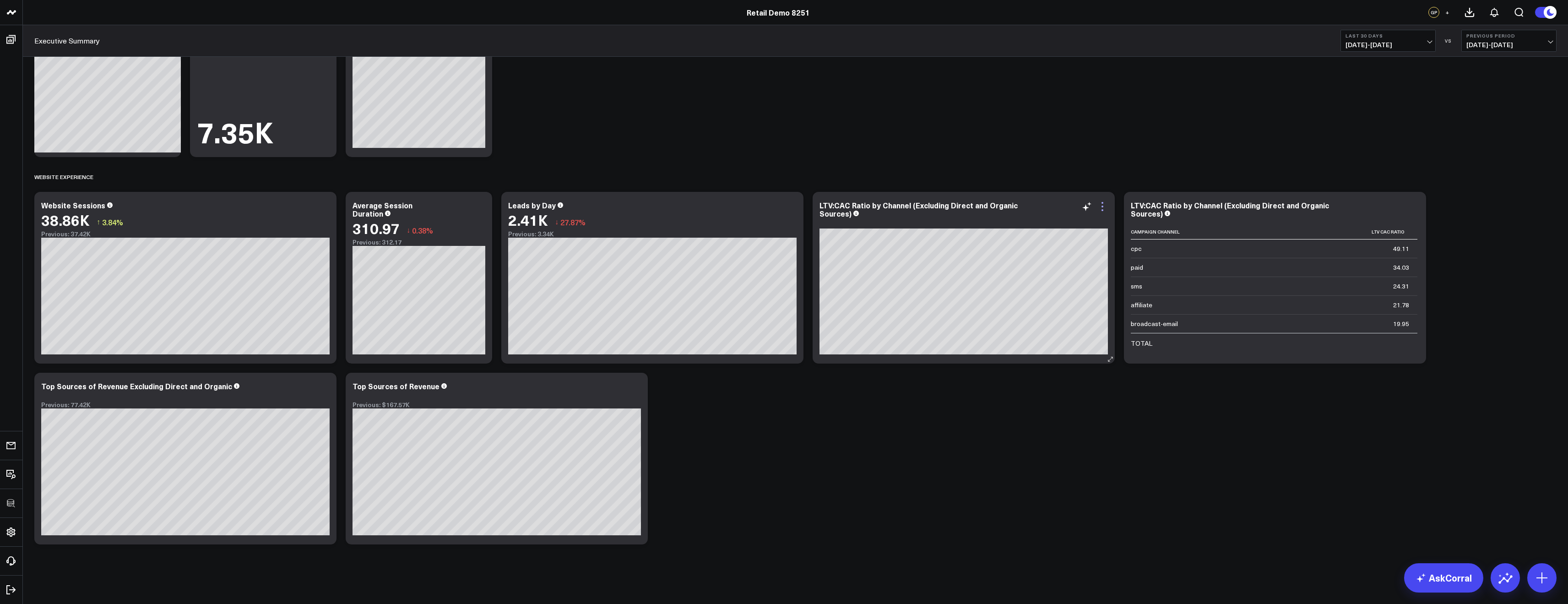
click at [1102, 206] on icon at bounding box center [1102, 206] width 2 height 2
drag, startPoint x: 1057, startPoint y: 277, endPoint x: 1196, endPoint y: 267, distance: 139.4
click at [0, 0] on button "Remove" at bounding box center [0, 0] width 0 height 0
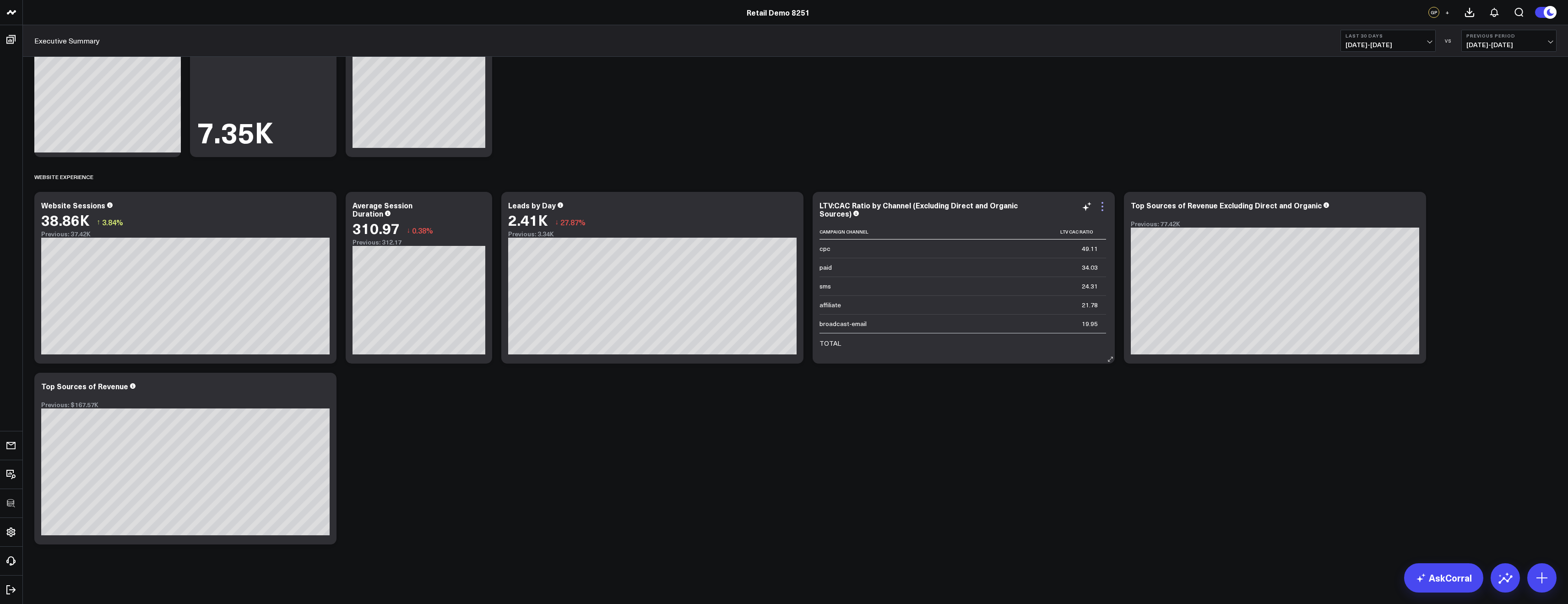
click at [1103, 208] on icon at bounding box center [1102, 206] width 11 height 11
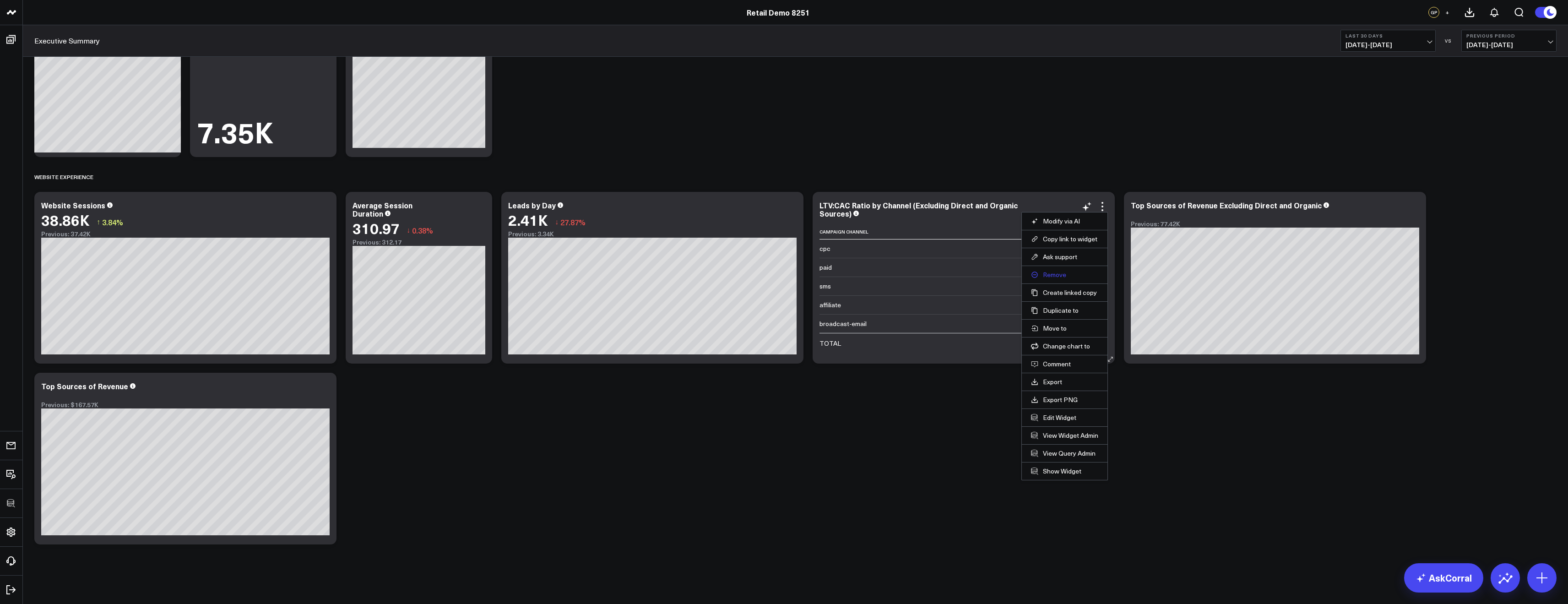
click at [1055, 278] on button "Remove" at bounding box center [1065, 275] width 68 height 9
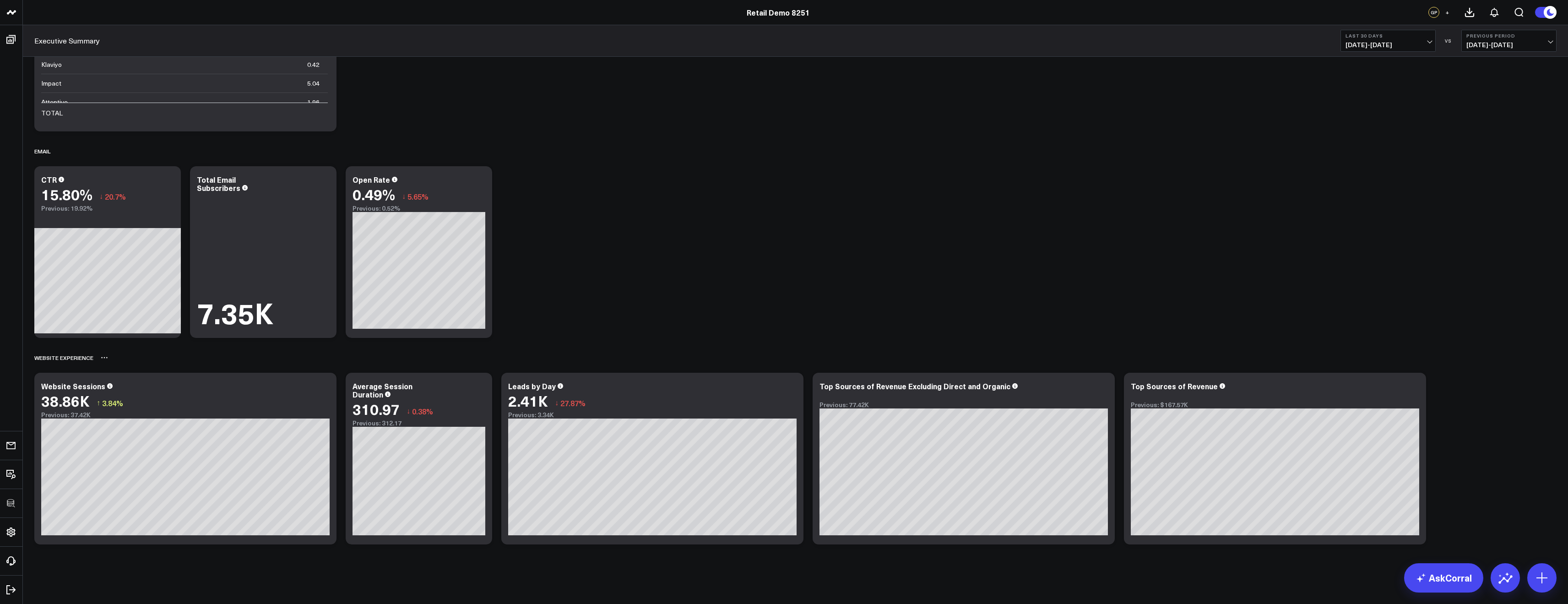
scroll to position [334, 0]
click at [1097, 387] on icon at bounding box center [1102, 387] width 11 height 11
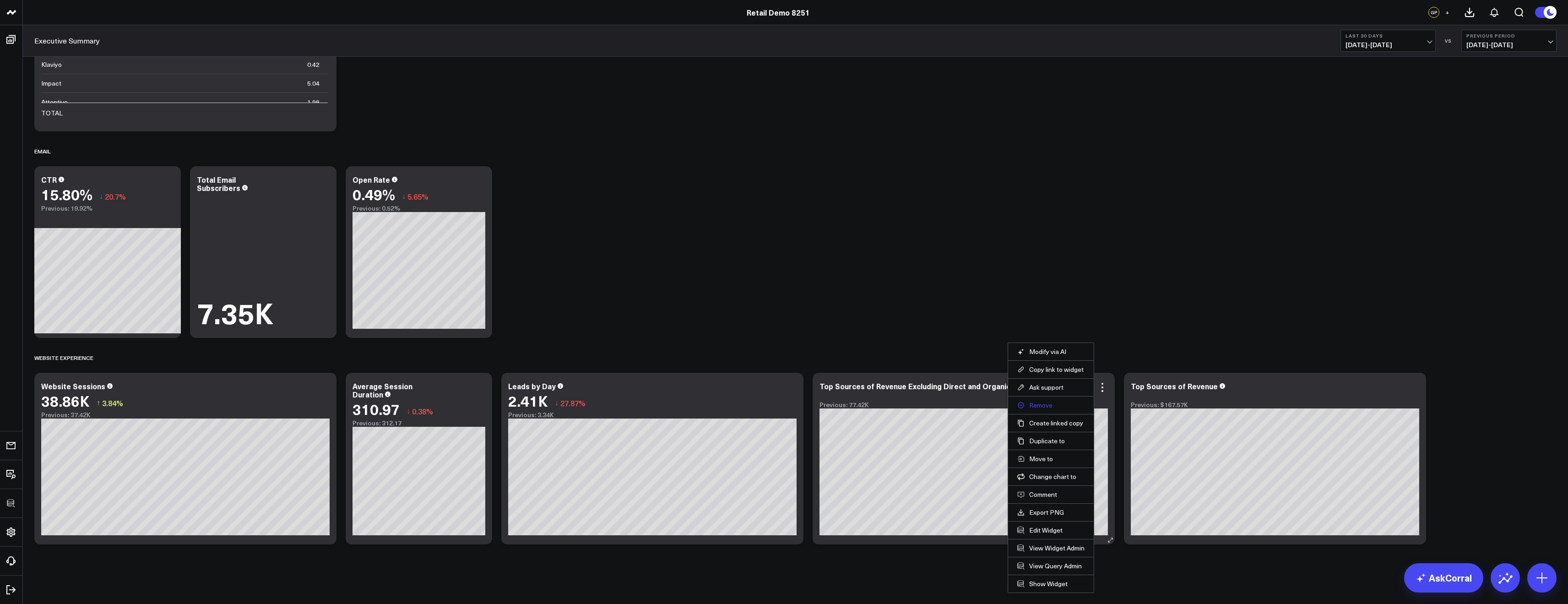
click at [1039, 404] on button "Remove" at bounding box center [1051, 406] width 68 height 9
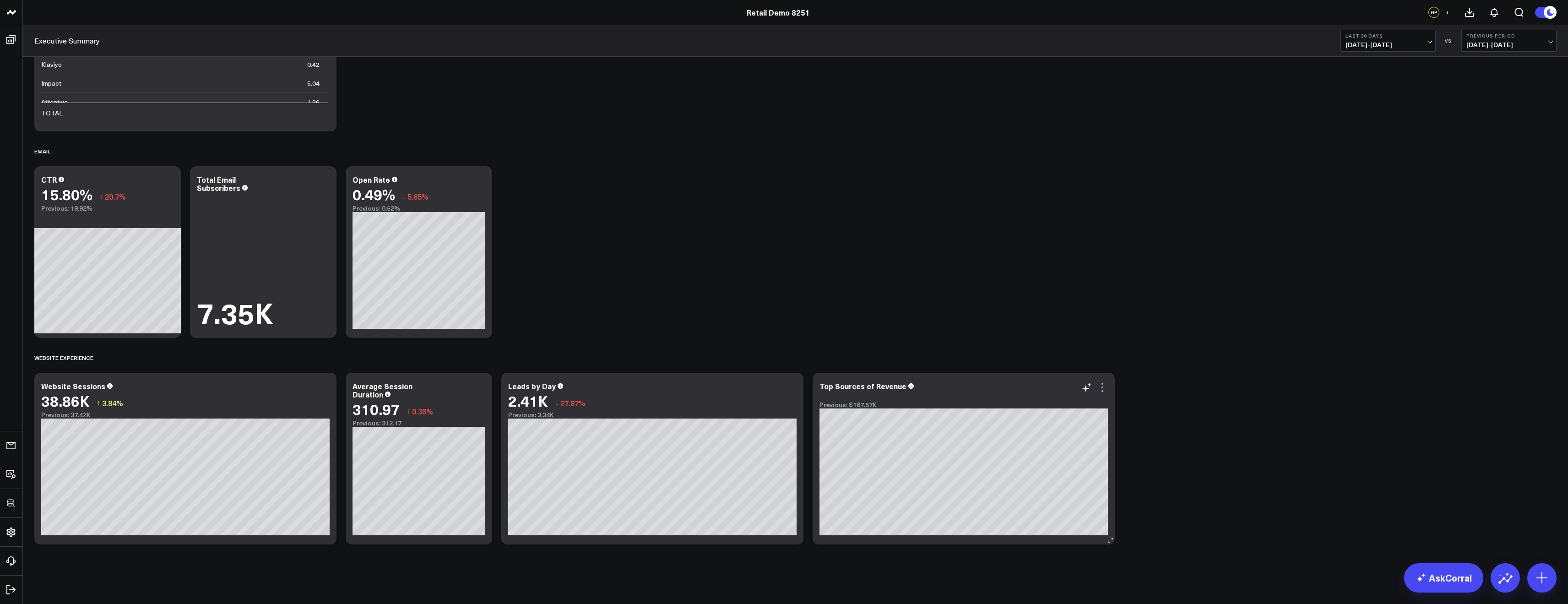
click at [1104, 388] on icon at bounding box center [1102, 387] width 11 height 11
drag, startPoint x: 1048, startPoint y: 406, endPoint x: 721, endPoint y: 402, distance: 327.0
click at [0, 0] on button "Remove" at bounding box center [0, 0] width 0 height 0
